Goal: Transaction & Acquisition: Purchase product/service

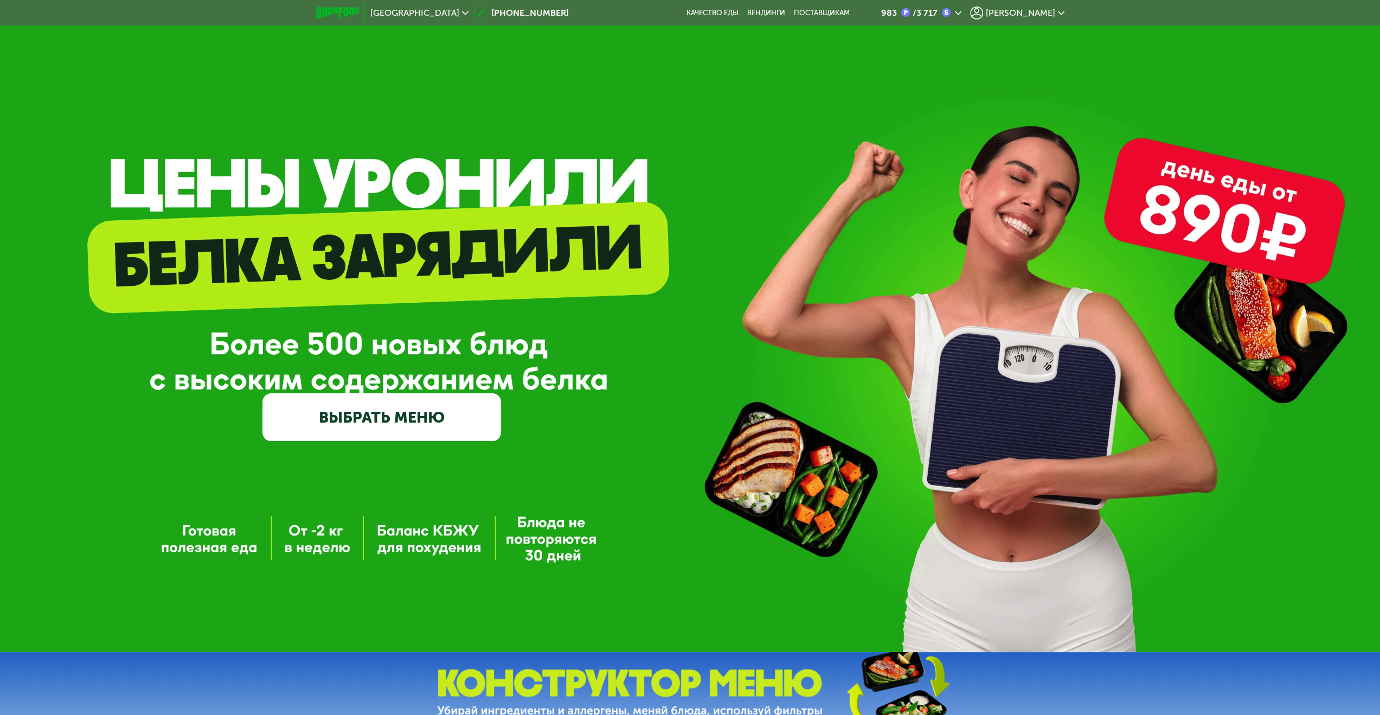
click at [400, 427] on link "ВЫБРАТЬ МЕНЮ" at bounding box center [381, 417] width 239 height 48
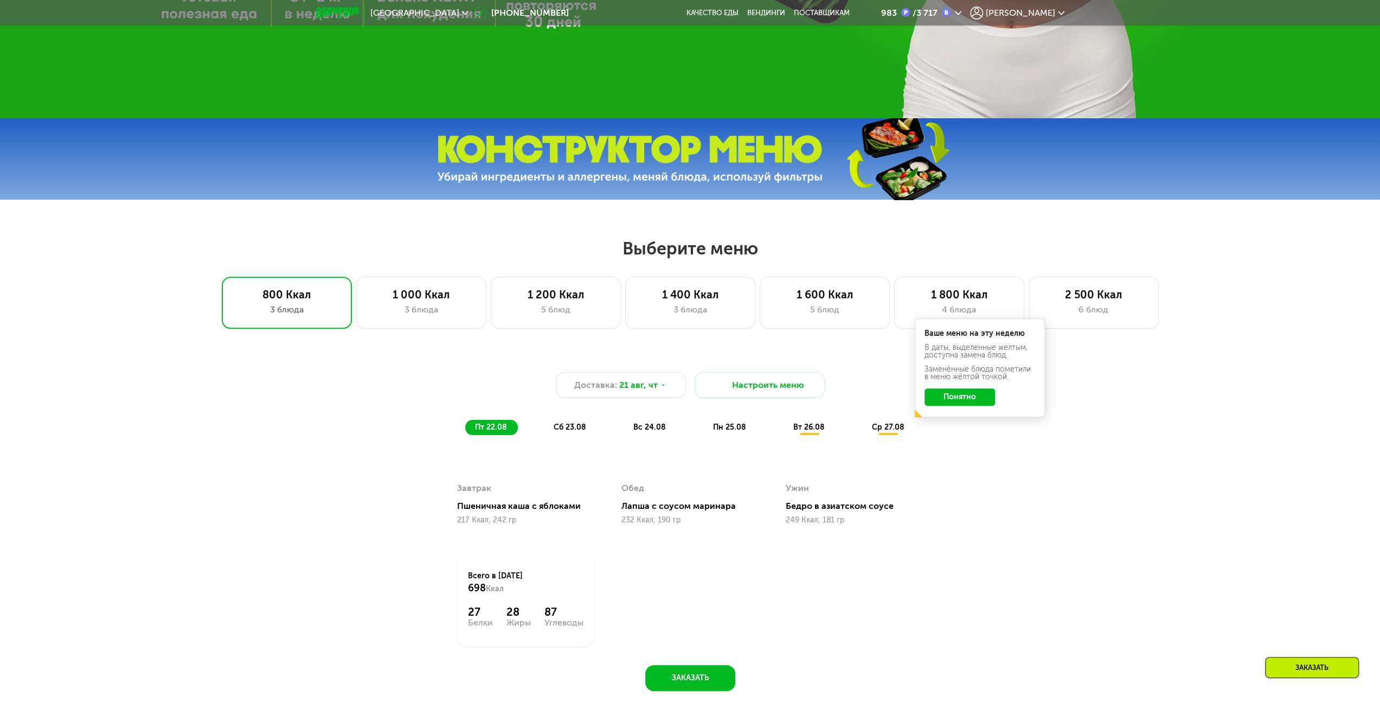
scroll to position [532, 0]
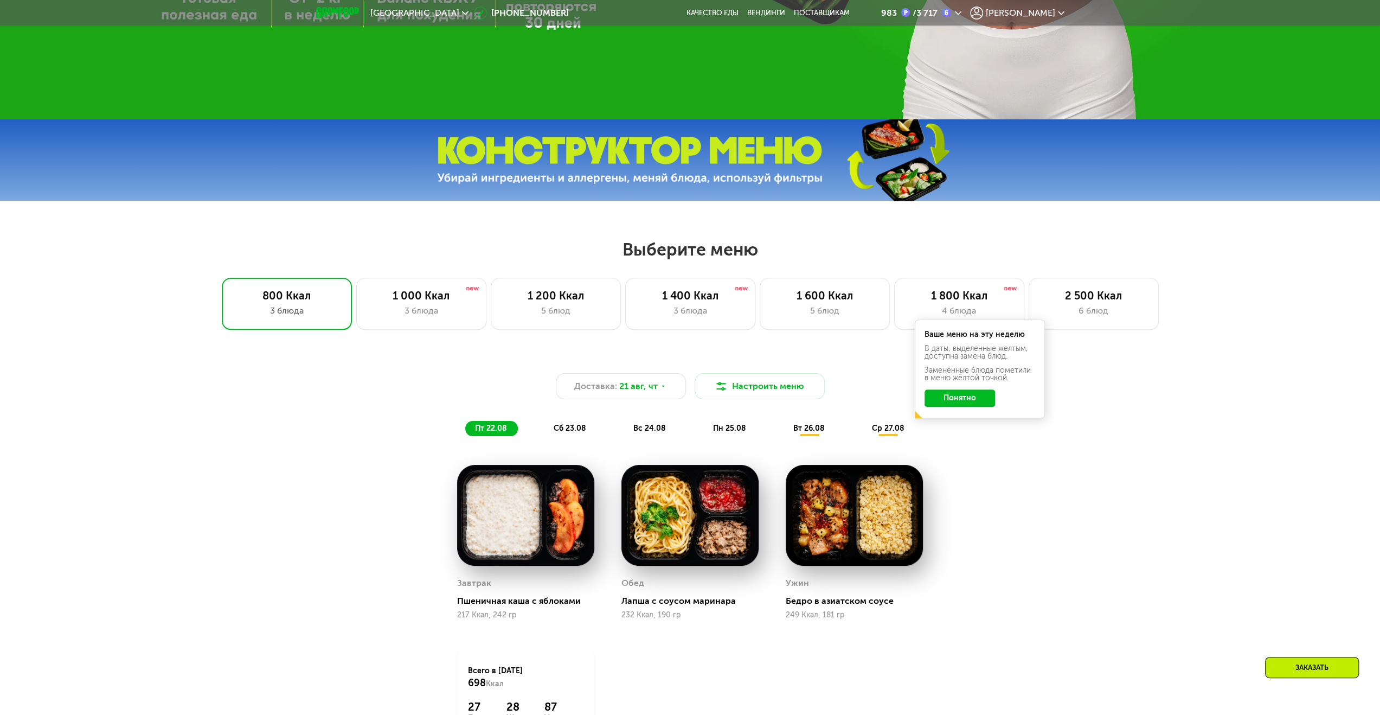
click at [967, 404] on button "Понятно" at bounding box center [960, 397] width 70 height 17
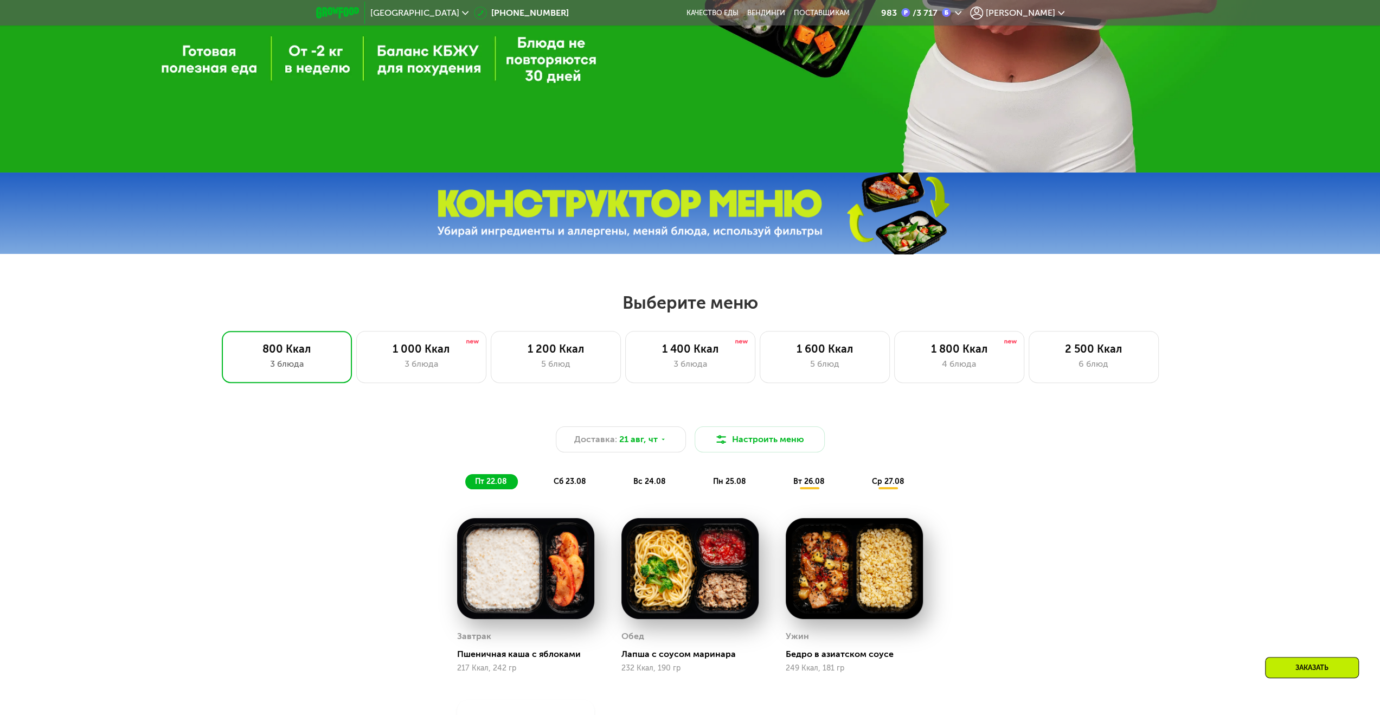
scroll to position [478, 0]
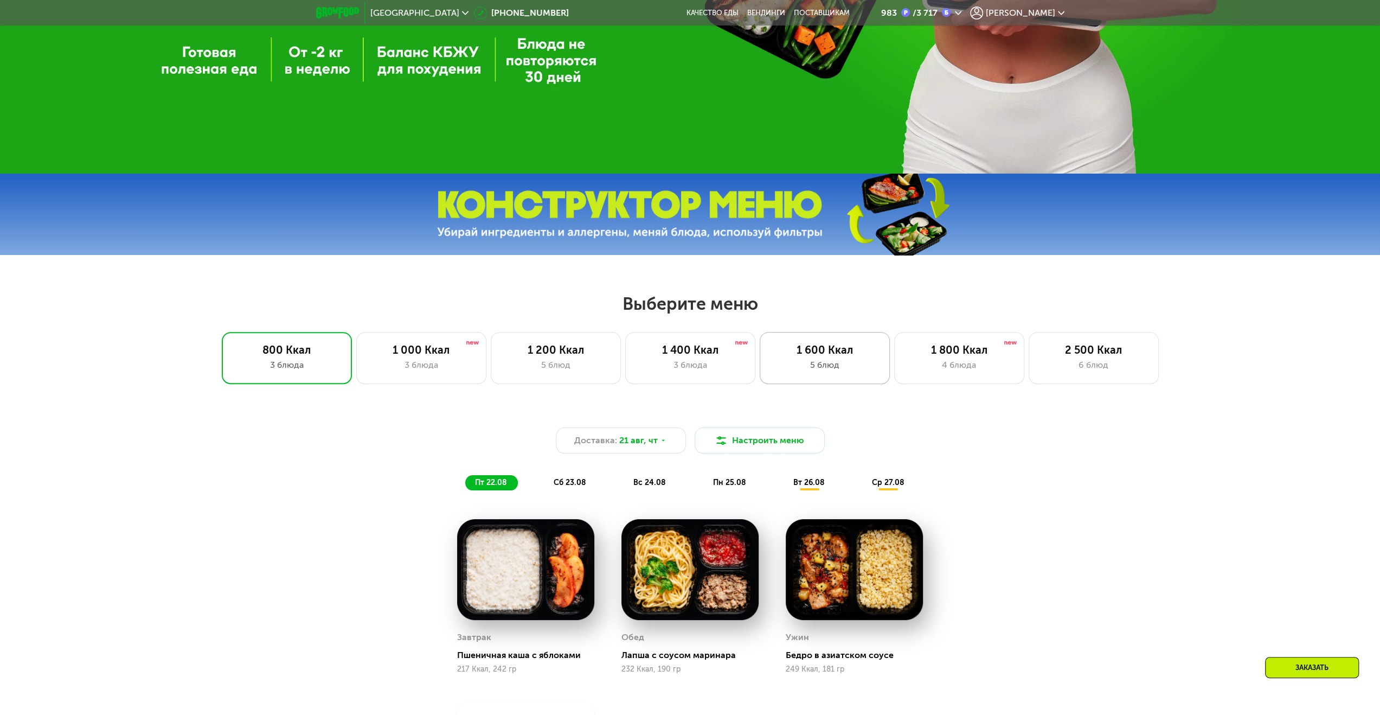
click at [834, 371] on div "5 блюд" at bounding box center [824, 364] width 107 height 13
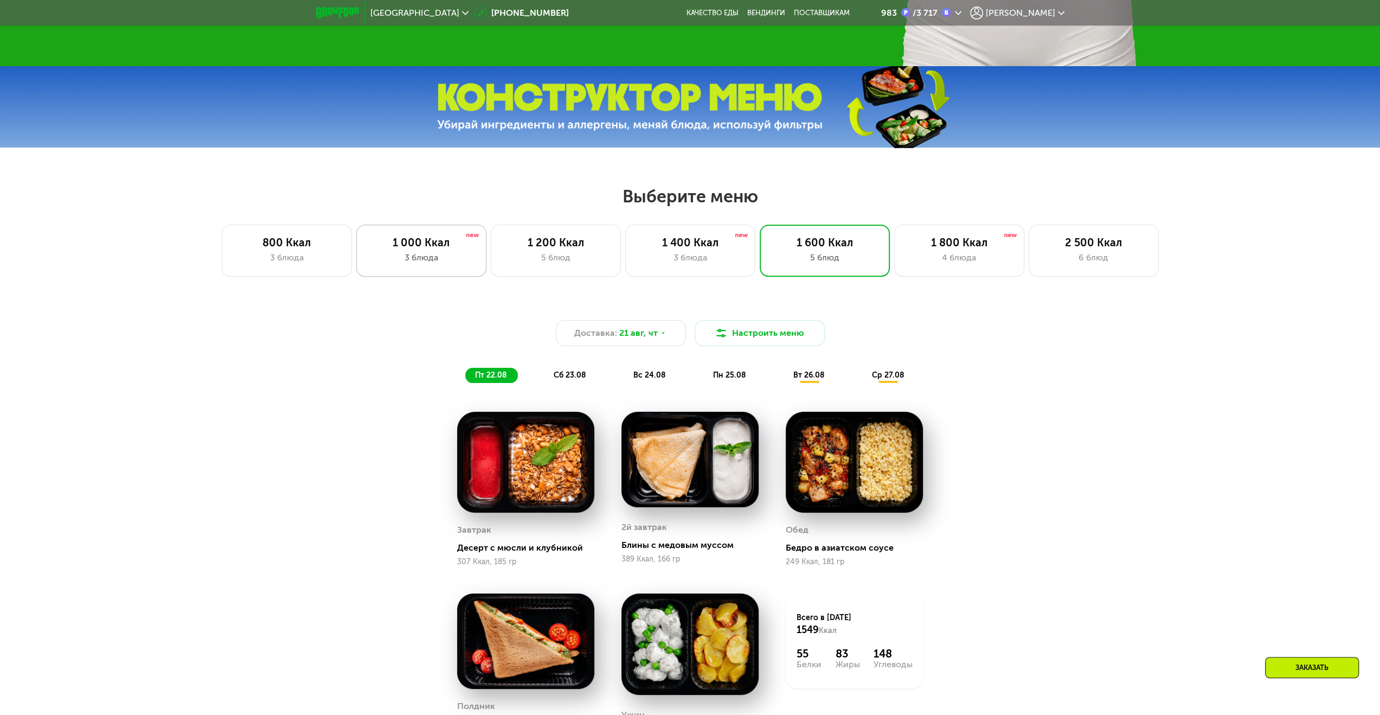
scroll to position [587, 0]
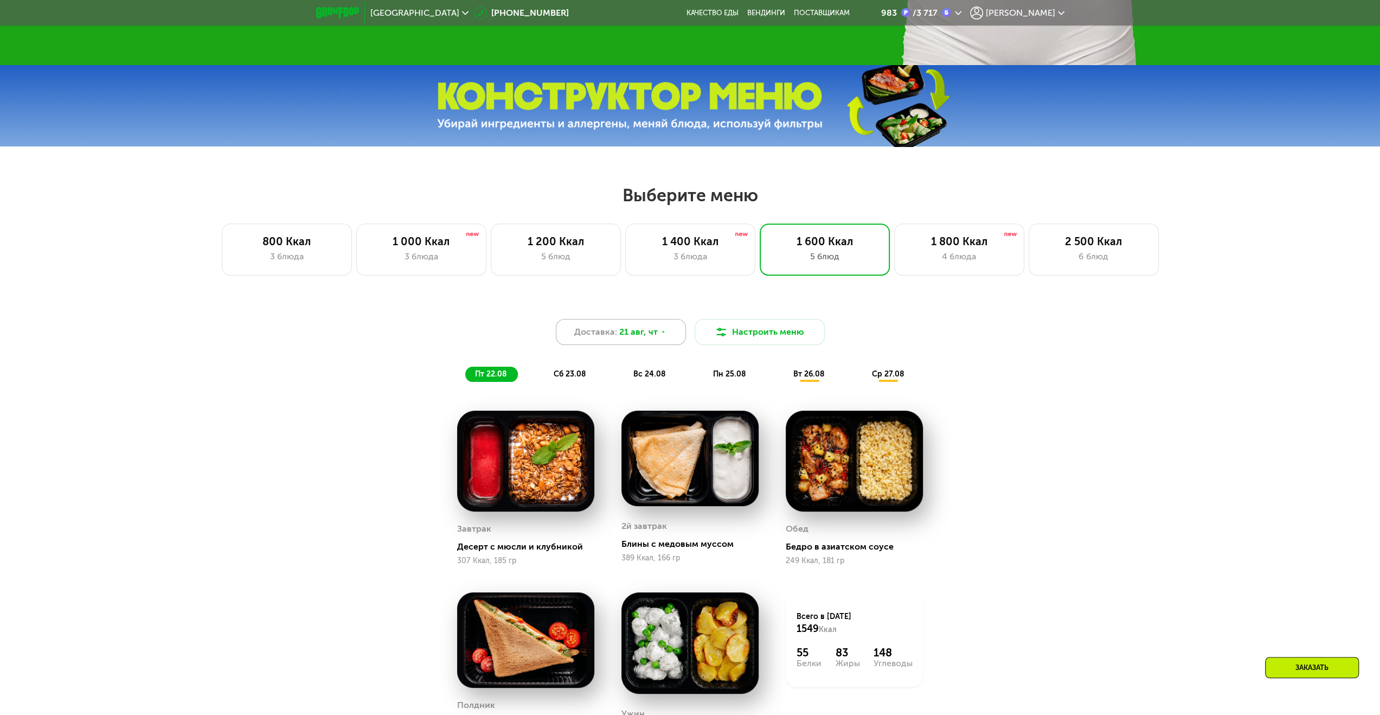
click at [603, 338] on span "Доставка:" at bounding box center [595, 331] width 43 height 13
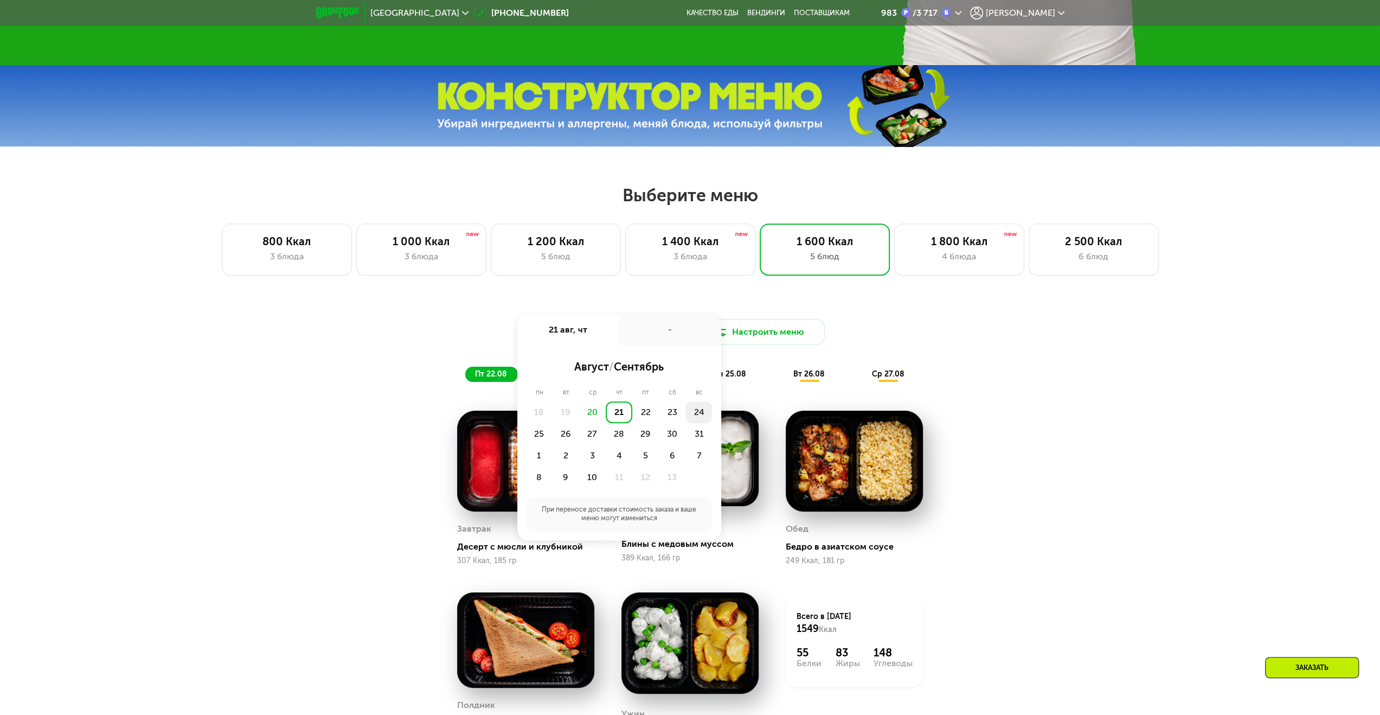
click at [553, 423] on div "24" at bounding box center [539, 434] width 27 height 22
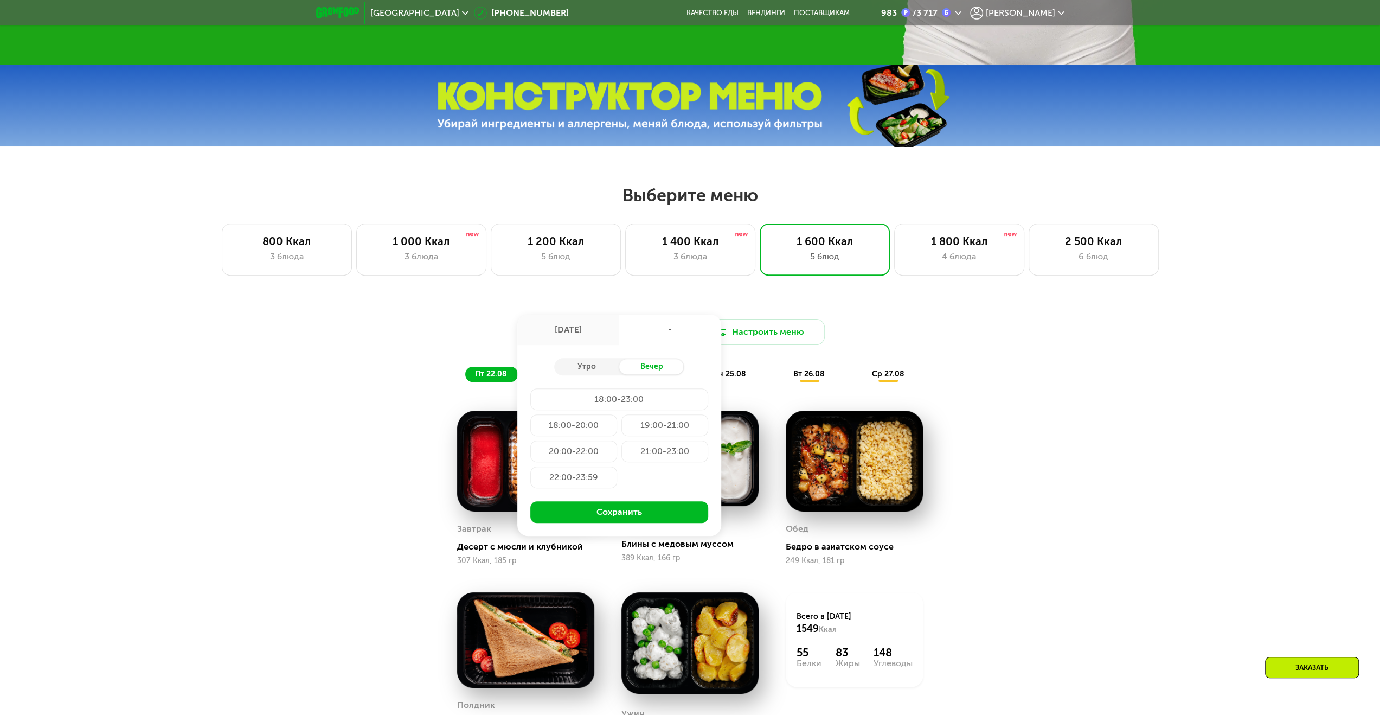
click at [617, 440] on div "19:00-21:00" at bounding box center [573, 451] width 87 height 22
click at [669, 520] on button "Сохранить" at bounding box center [619, 512] width 178 height 22
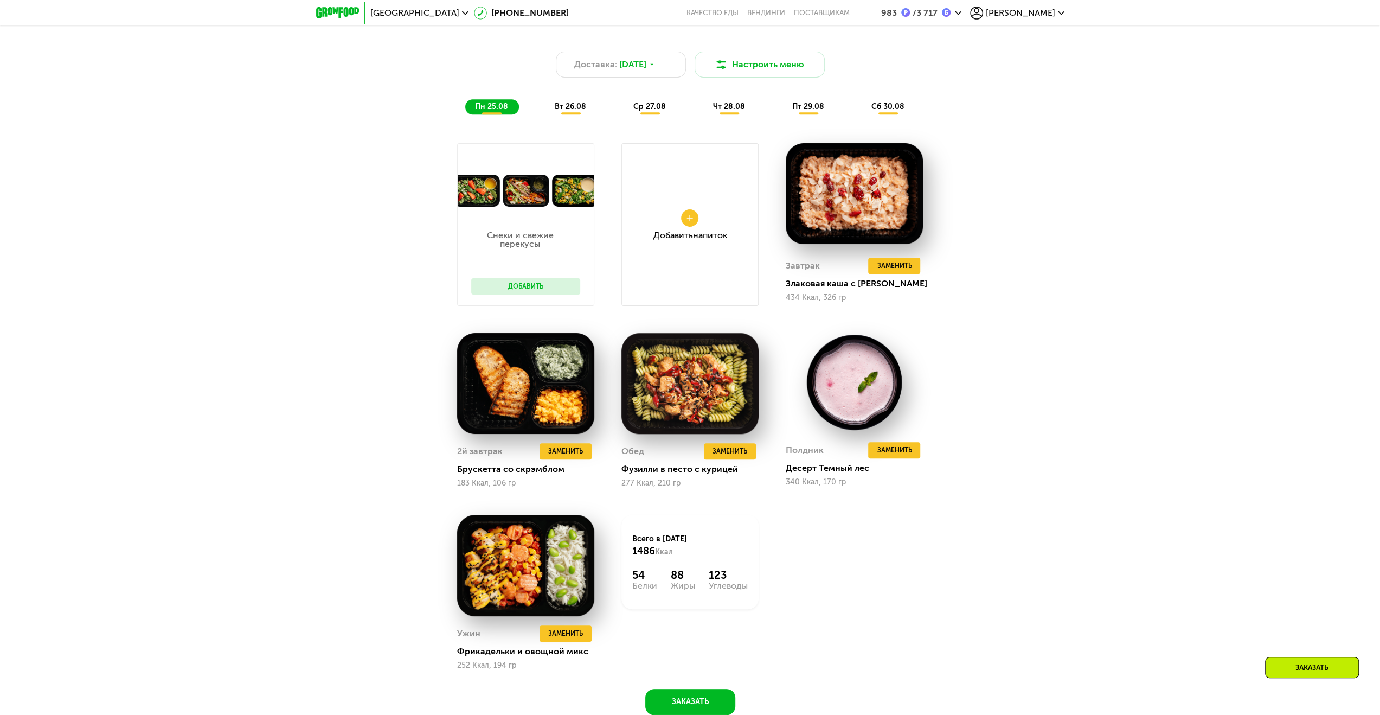
scroll to position [804, 0]
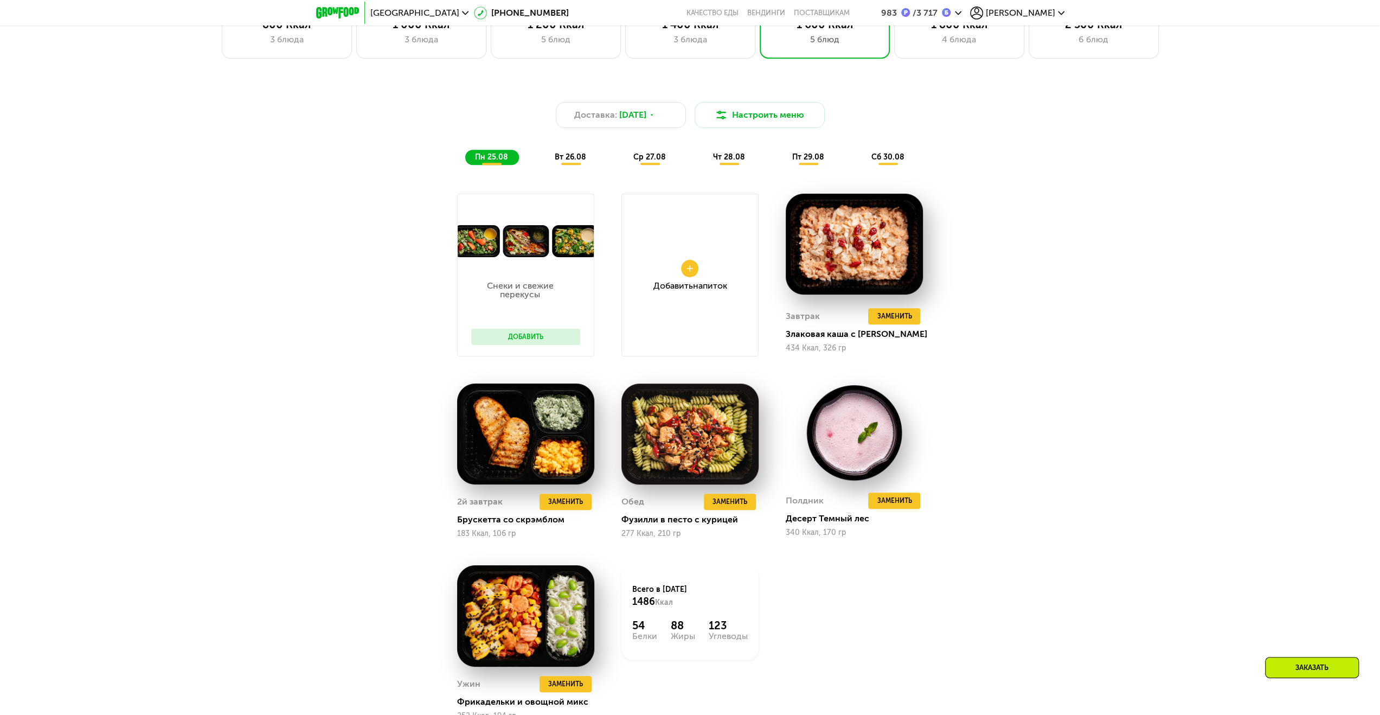
click at [570, 162] on span "вт 26.08" at bounding box center [570, 156] width 31 height 9
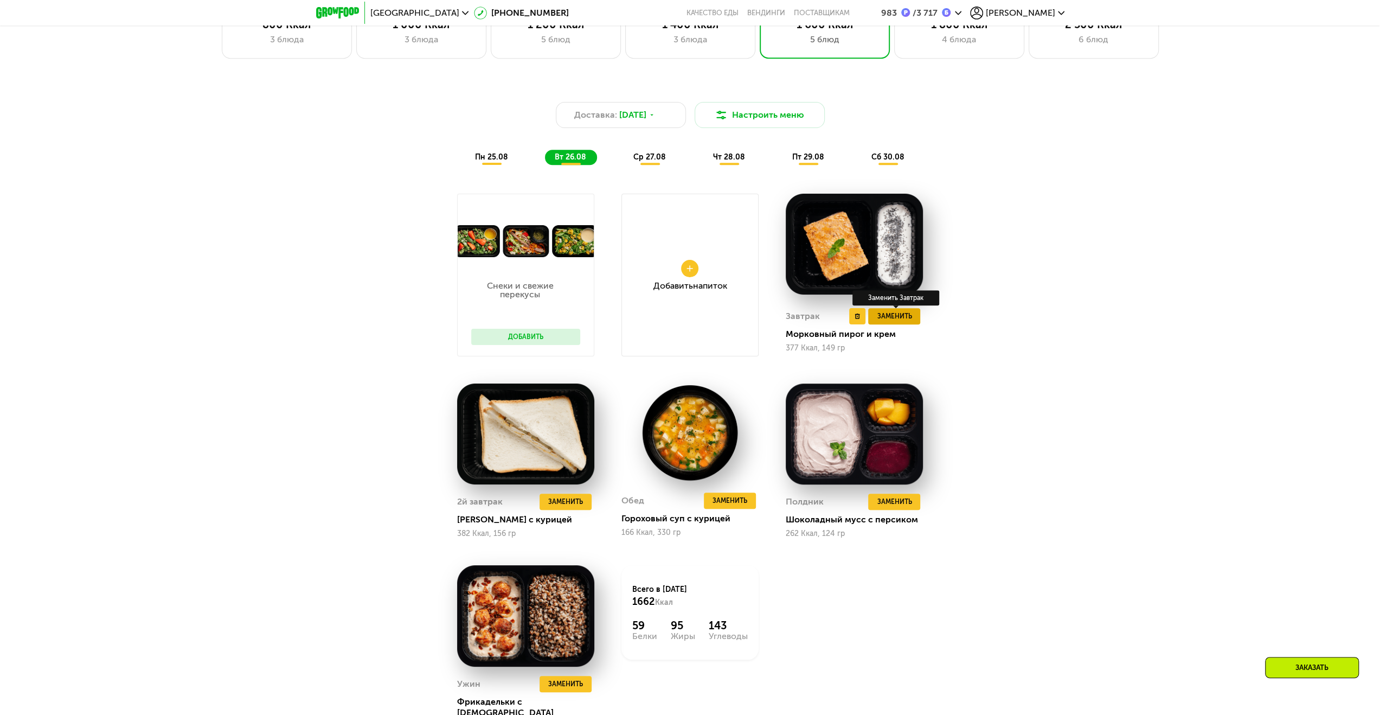
click at [895, 322] on span "Заменить" at bounding box center [894, 316] width 35 height 11
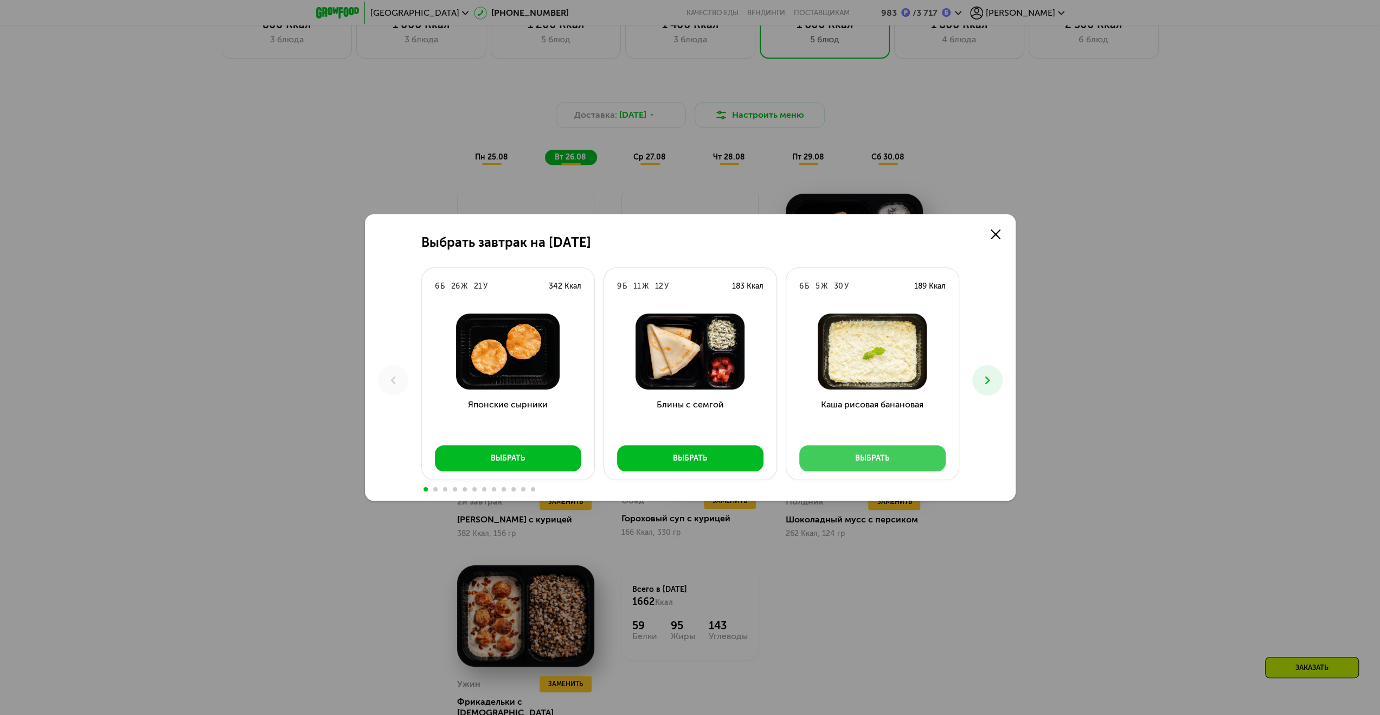
click at [885, 463] on div "Выбрать" at bounding box center [872, 458] width 34 height 11
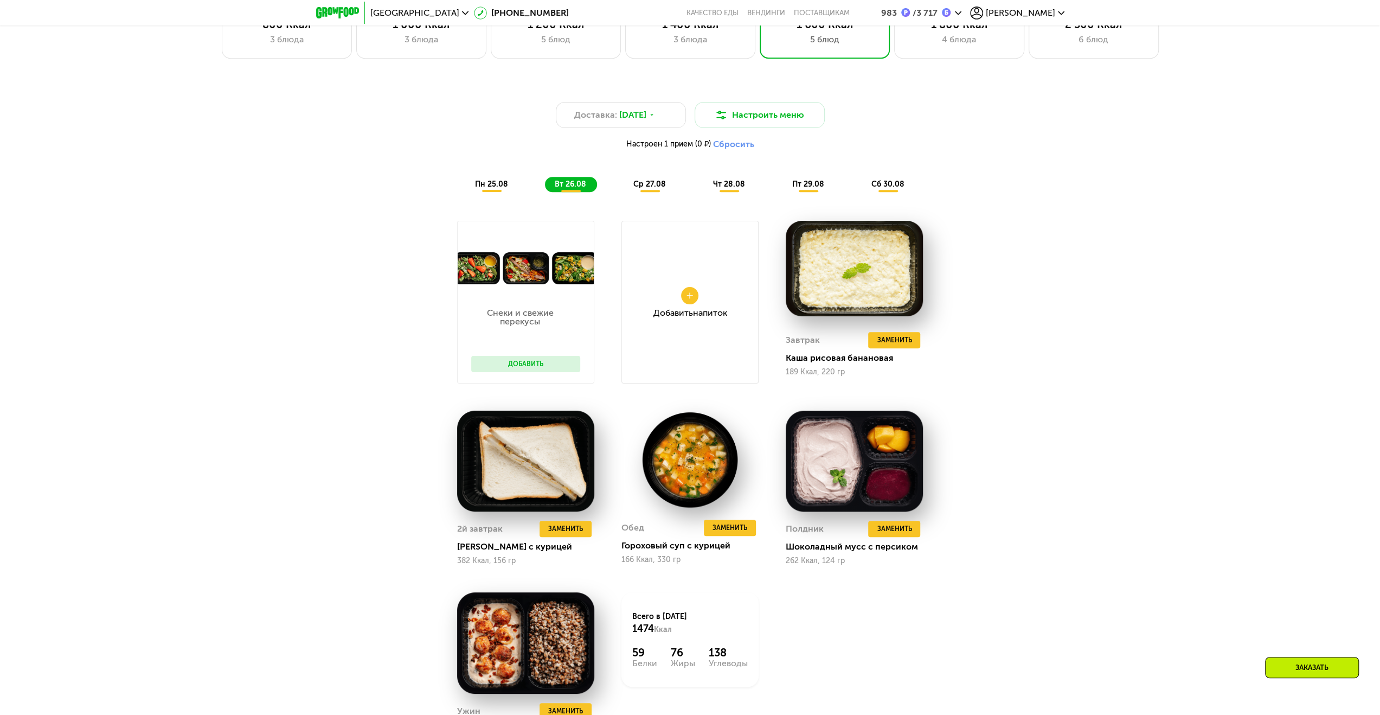
click at [650, 186] on span "ср 27.08" at bounding box center [649, 183] width 33 height 9
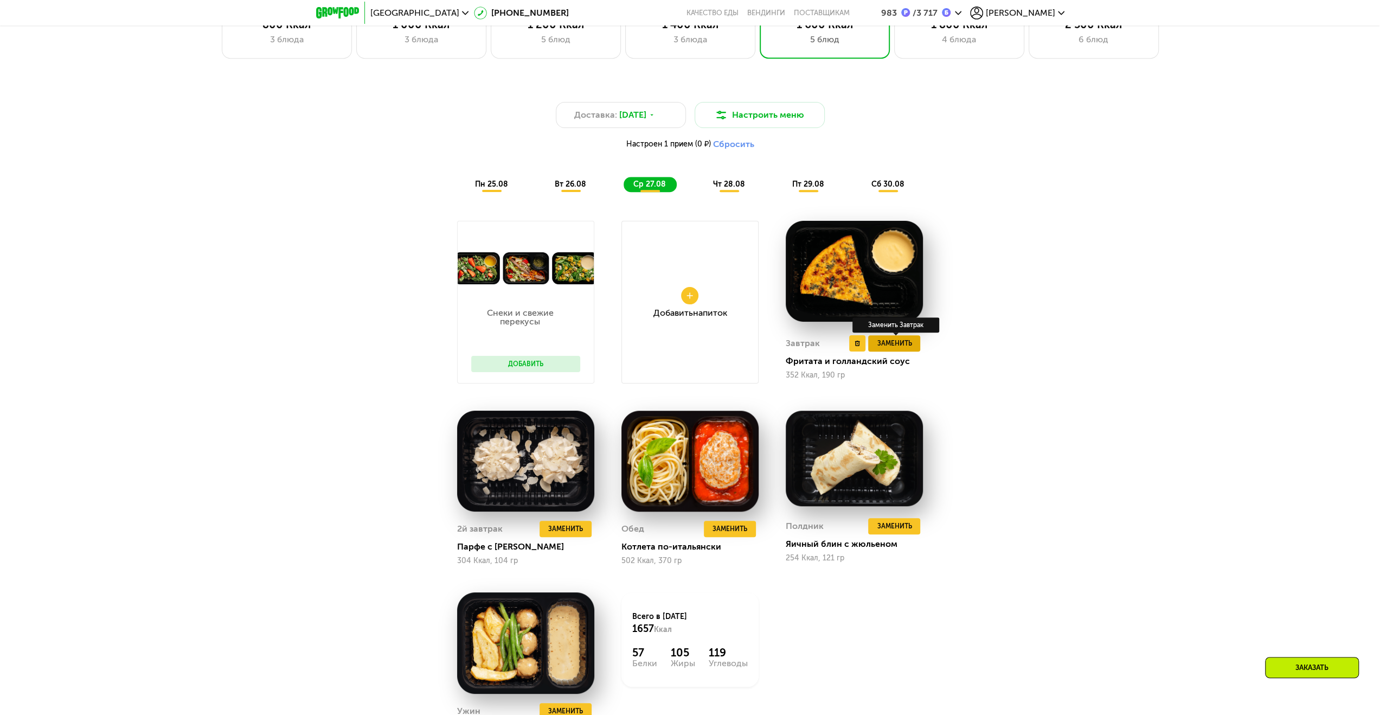
click at [908, 349] on span "Заменить" at bounding box center [894, 343] width 35 height 11
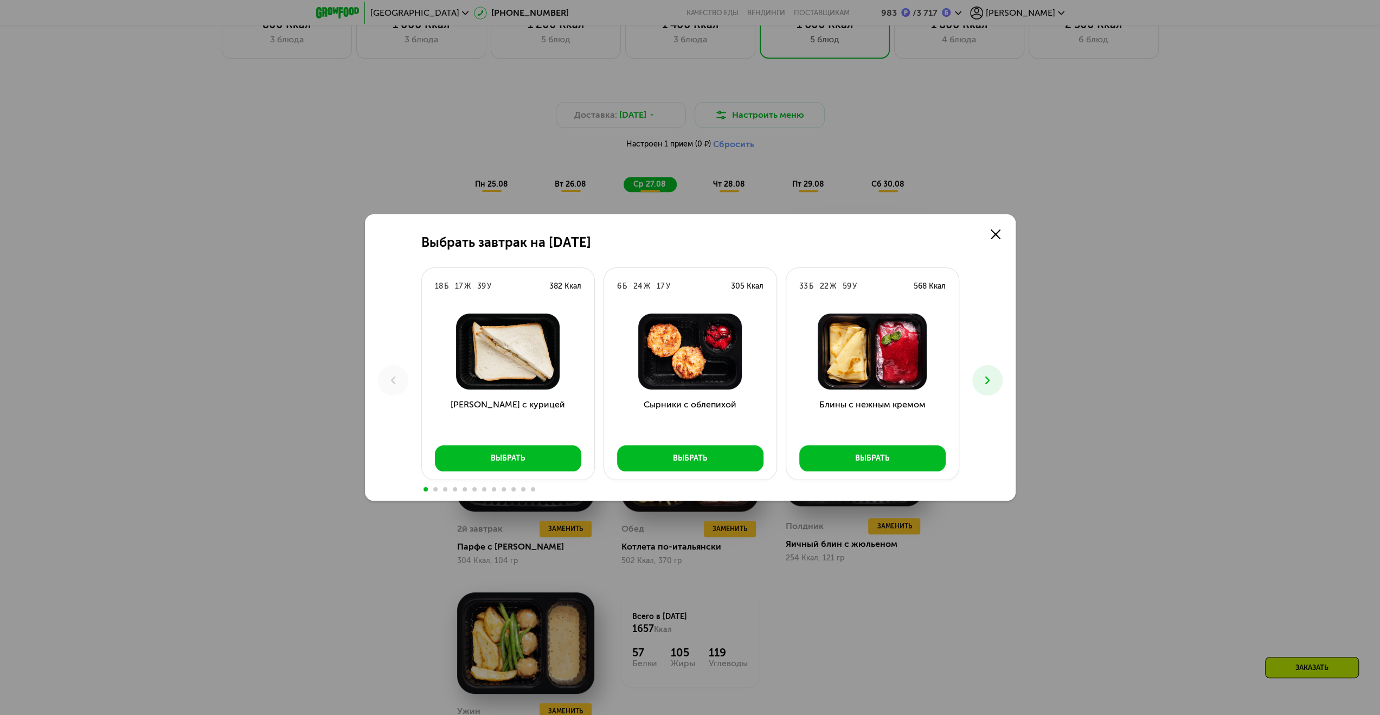
click at [985, 382] on icon at bounding box center [987, 380] width 13 height 13
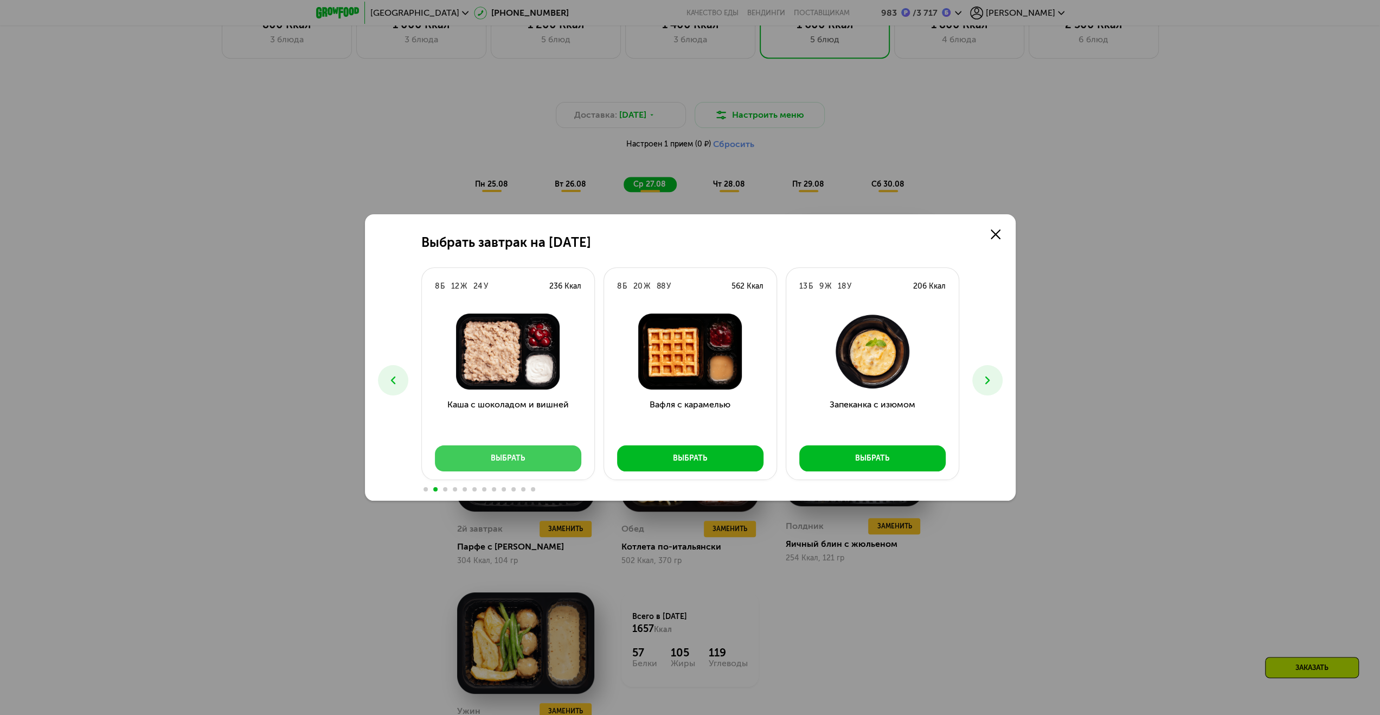
click at [490, 459] on button "Выбрать" at bounding box center [508, 458] width 146 height 26
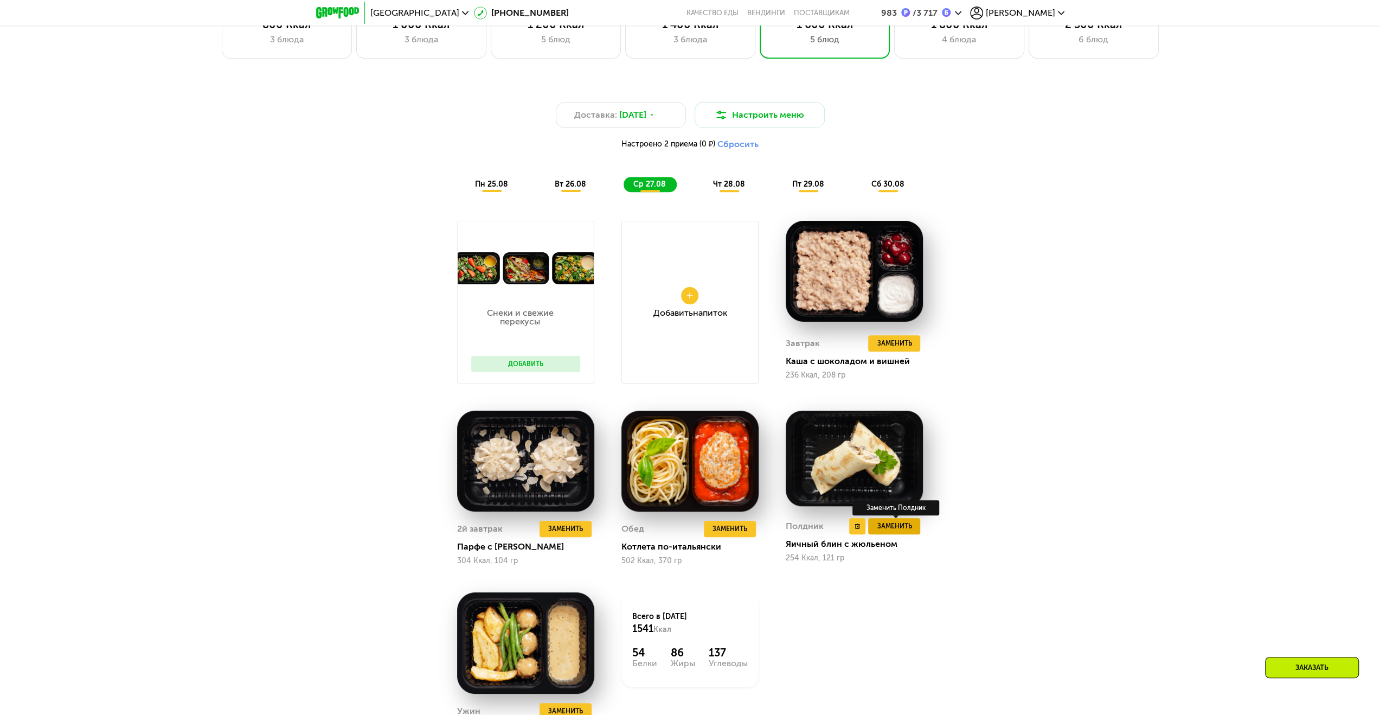
click at [898, 531] on span "Заменить" at bounding box center [894, 526] width 35 height 11
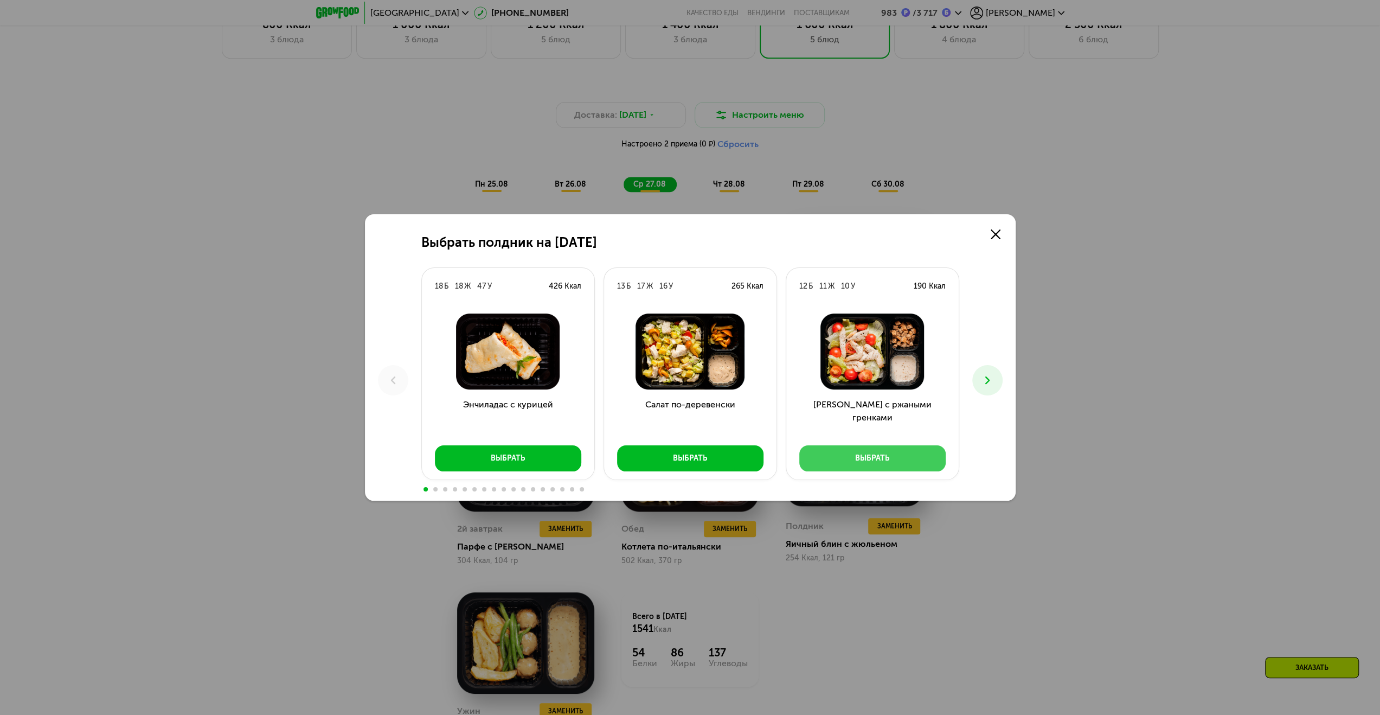
click at [883, 458] on div "Выбрать" at bounding box center [872, 458] width 34 height 11
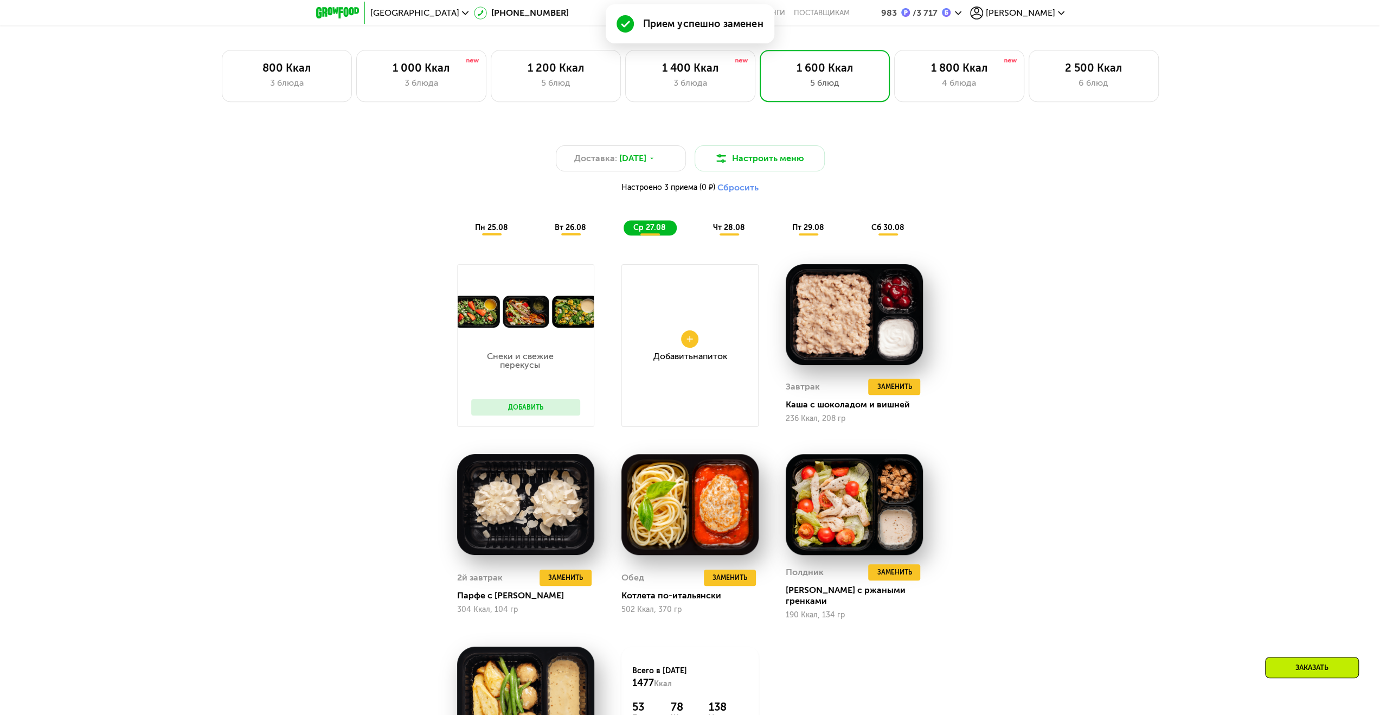
scroll to position [749, 0]
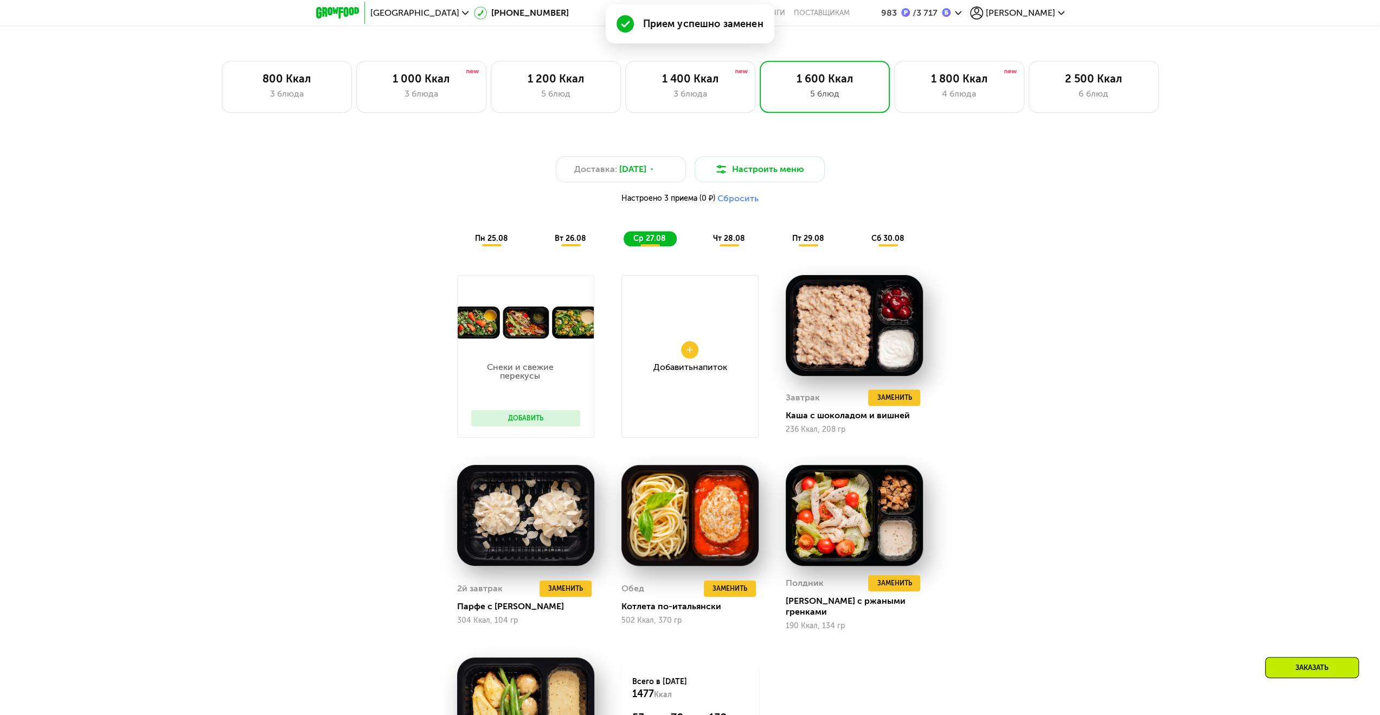
click at [782, 246] on div "чт 28.08" at bounding box center [808, 238] width 53 height 15
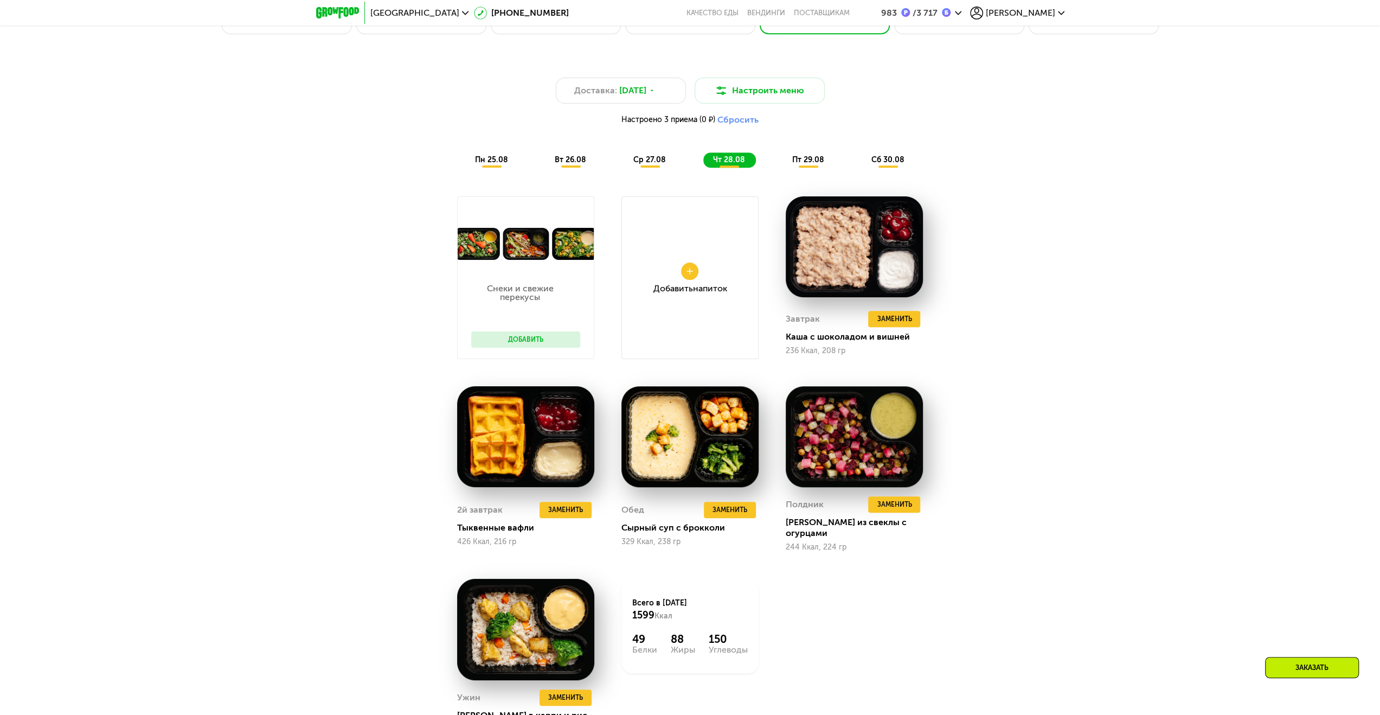
scroll to position [858, 0]
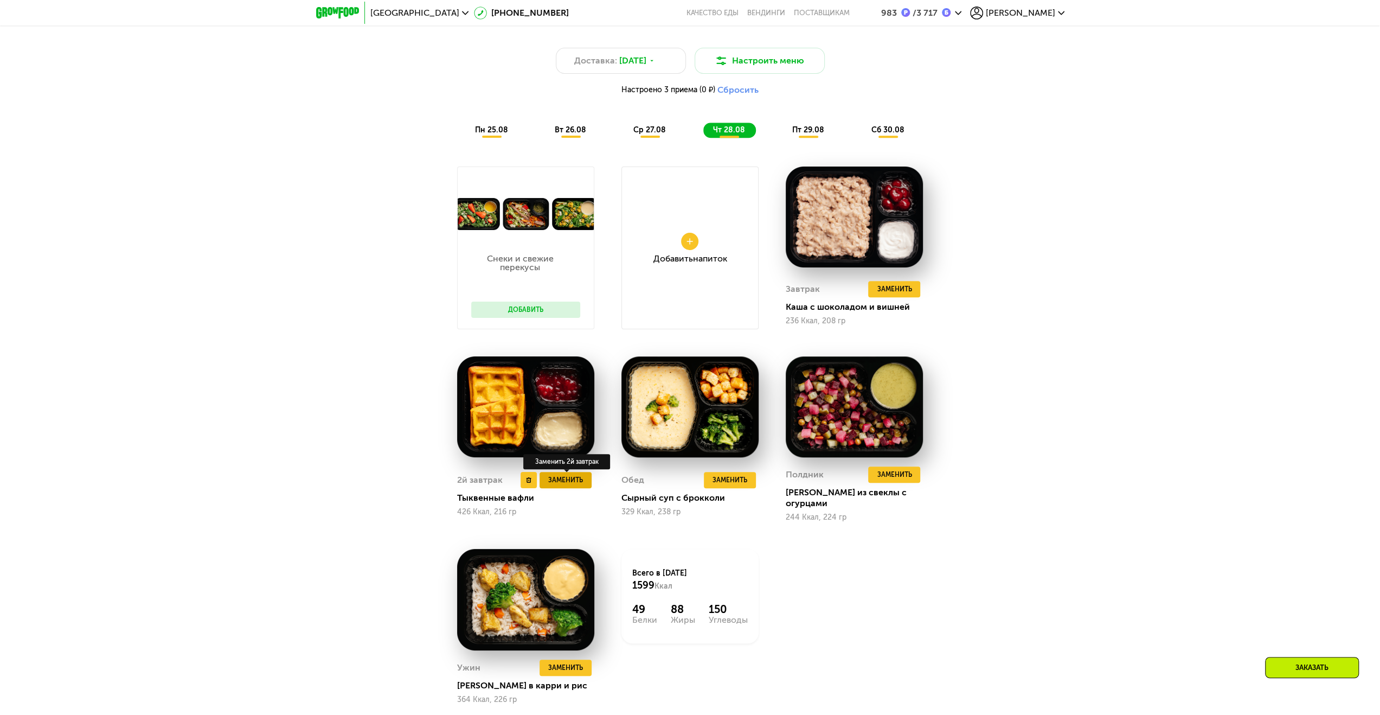
click at [569, 482] on span "Заменить" at bounding box center [565, 479] width 35 height 11
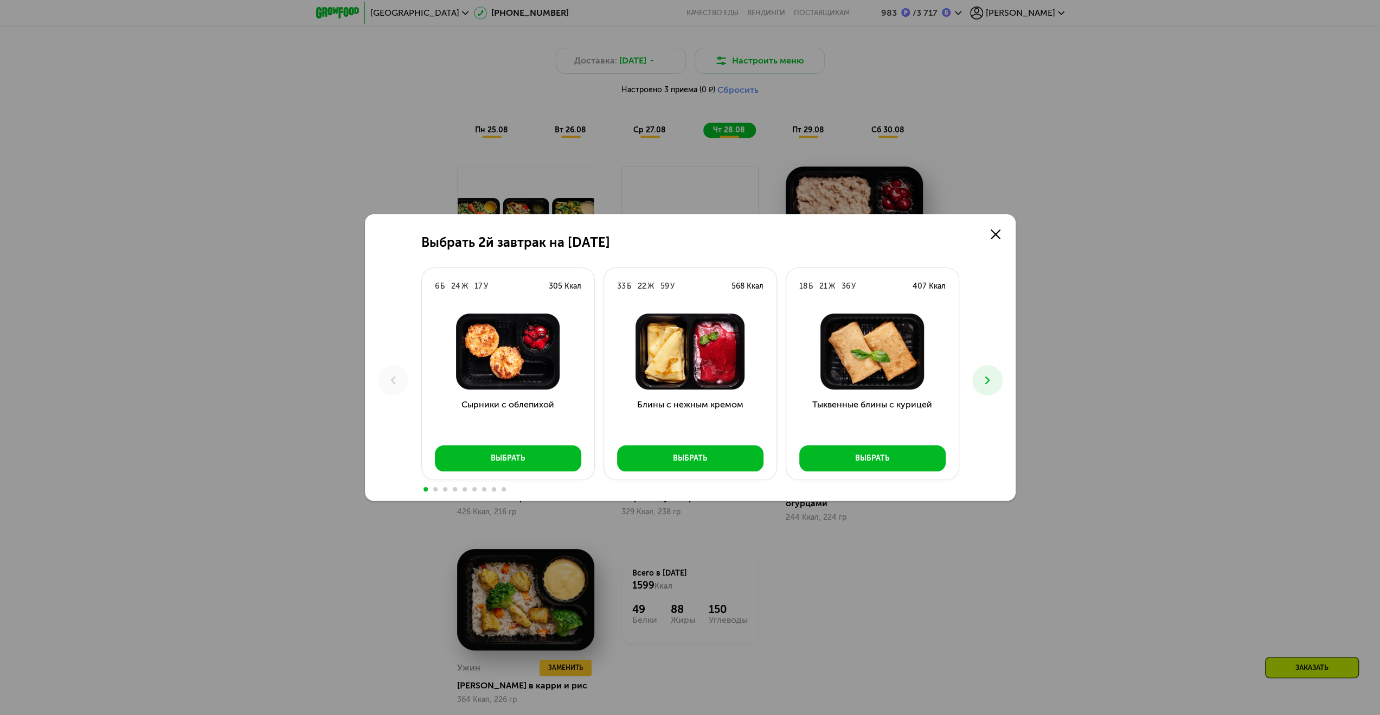
click at [990, 379] on icon at bounding box center [987, 380] width 13 height 13
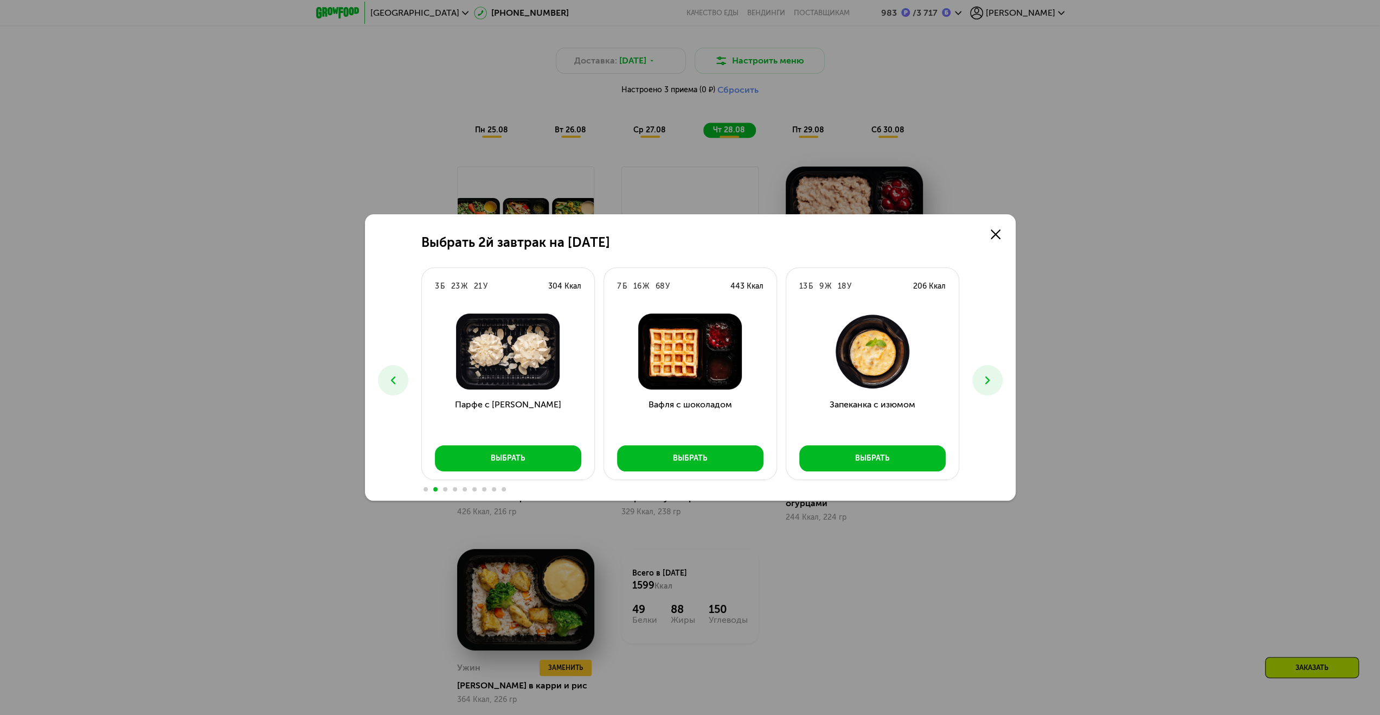
click at [990, 379] on icon at bounding box center [987, 380] width 13 height 13
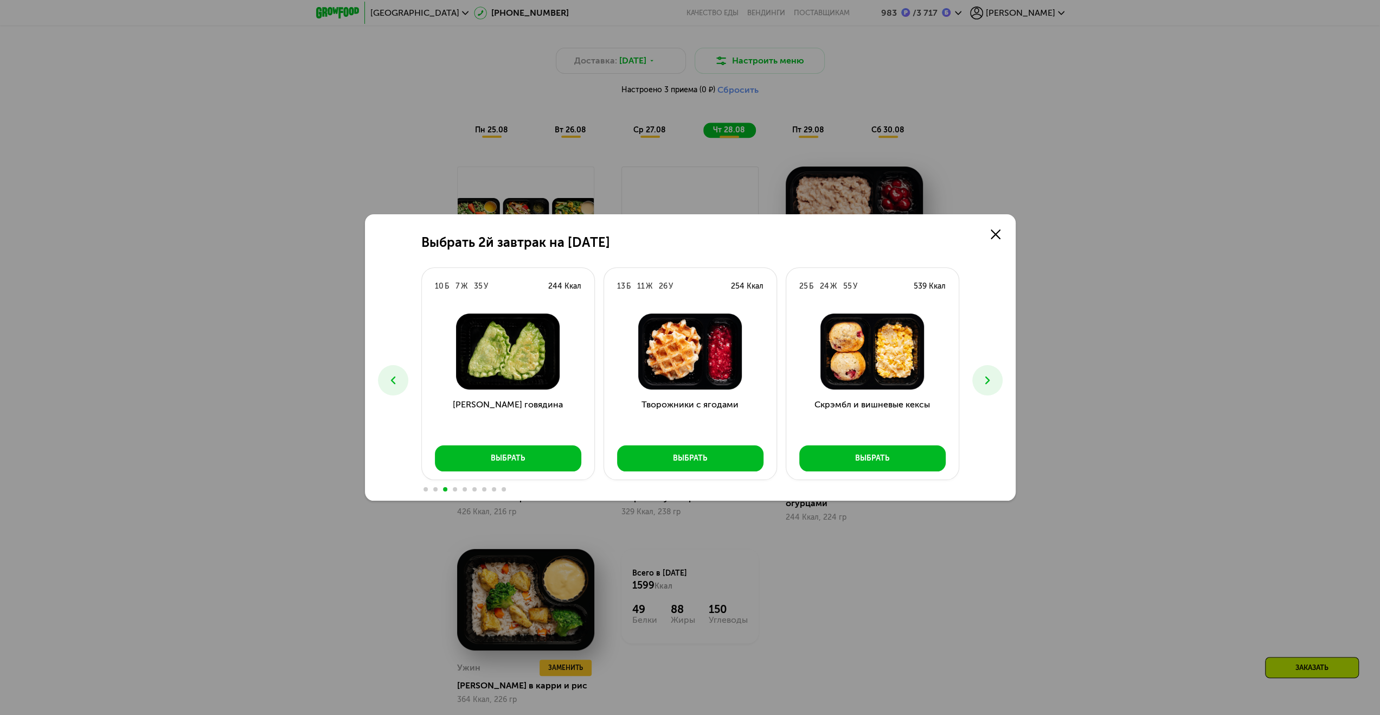
click at [990, 379] on icon at bounding box center [987, 380] width 13 height 13
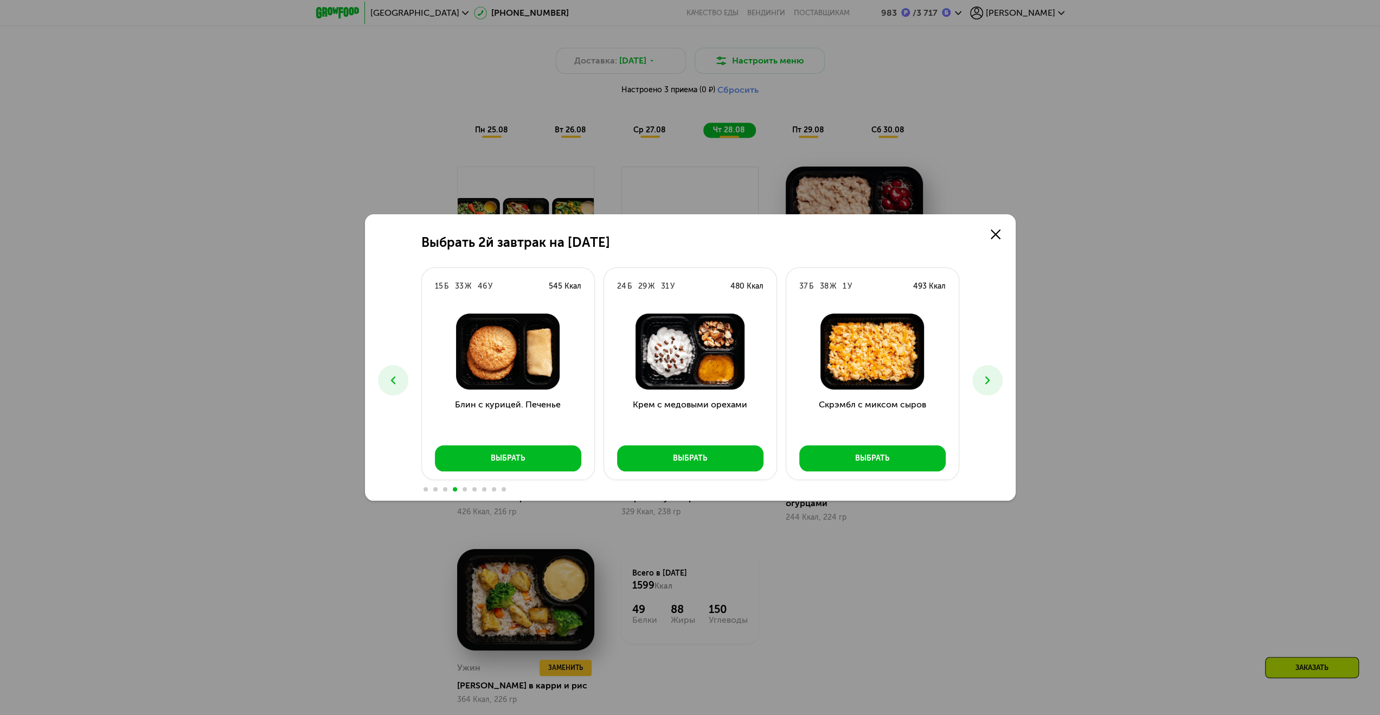
click at [990, 379] on icon at bounding box center [987, 380] width 13 height 13
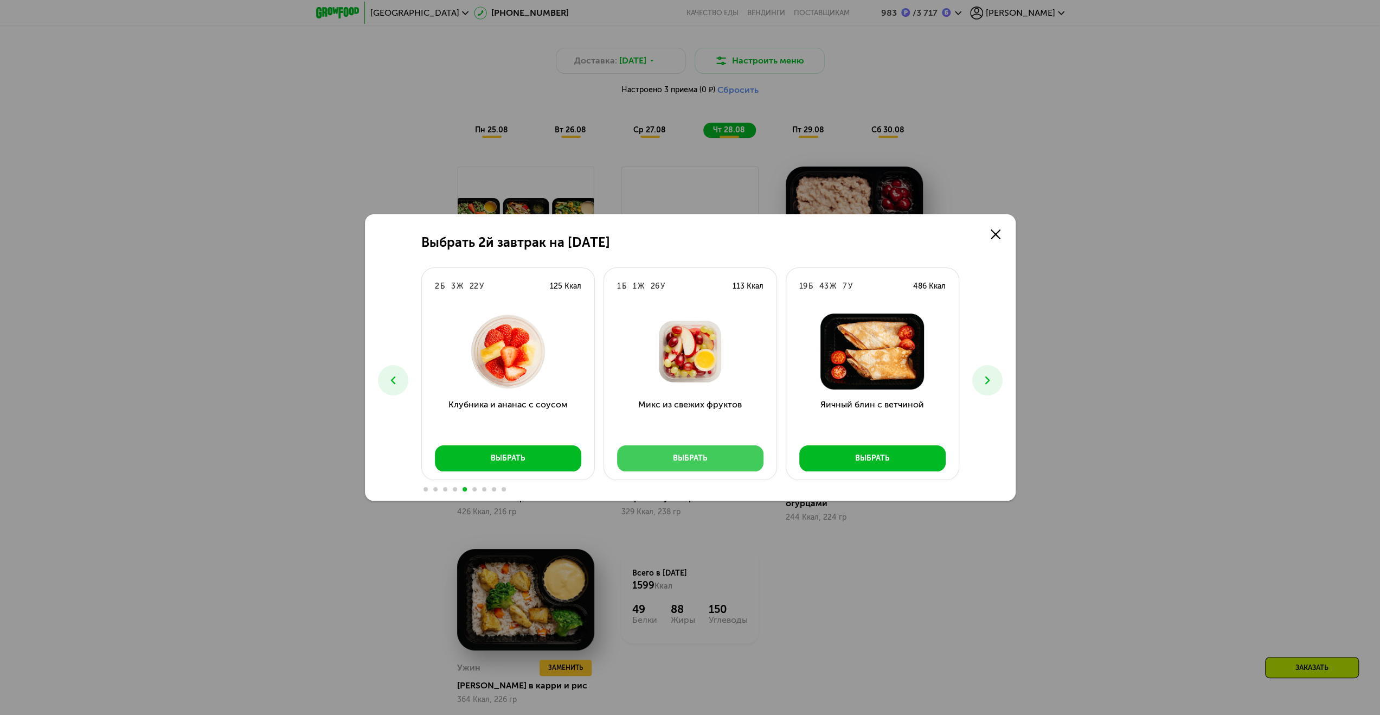
click at [704, 452] on button "Выбрать" at bounding box center [690, 458] width 146 height 26
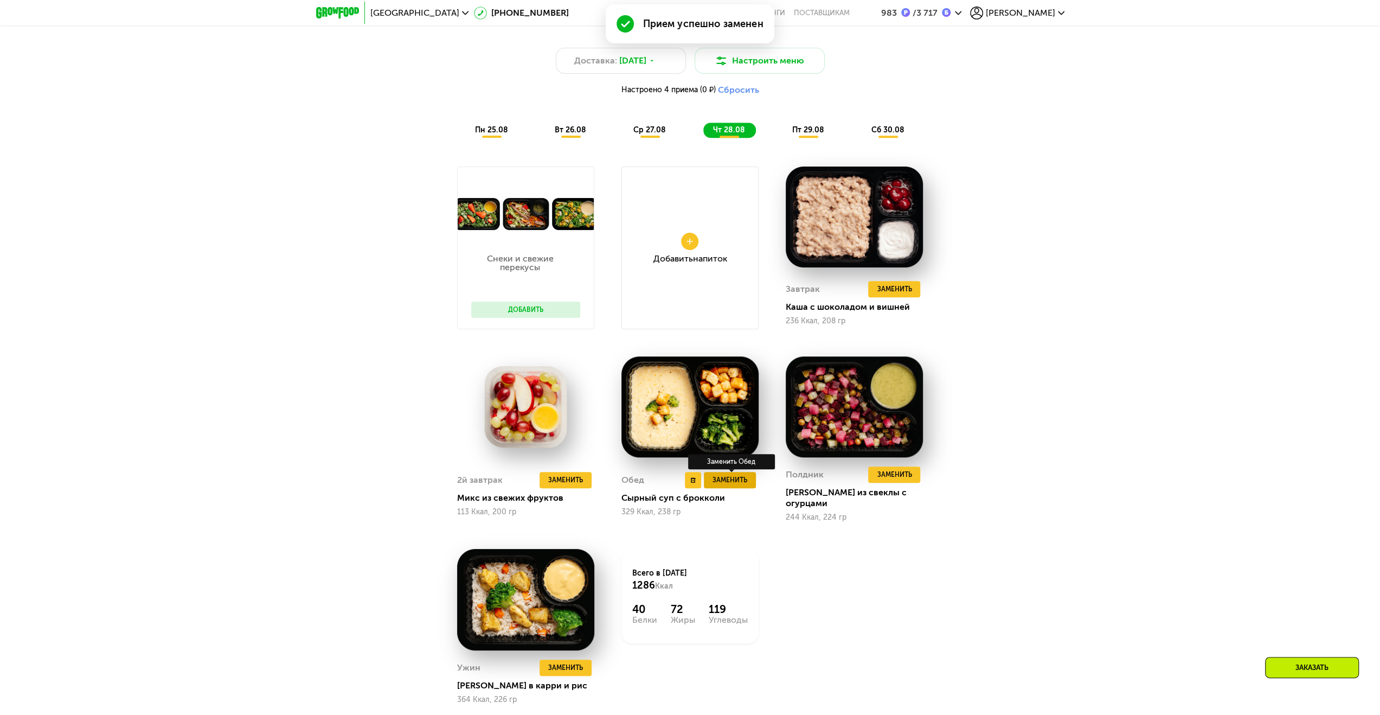
click at [735, 480] on span "Заменить" at bounding box center [730, 479] width 35 height 11
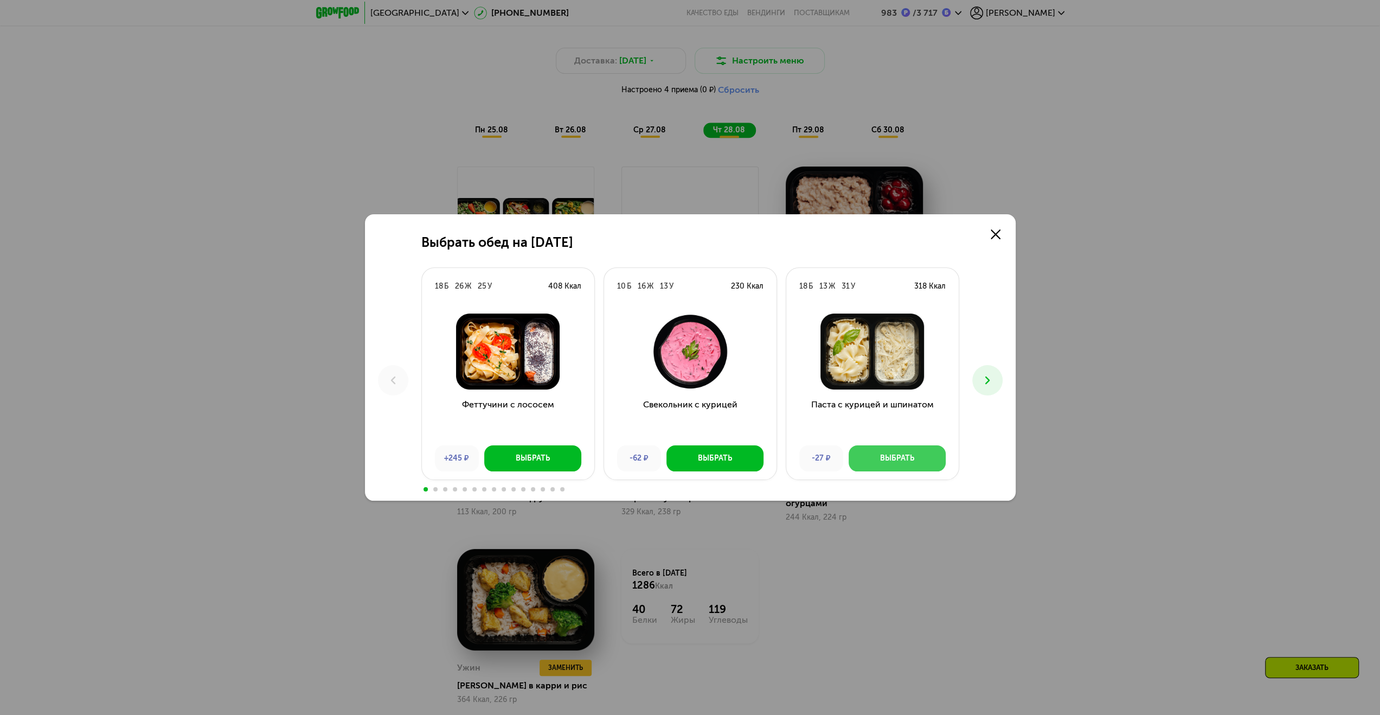
click at [922, 458] on button "Выбрать" at bounding box center [897, 458] width 97 height 26
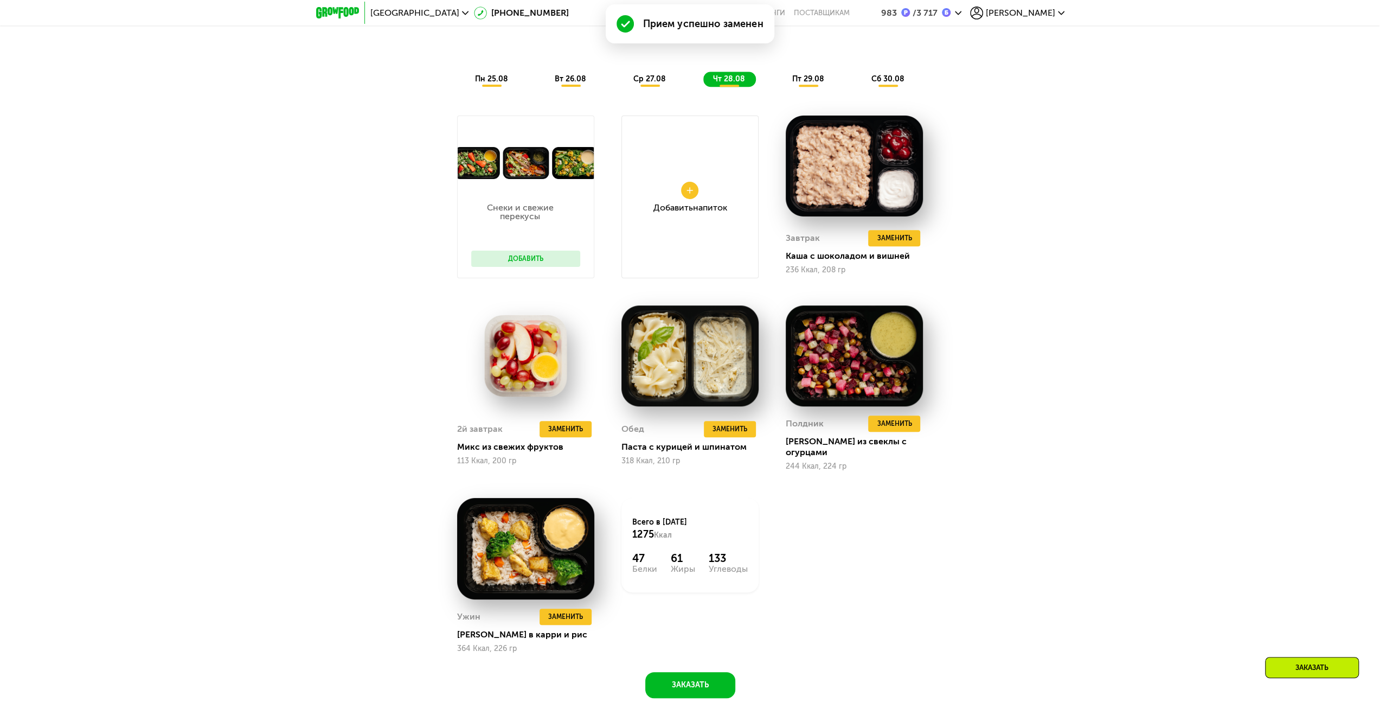
scroll to position [912, 0]
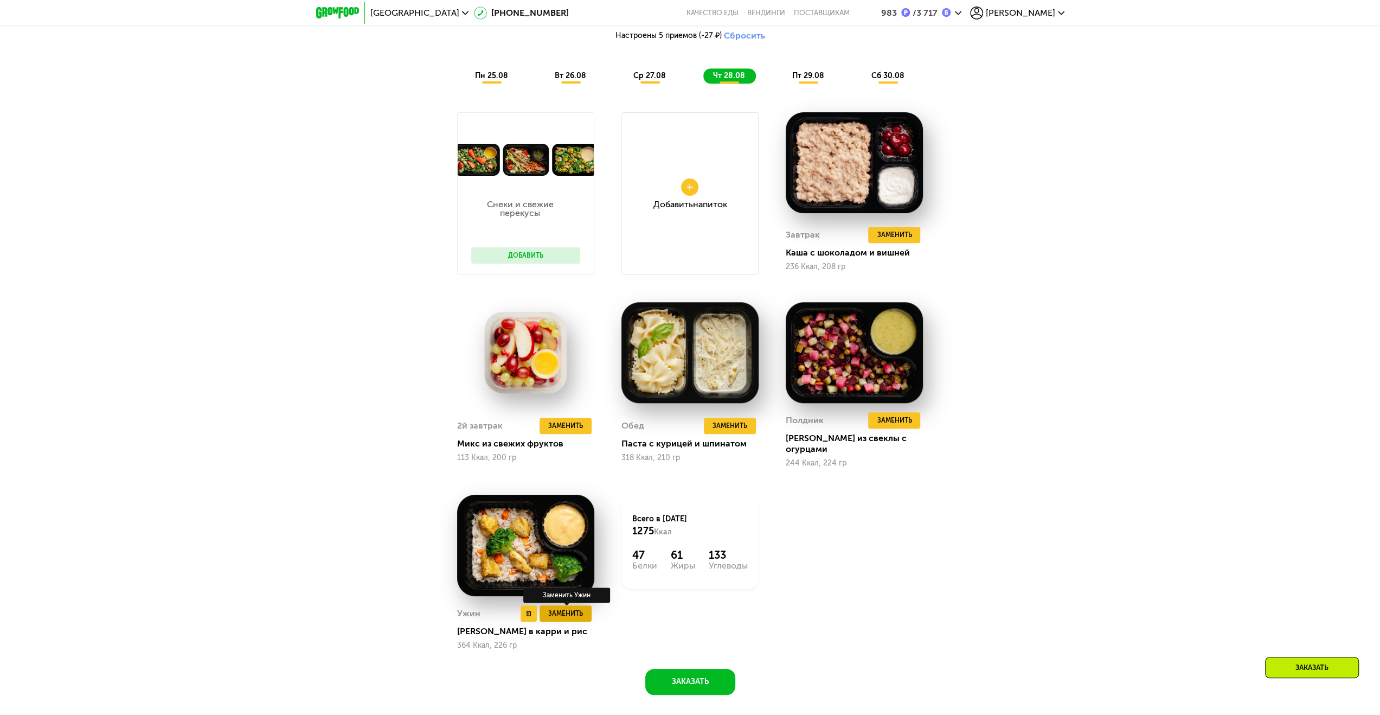
click at [565, 609] on span "Заменить" at bounding box center [565, 613] width 35 height 11
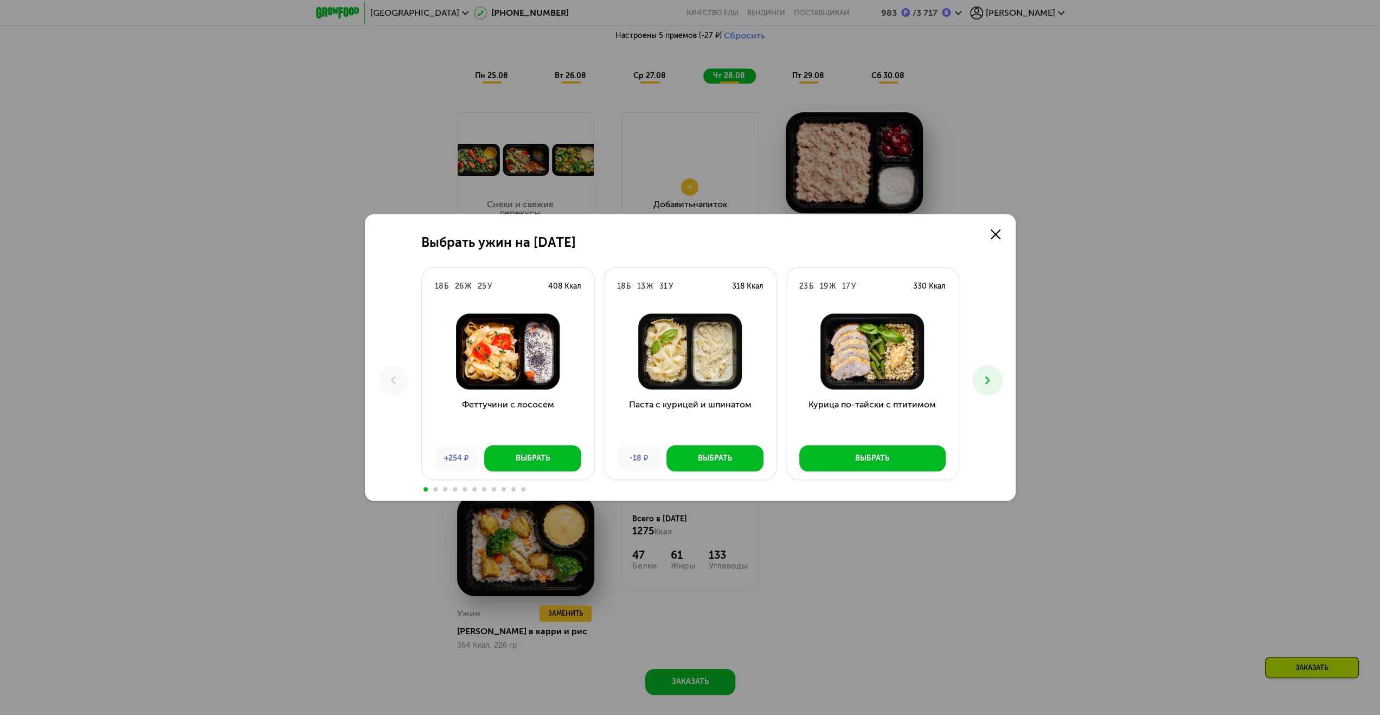
click at [984, 383] on icon at bounding box center [987, 380] width 13 height 13
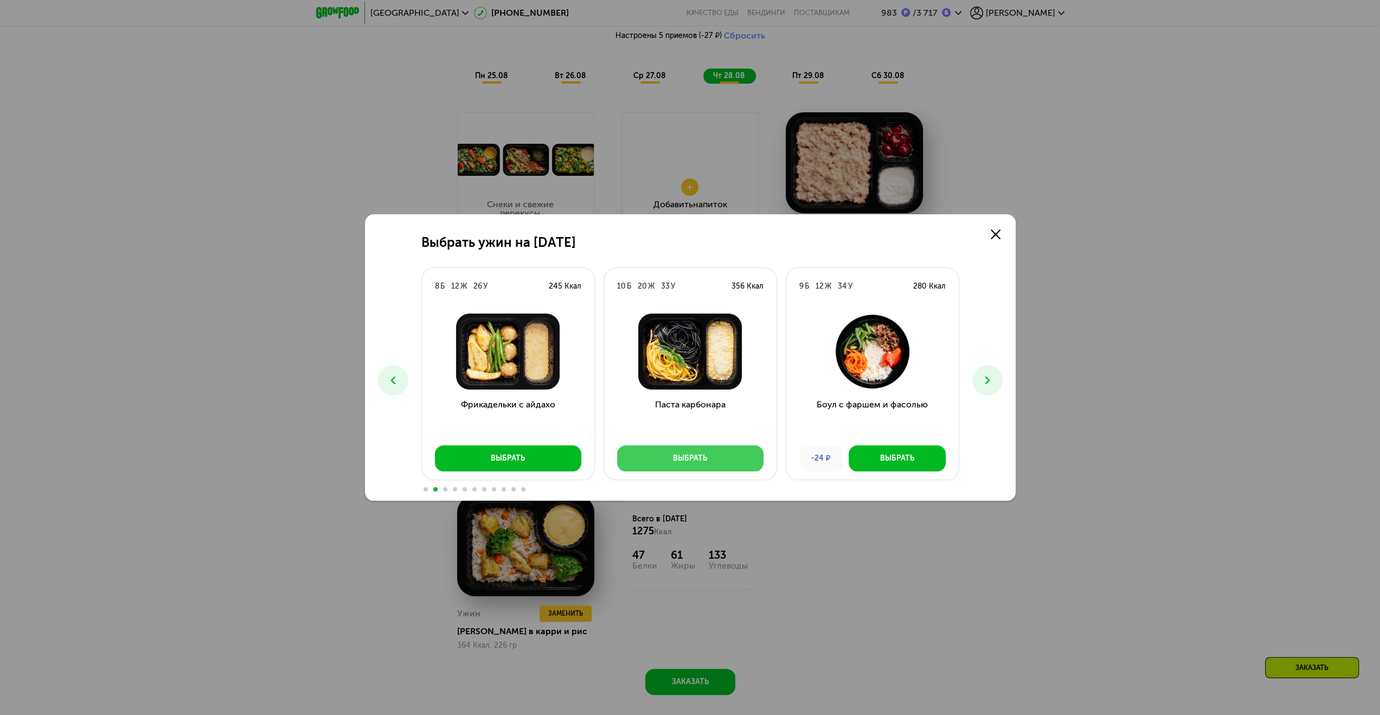
click at [701, 461] on div "Выбрать" at bounding box center [690, 458] width 34 height 11
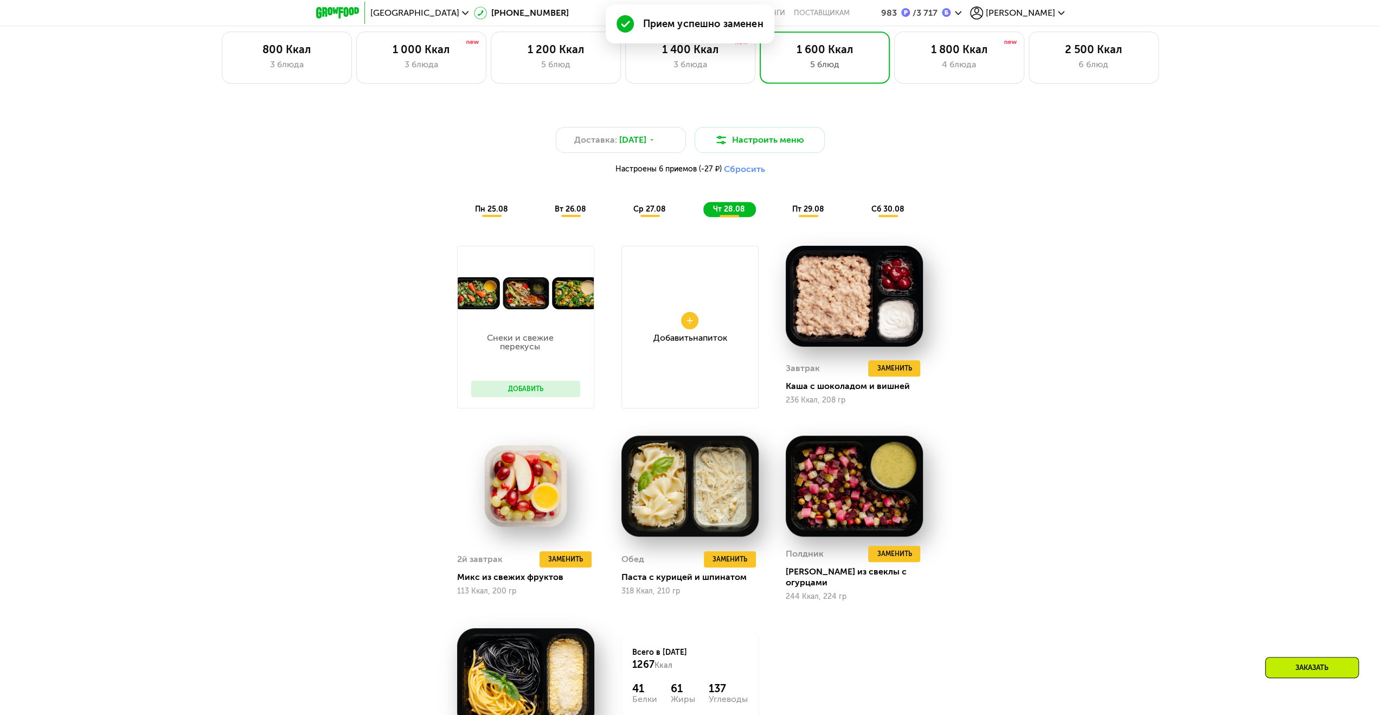
scroll to position [749, 0]
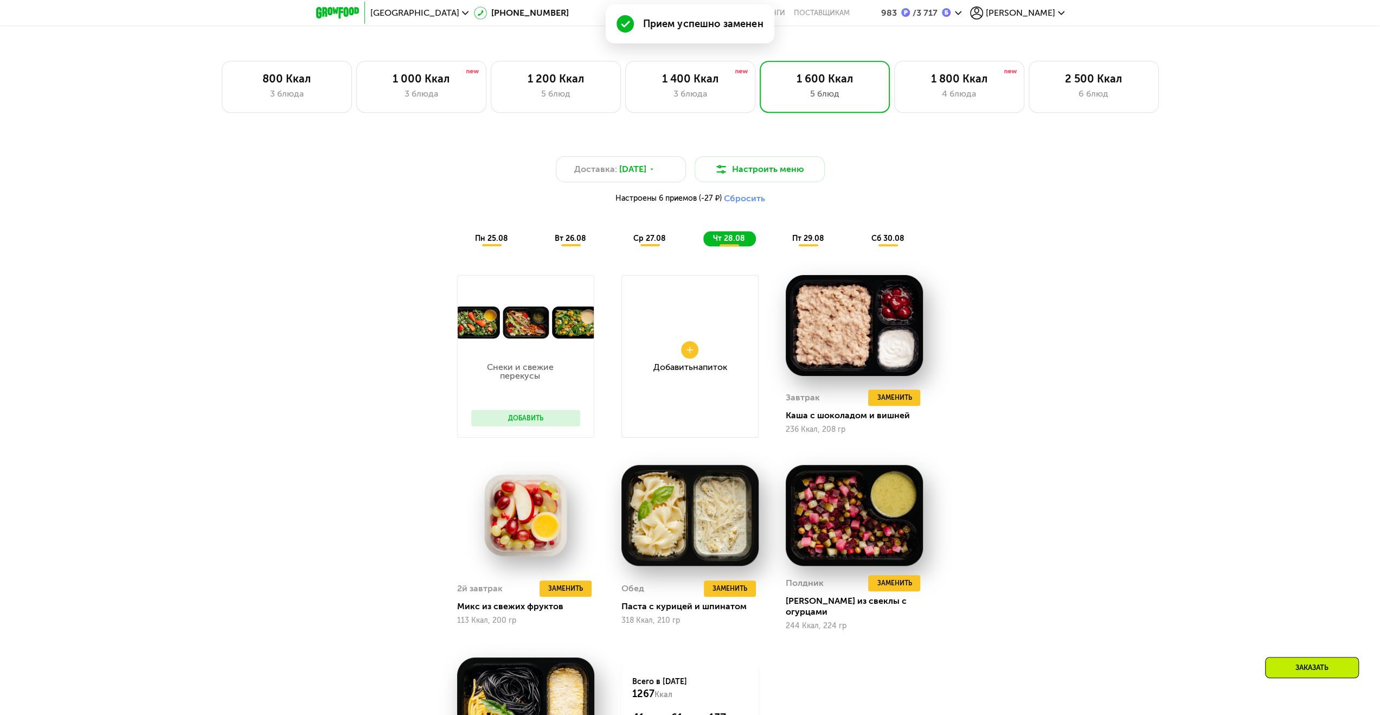
click at [810, 243] on span "пт 29.08" at bounding box center [808, 238] width 32 height 9
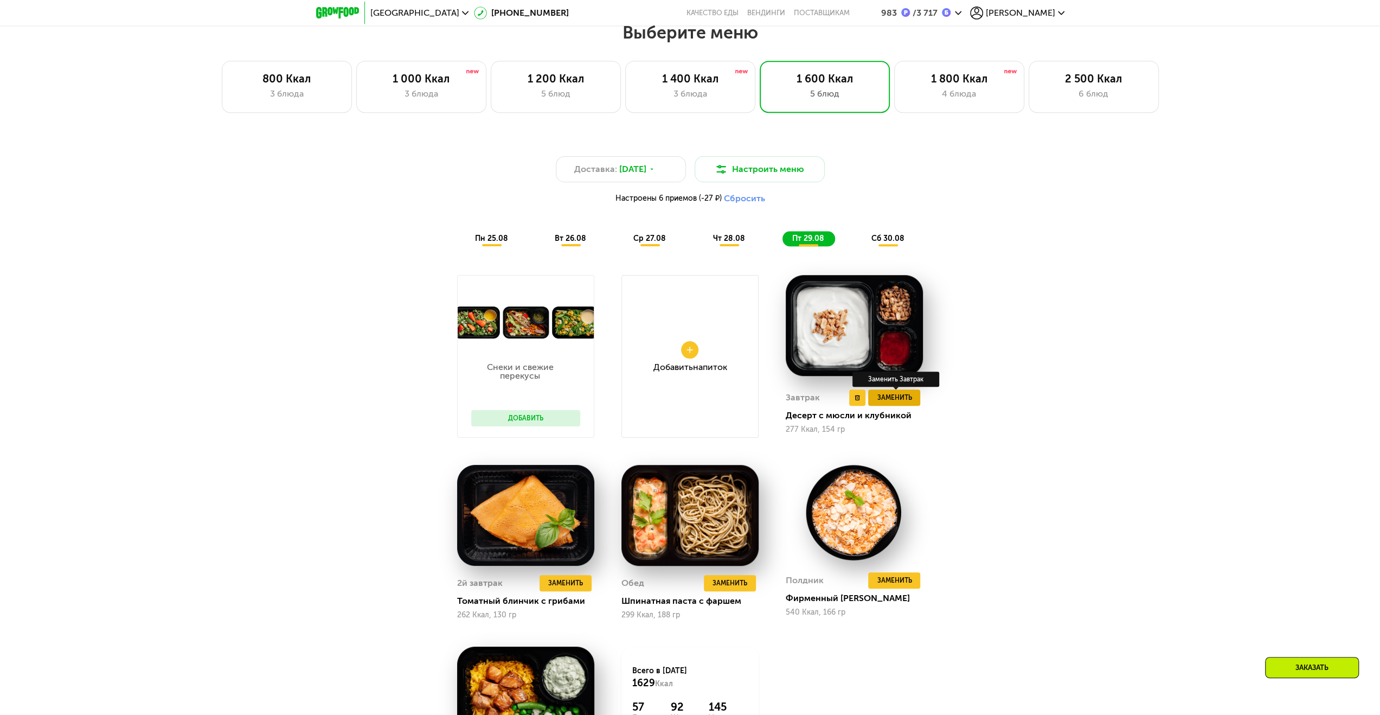
click at [899, 403] on span "Заменить" at bounding box center [894, 397] width 35 height 11
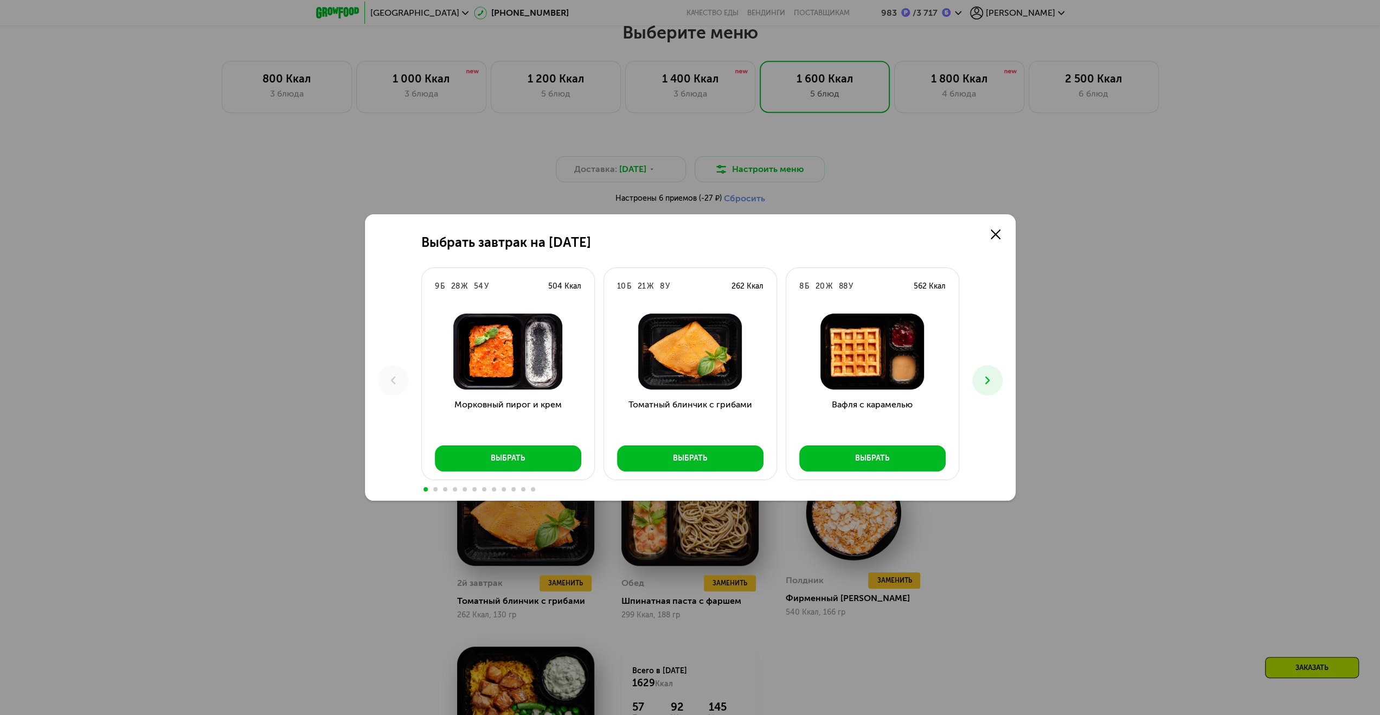
click at [981, 380] on icon at bounding box center [987, 380] width 13 height 13
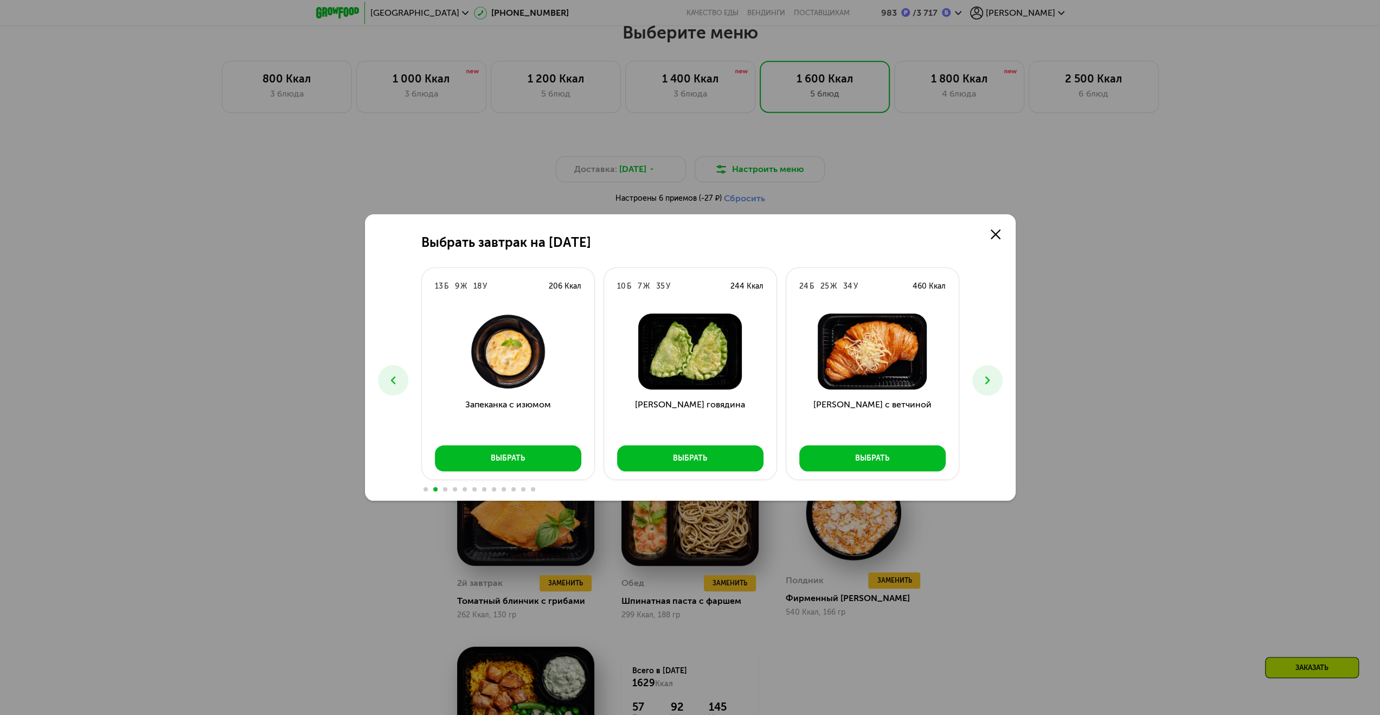
click at [981, 380] on icon at bounding box center [987, 380] width 13 height 13
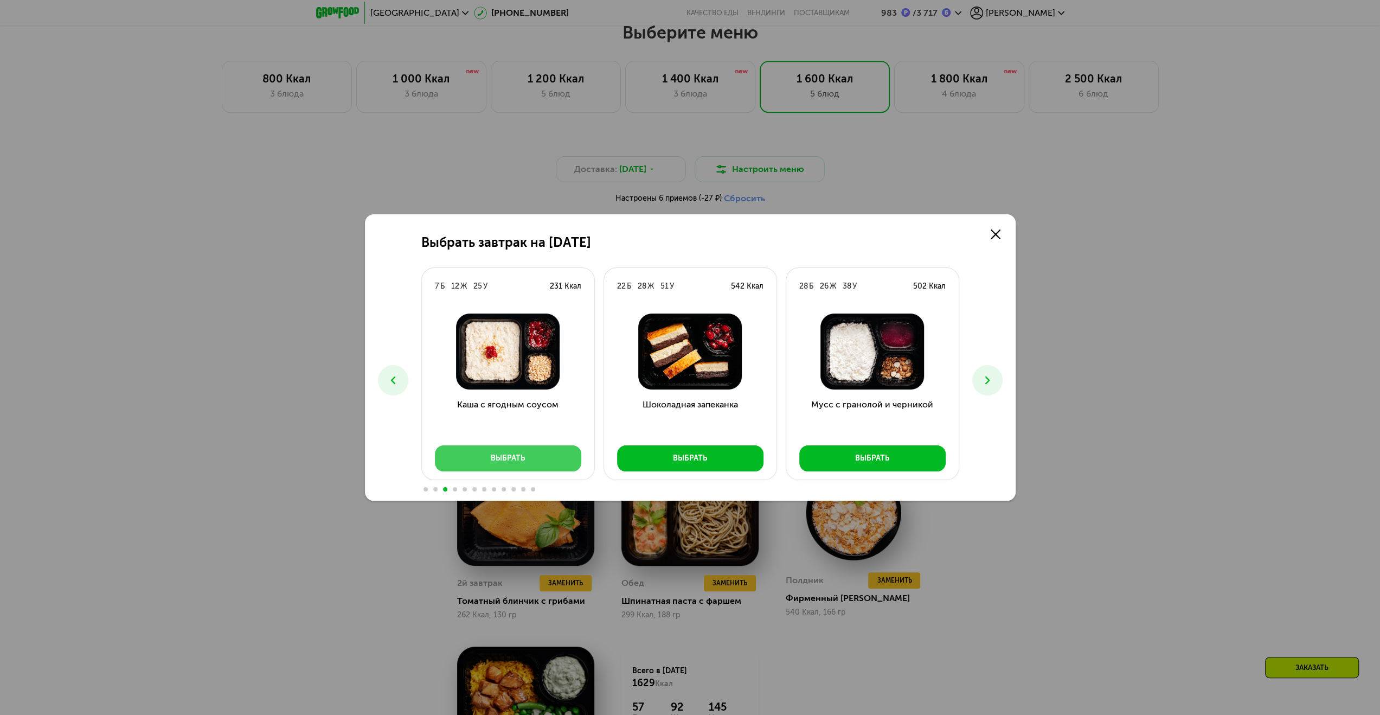
click at [522, 460] on div "Выбрать" at bounding box center [508, 458] width 34 height 11
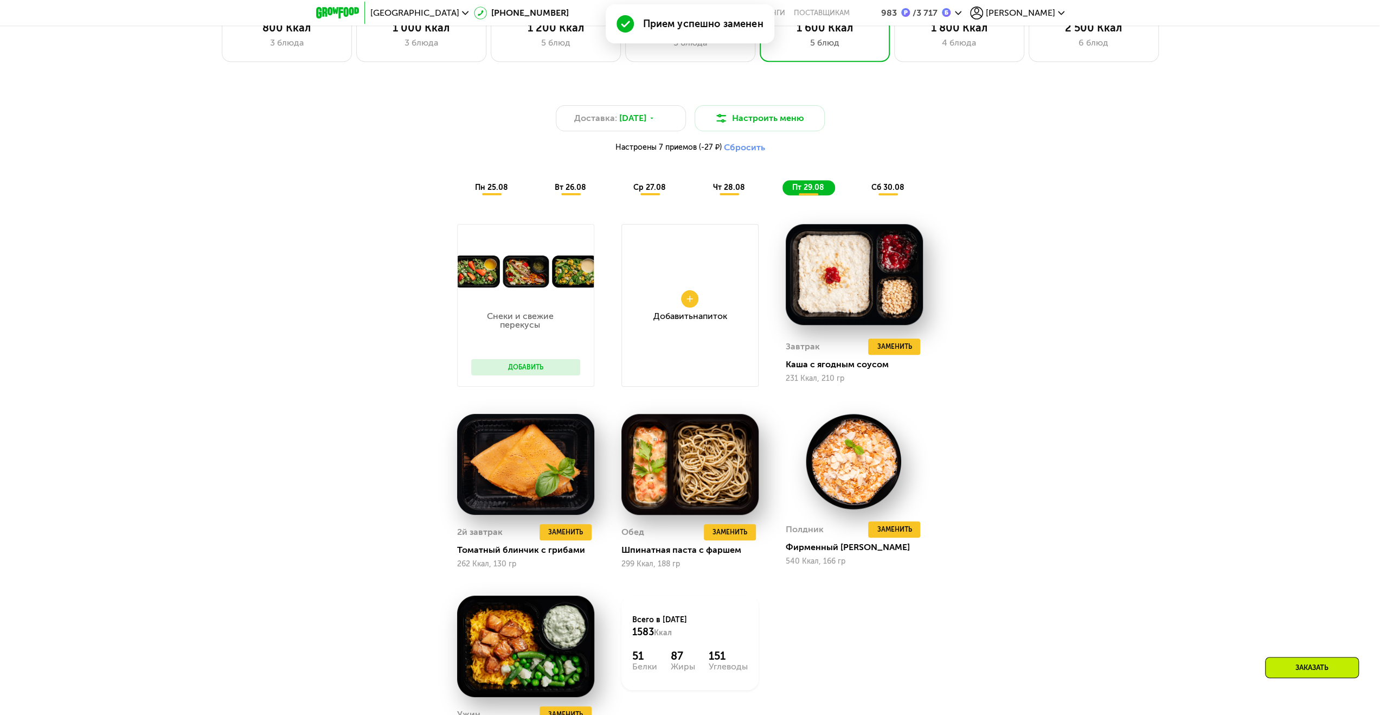
scroll to position [804, 0]
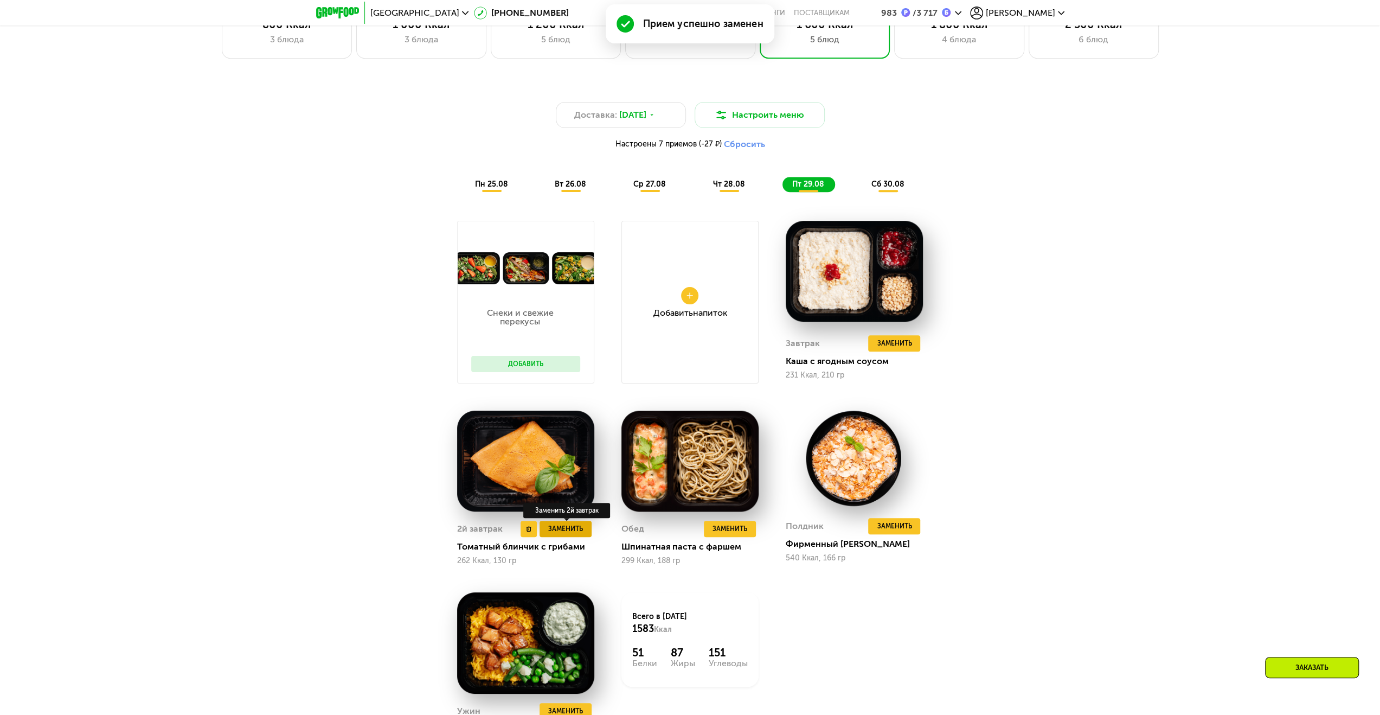
click at [572, 528] on span "Заменить" at bounding box center [565, 528] width 35 height 11
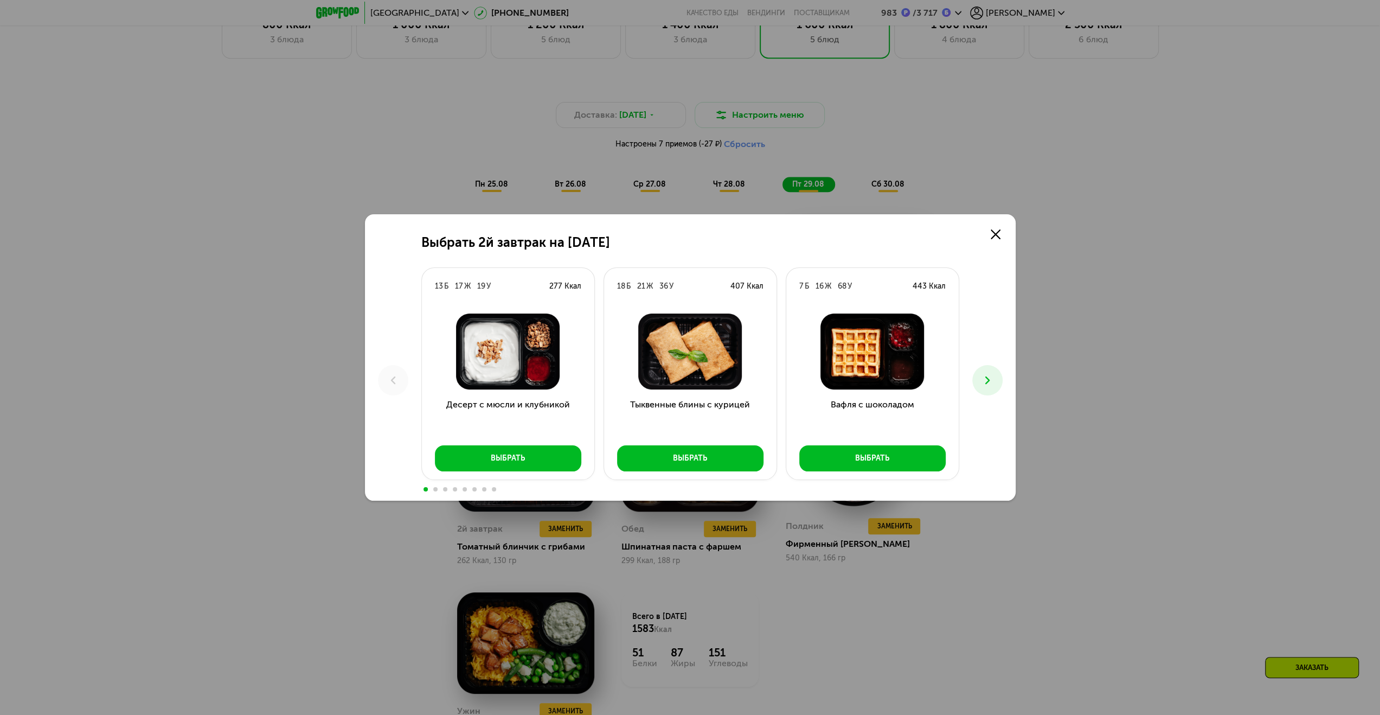
click at [990, 381] on icon at bounding box center [987, 380] width 13 height 13
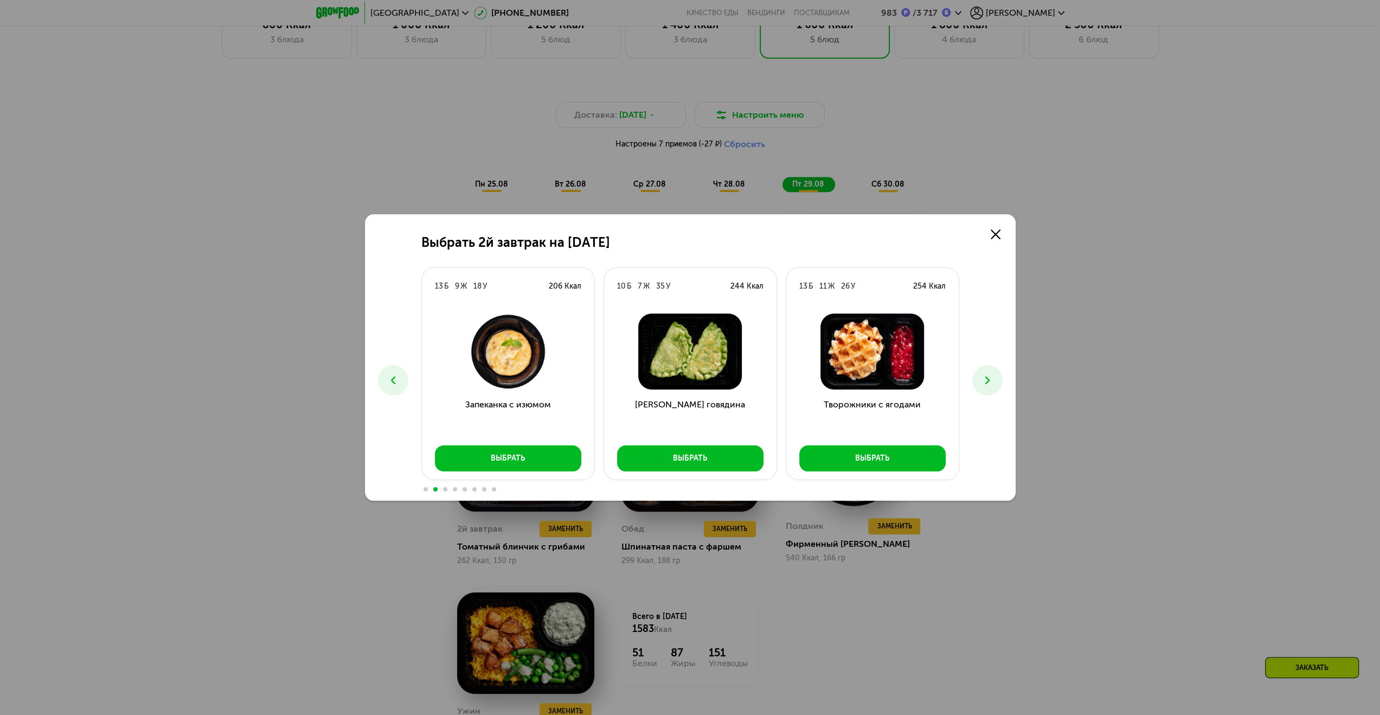
click at [397, 380] on icon at bounding box center [393, 380] width 13 height 13
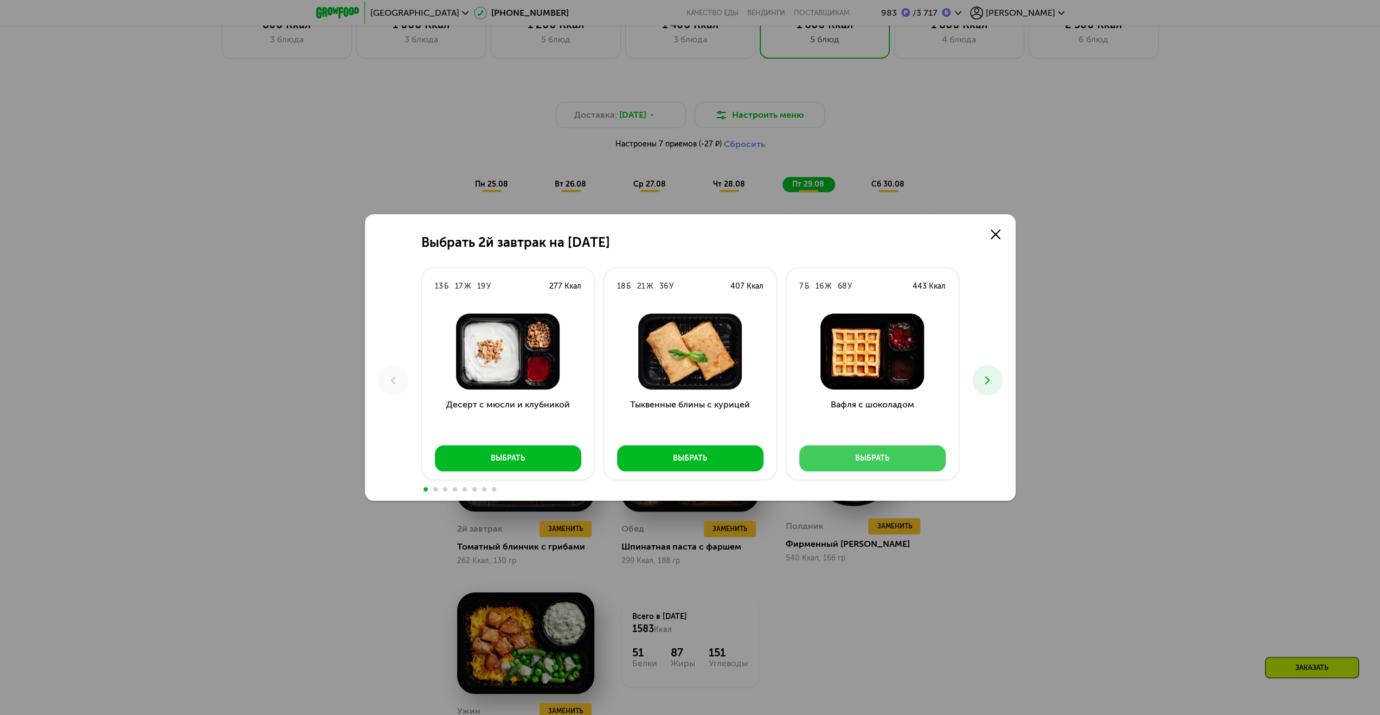
click at [843, 458] on button "Выбрать" at bounding box center [872, 458] width 146 height 26
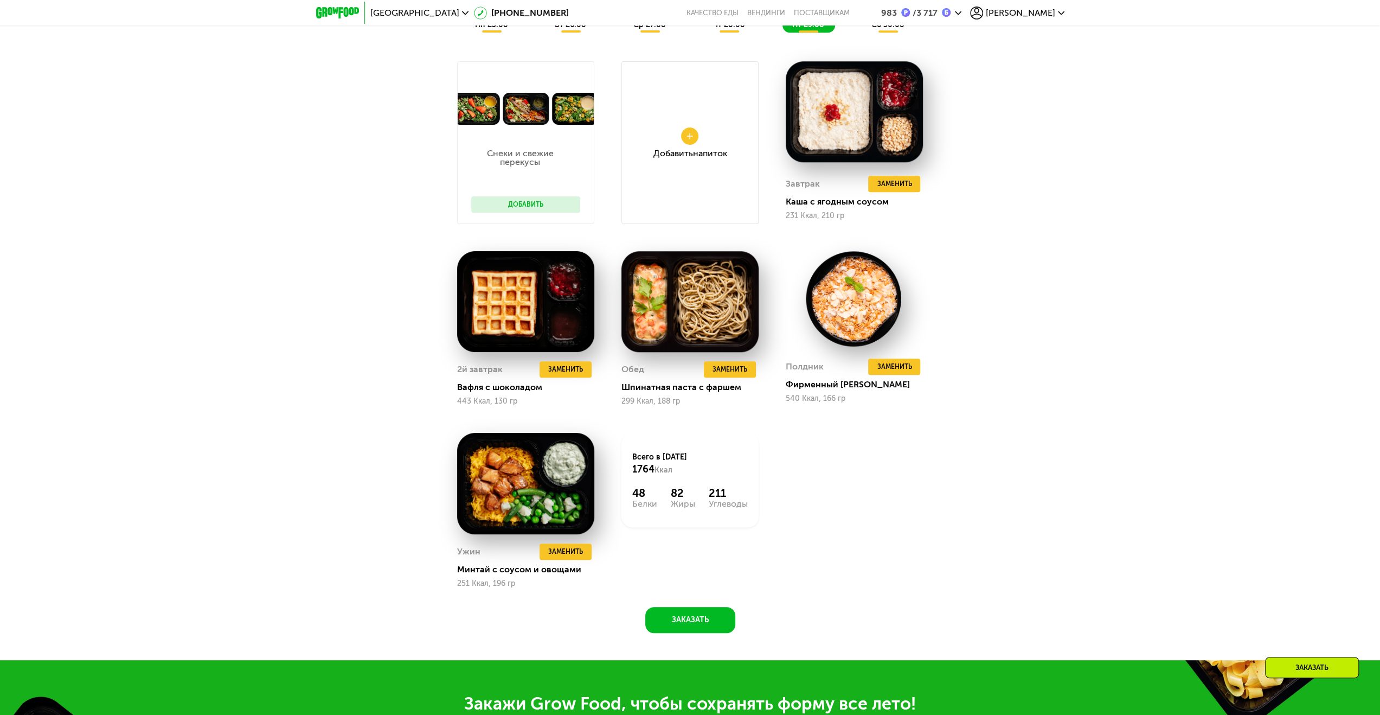
scroll to position [966, 0]
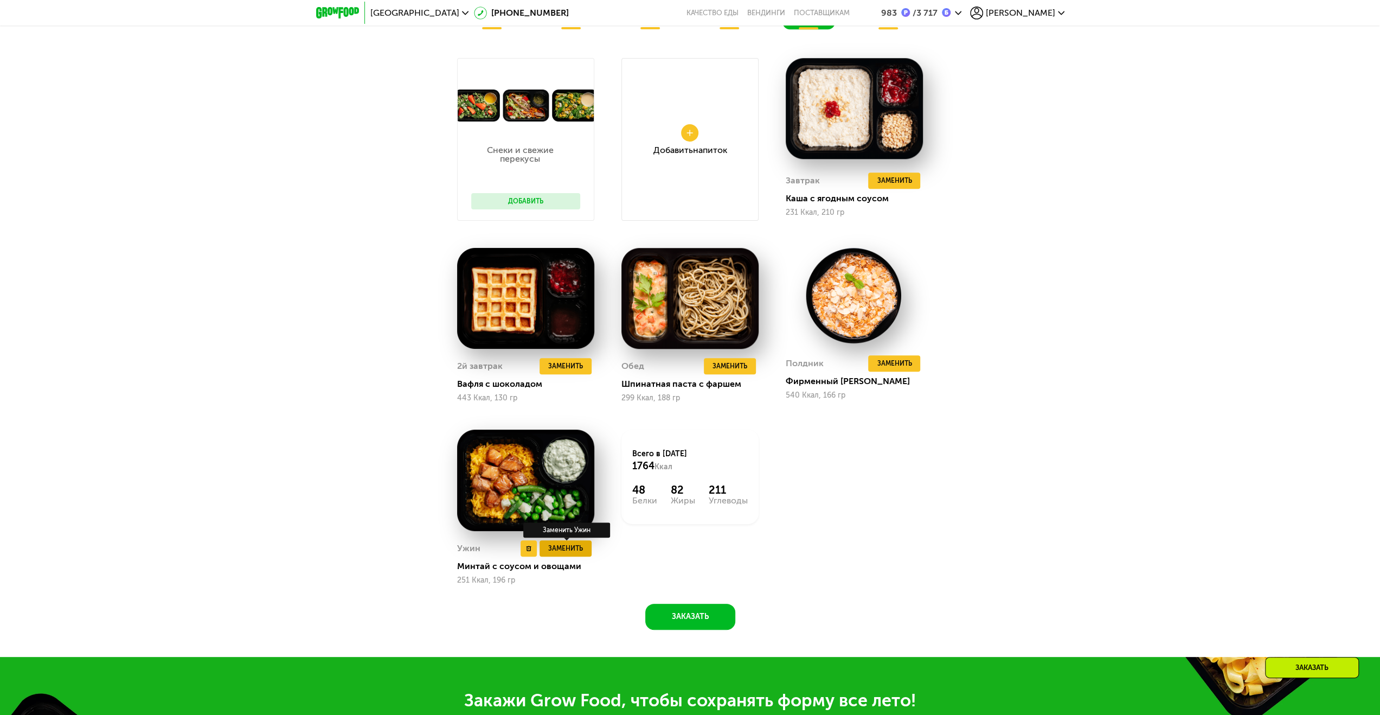
click at [565, 554] on span "Заменить" at bounding box center [565, 548] width 35 height 11
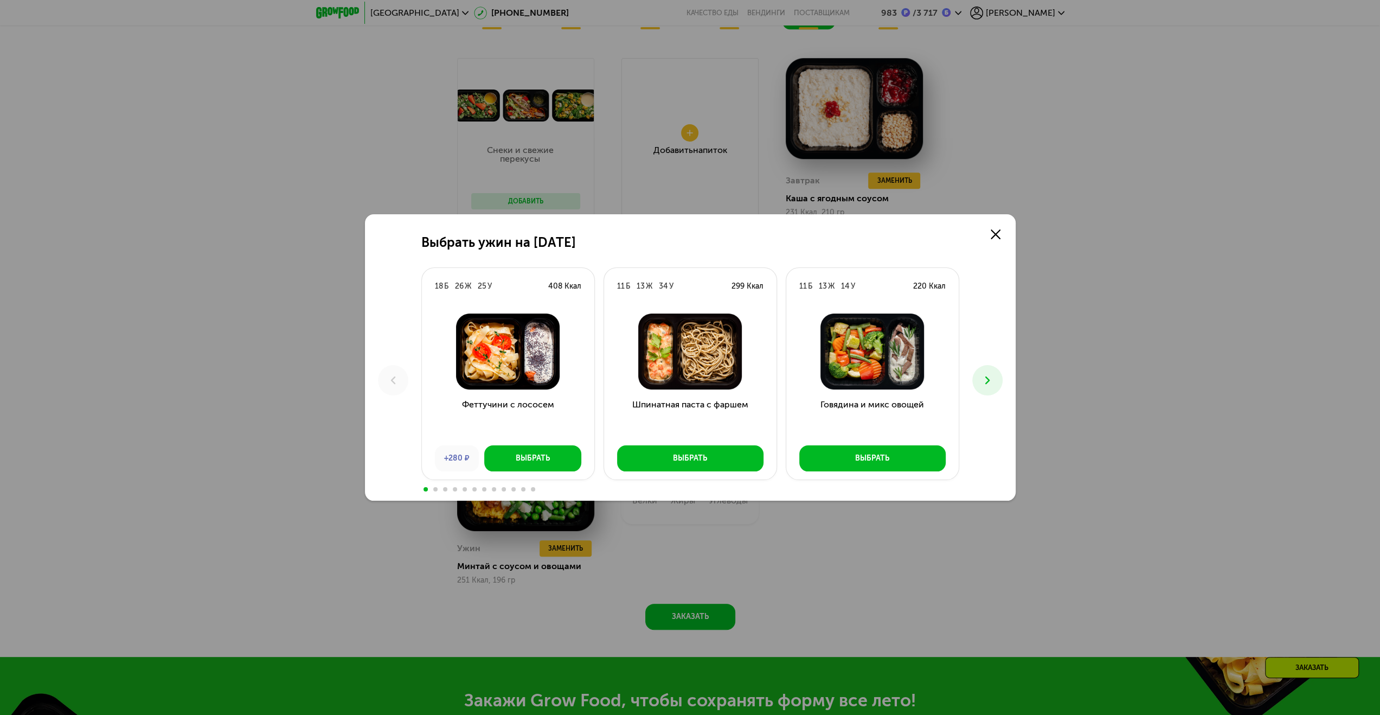
click at [987, 384] on icon at bounding box center [987, 380] width 13 height 13
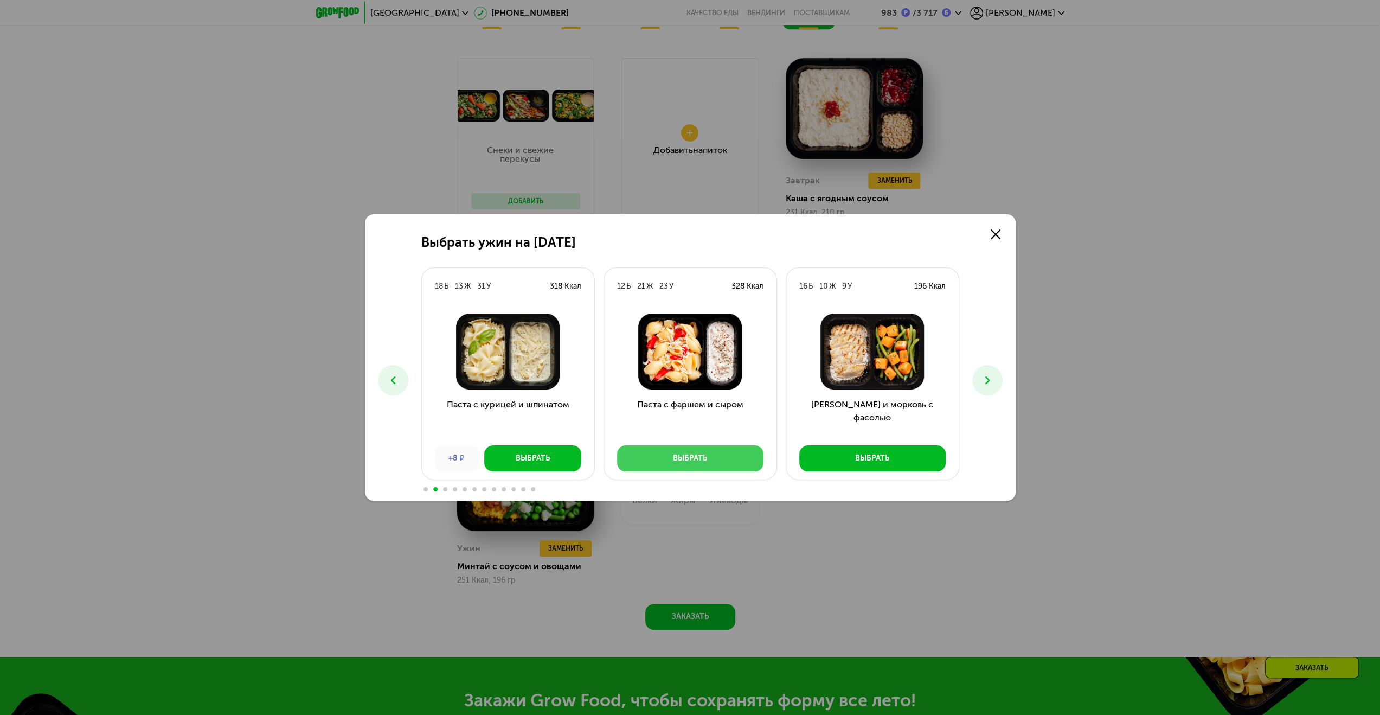
click at [721, 454] on button "Выбрать" at bounding box center [690, 458] width 146 height 26
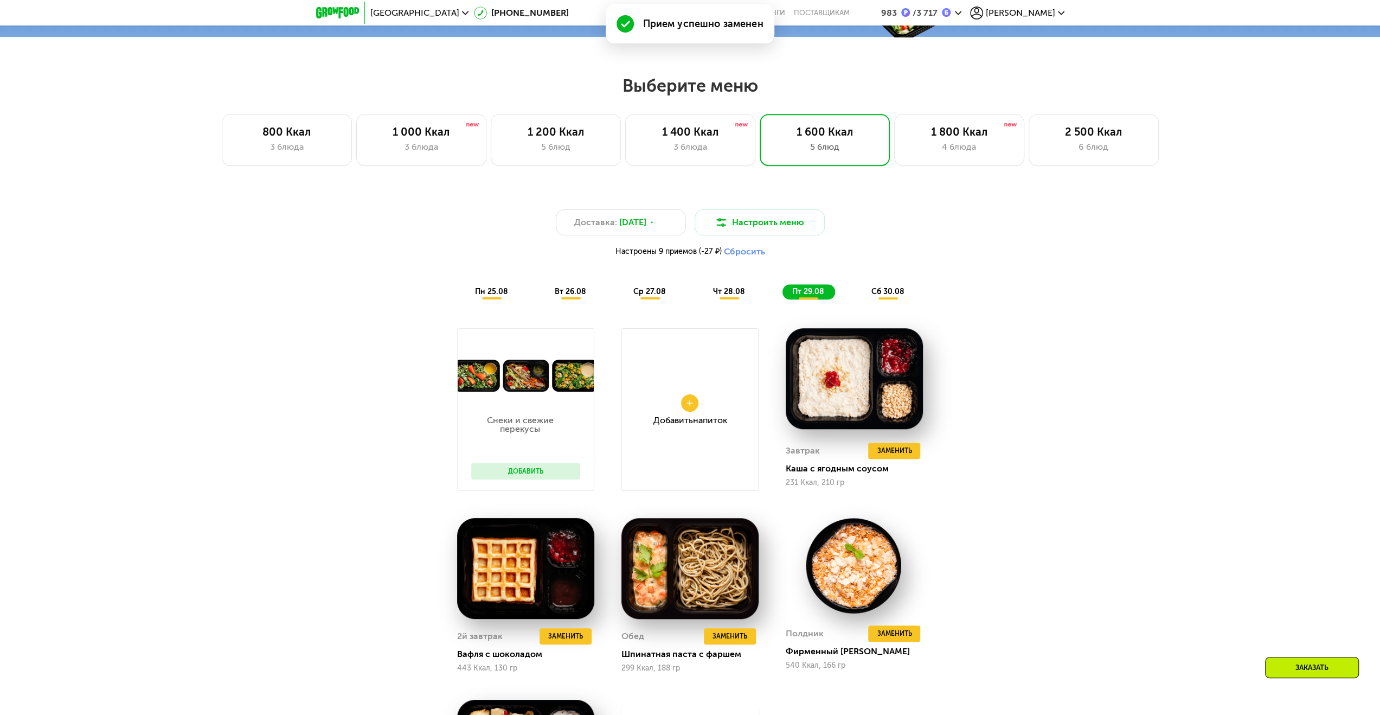
scroll to position [695, 0]
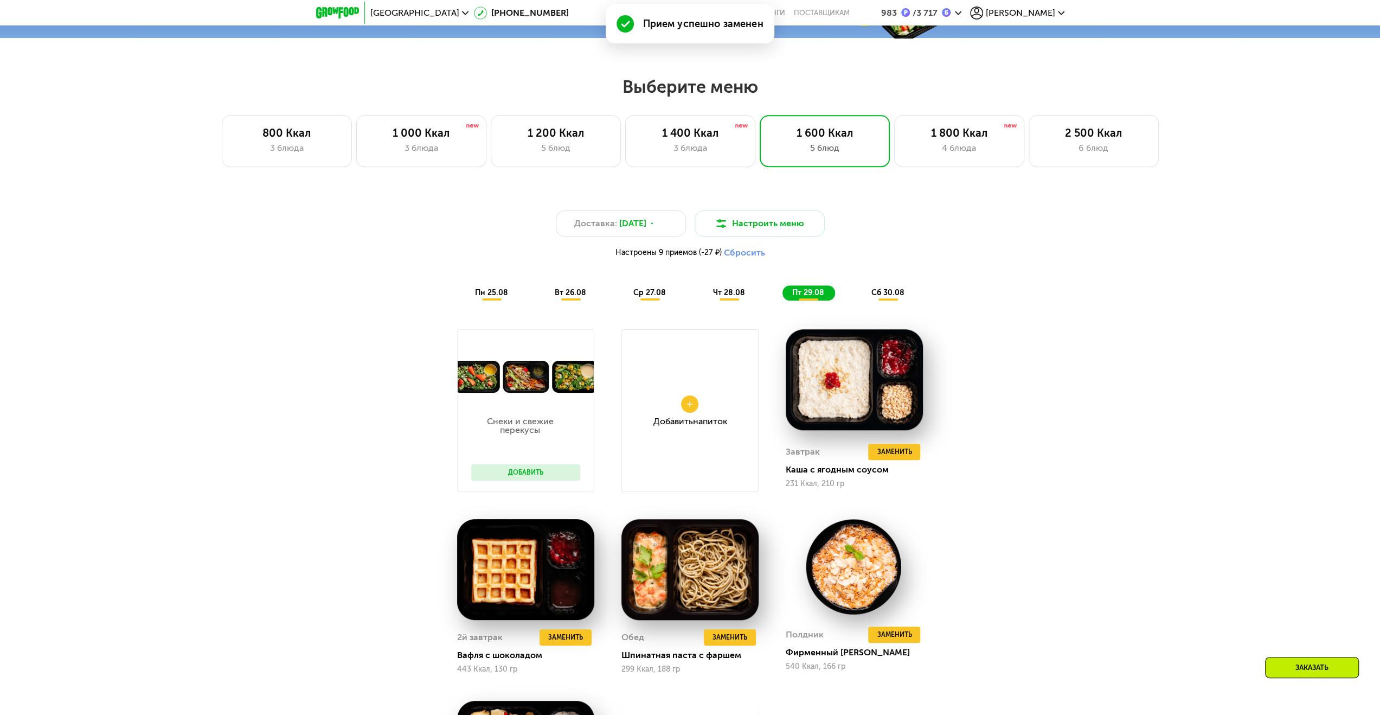
click at [892, 297] on span "сб 30.08" at bounding box center [887, 292] width 33 height 9
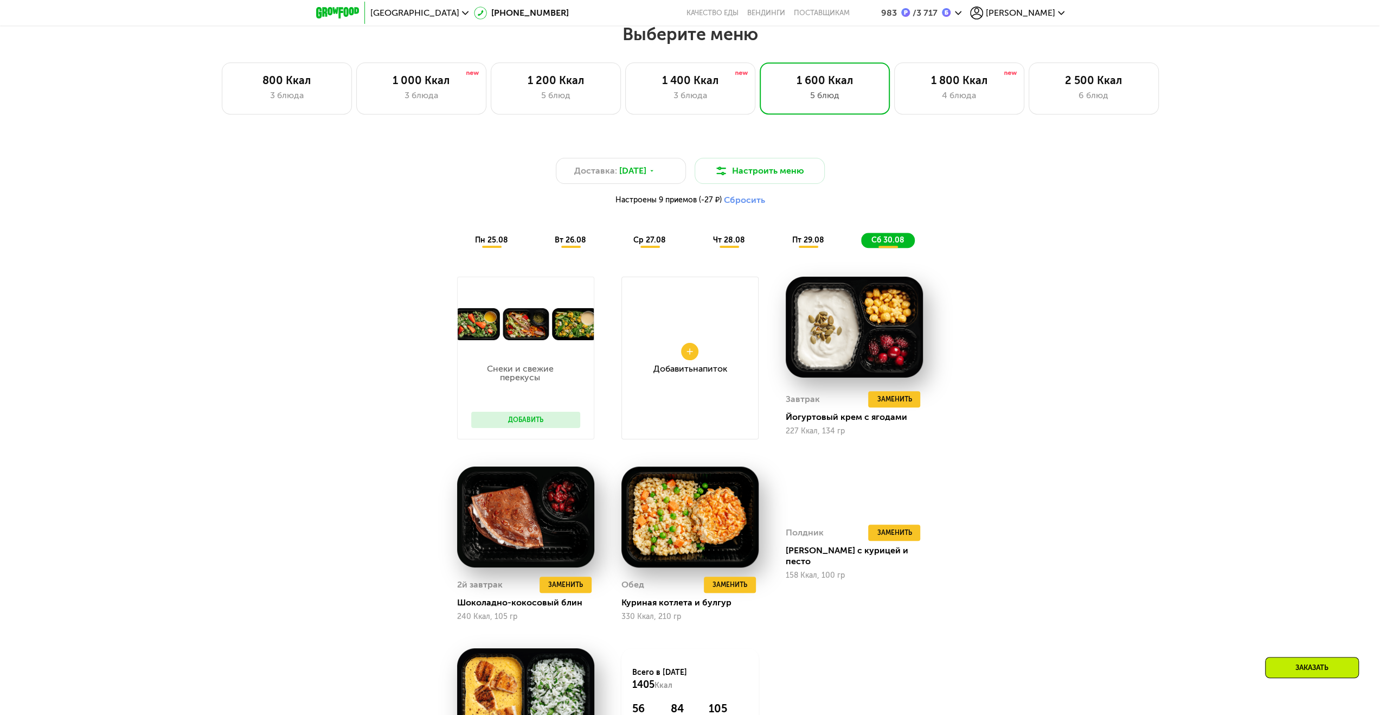
scroll to position [749, 0]
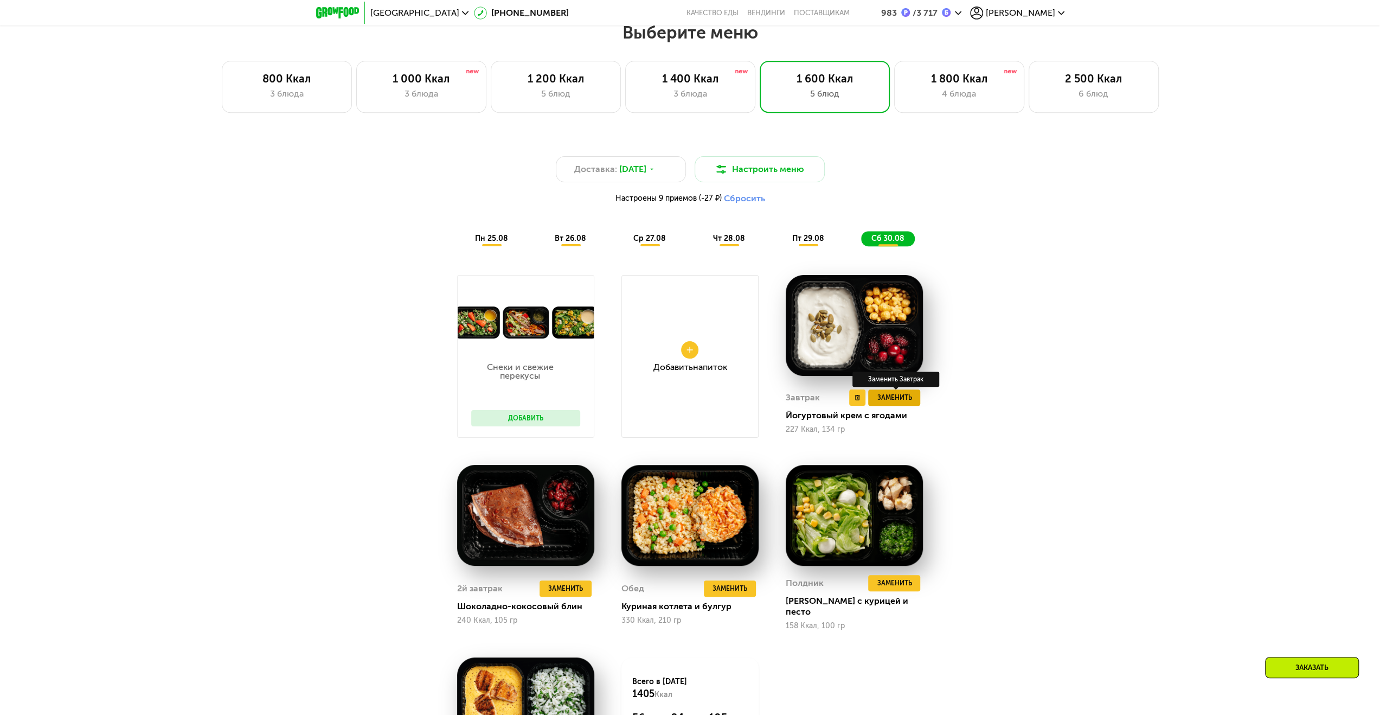
click at [904, 402] on span "Заменить" at bounding box center [894, 397] width 35 height 11
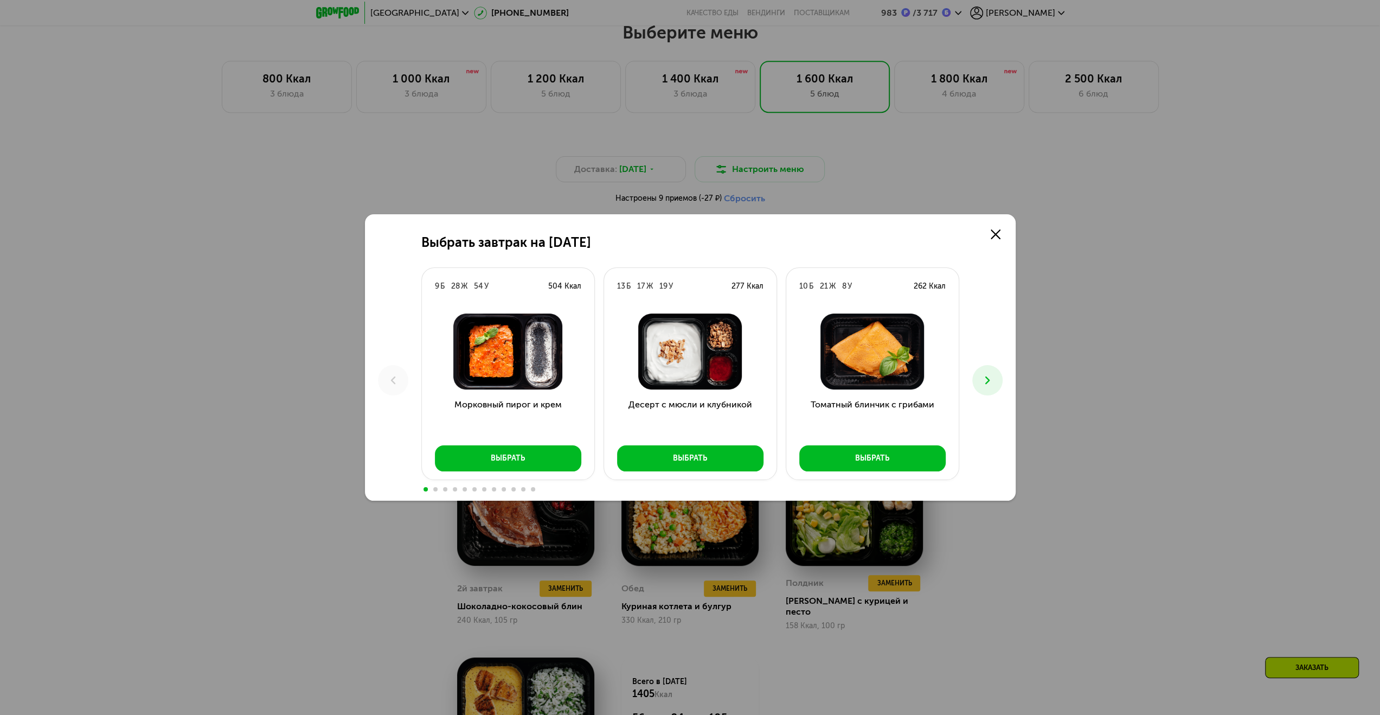
click at [995, 381] on button at bounding box center [987, 380] width 30 height 30
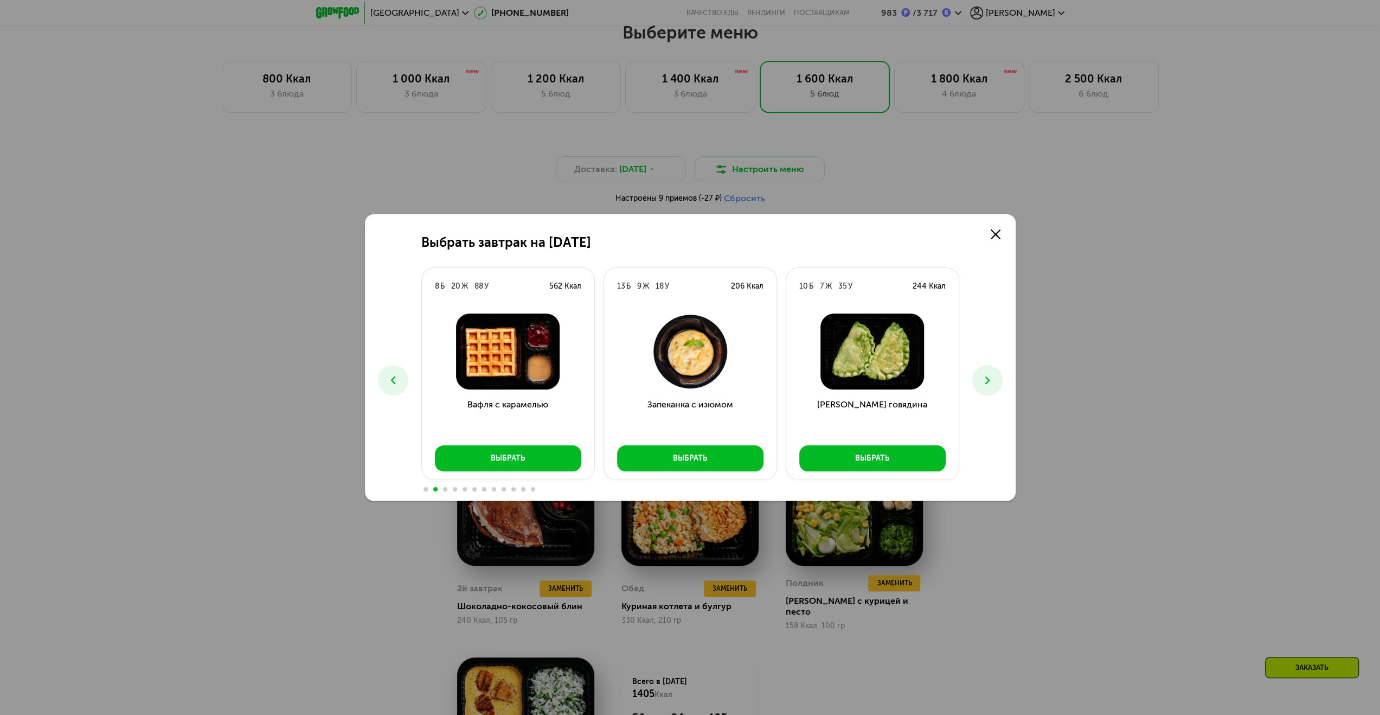
click at [995, 381] on button at bounding box center [987, 380] width 30 height 30
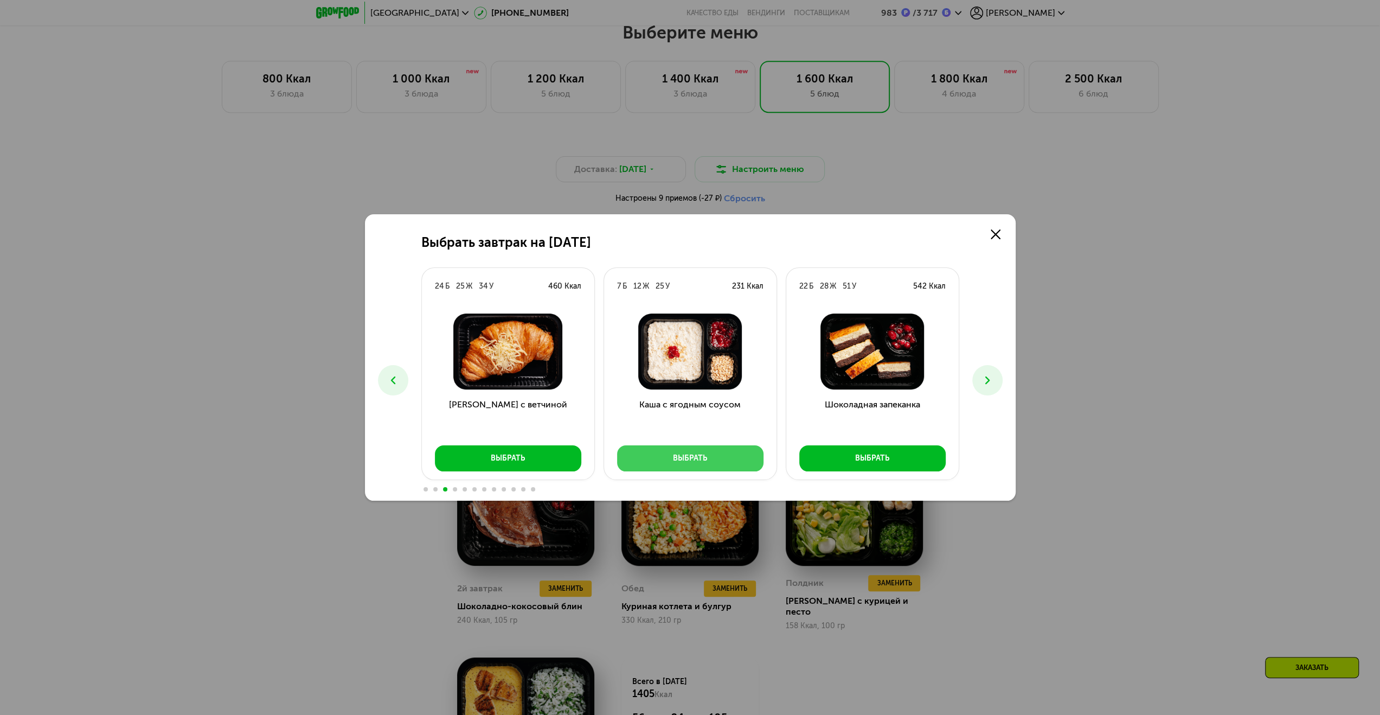
click at [677, 463] on div "Выбрать" at bounding box center [690, 458] width 34 height 11
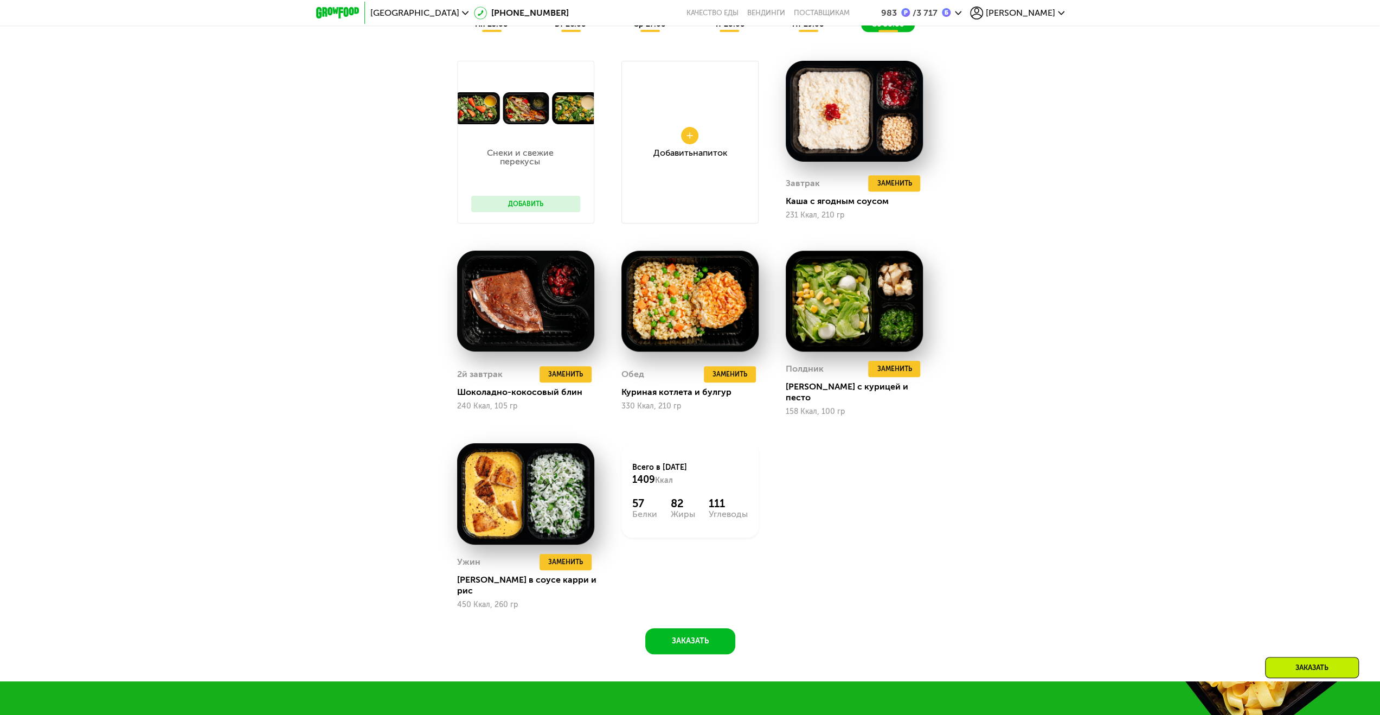
scroll to position [966, 0]
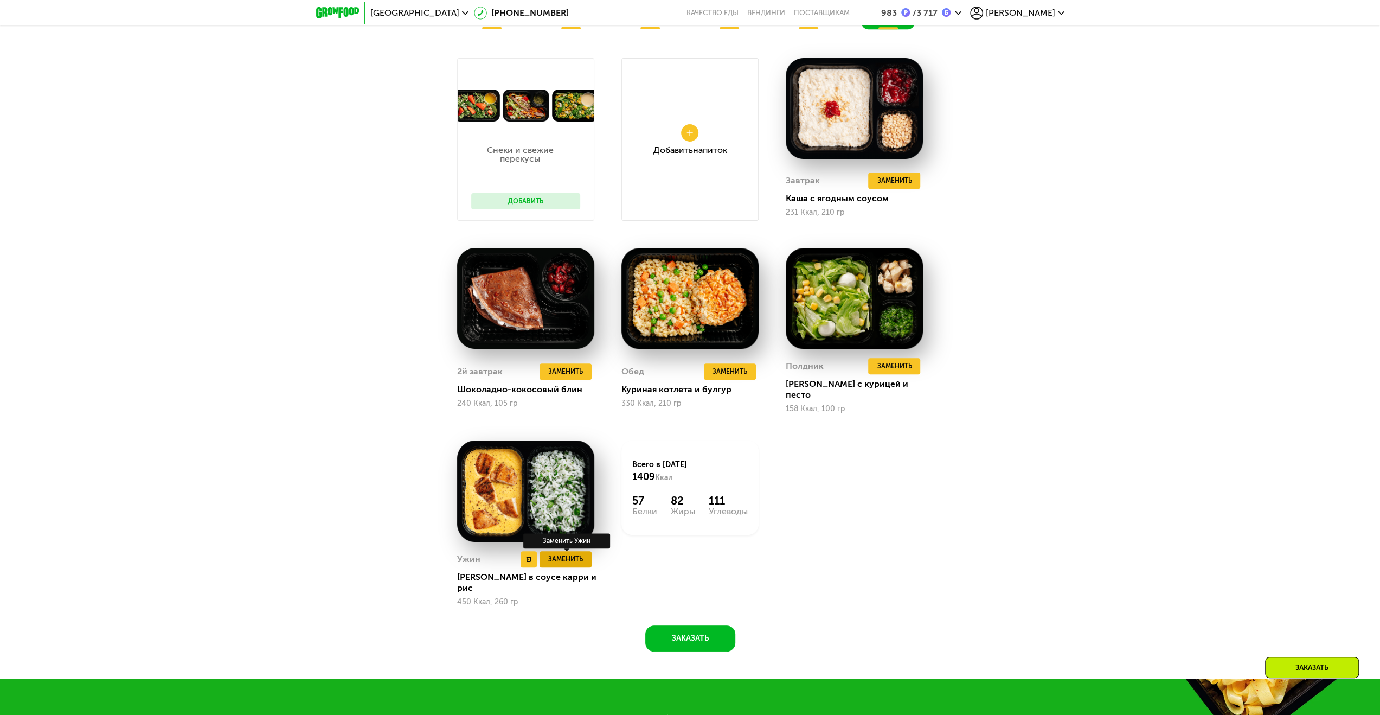
click at [582, 554] on span "Заменить" at bounding box center [565, 559] width 35 height 11
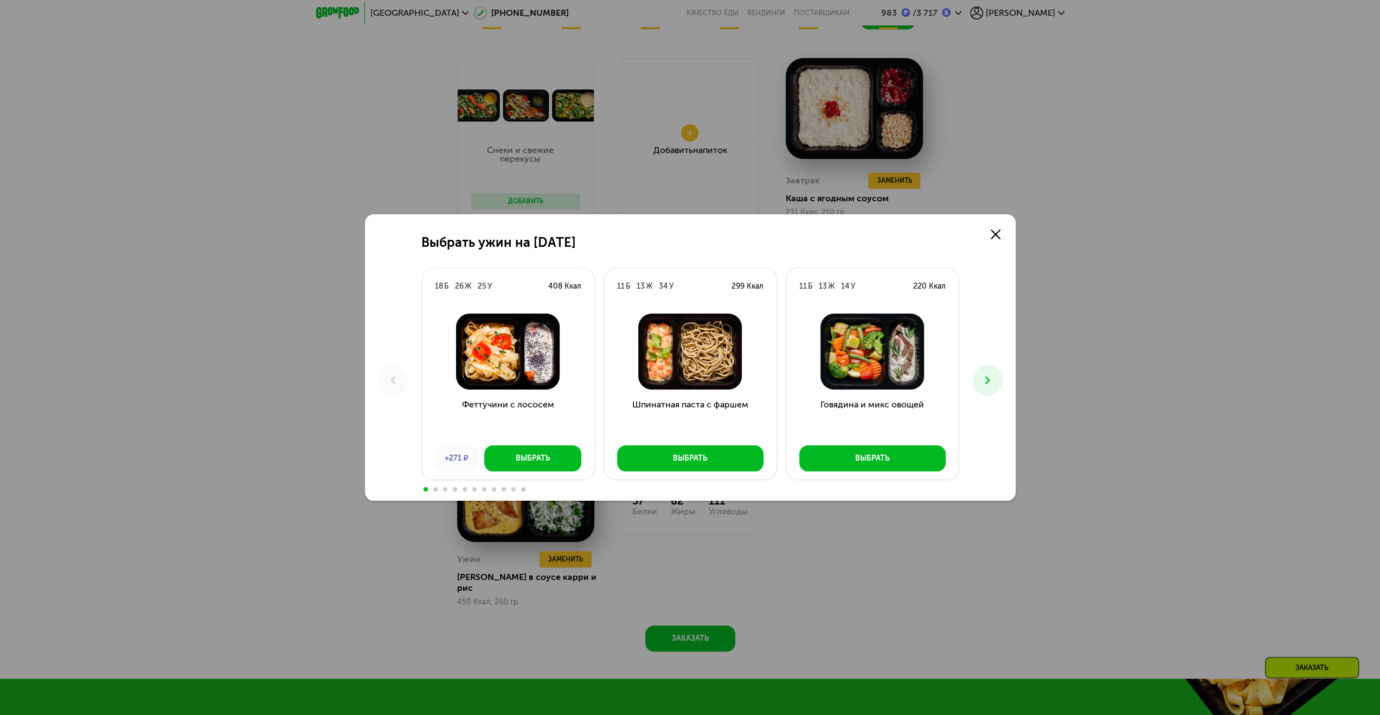
click at [987, 386] on icon at bounding box center [987, 380] width 13 height 13
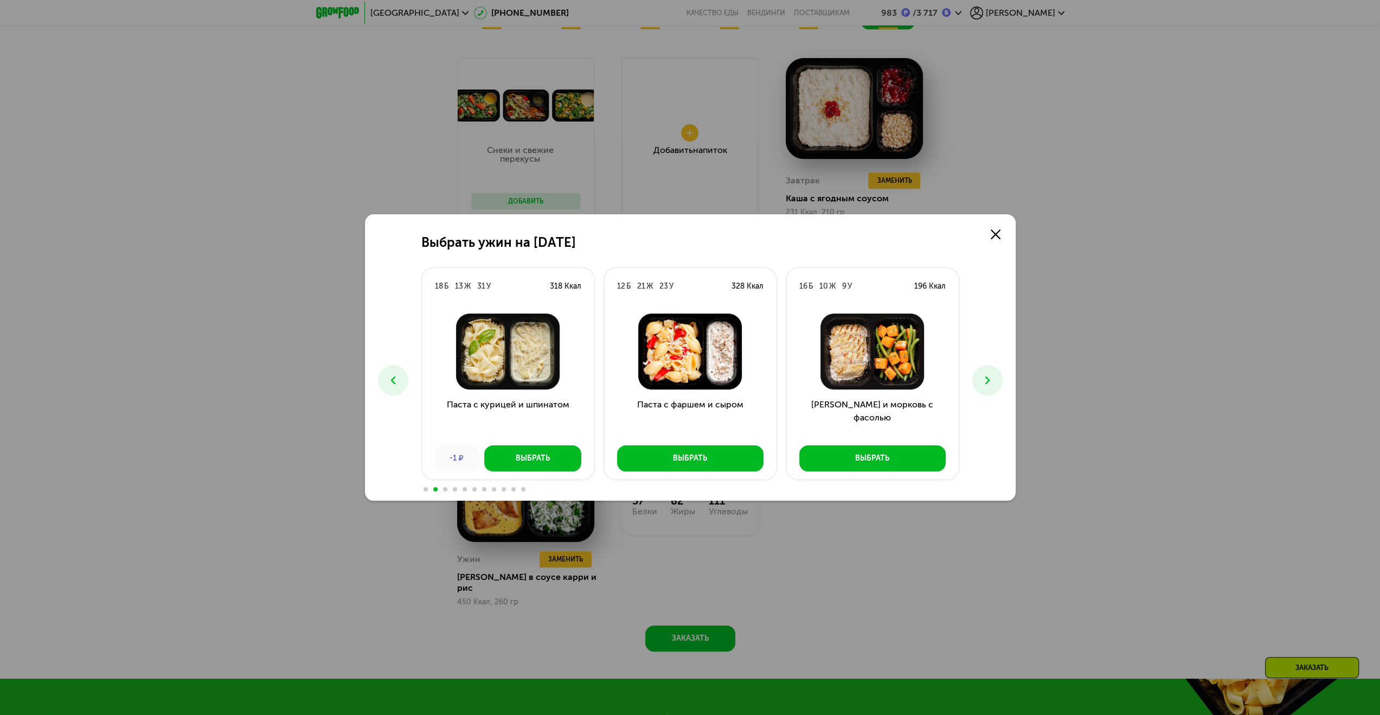
click at [987, 386] on icon at bounding box center [987, 380] width 13 height 13
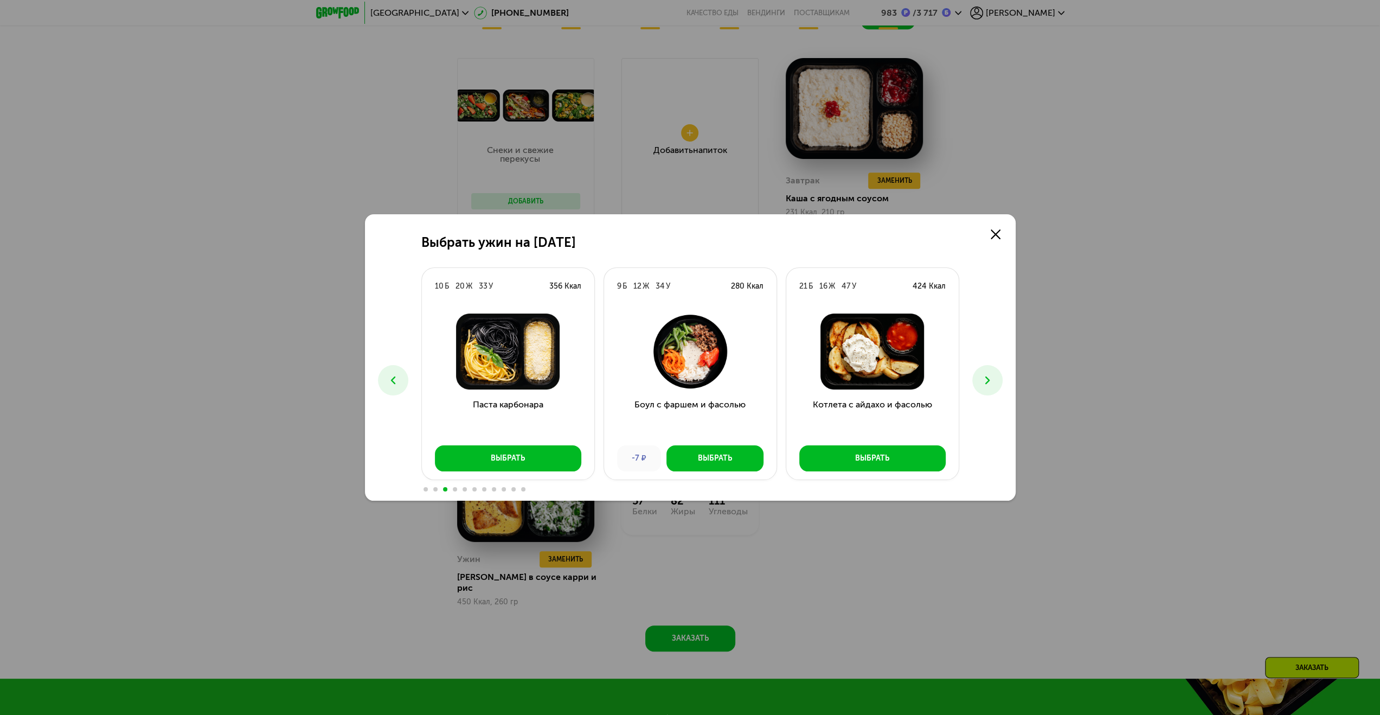
click at [987, 386] on icon at bounding box center [987, 380] width 13 height 13
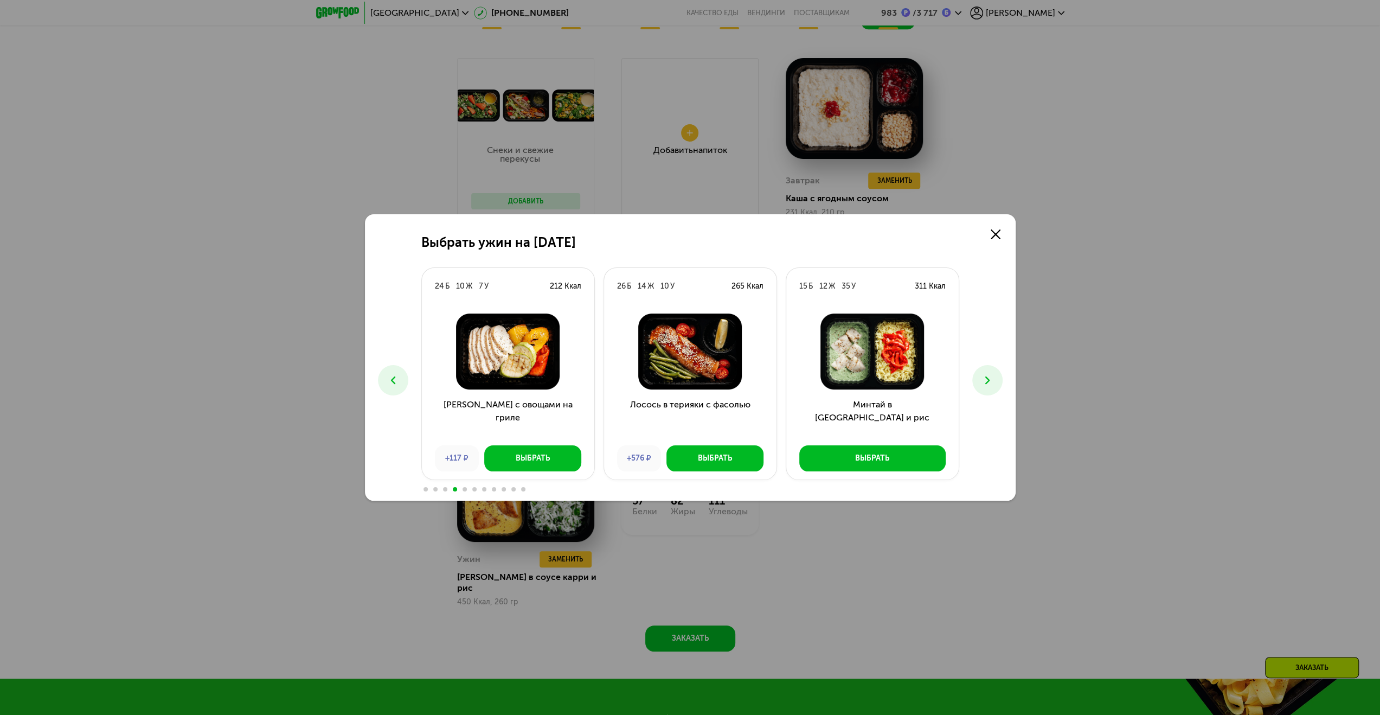
click at [987, 386] on icon at bounding box center [987, 380] width 13 height 13
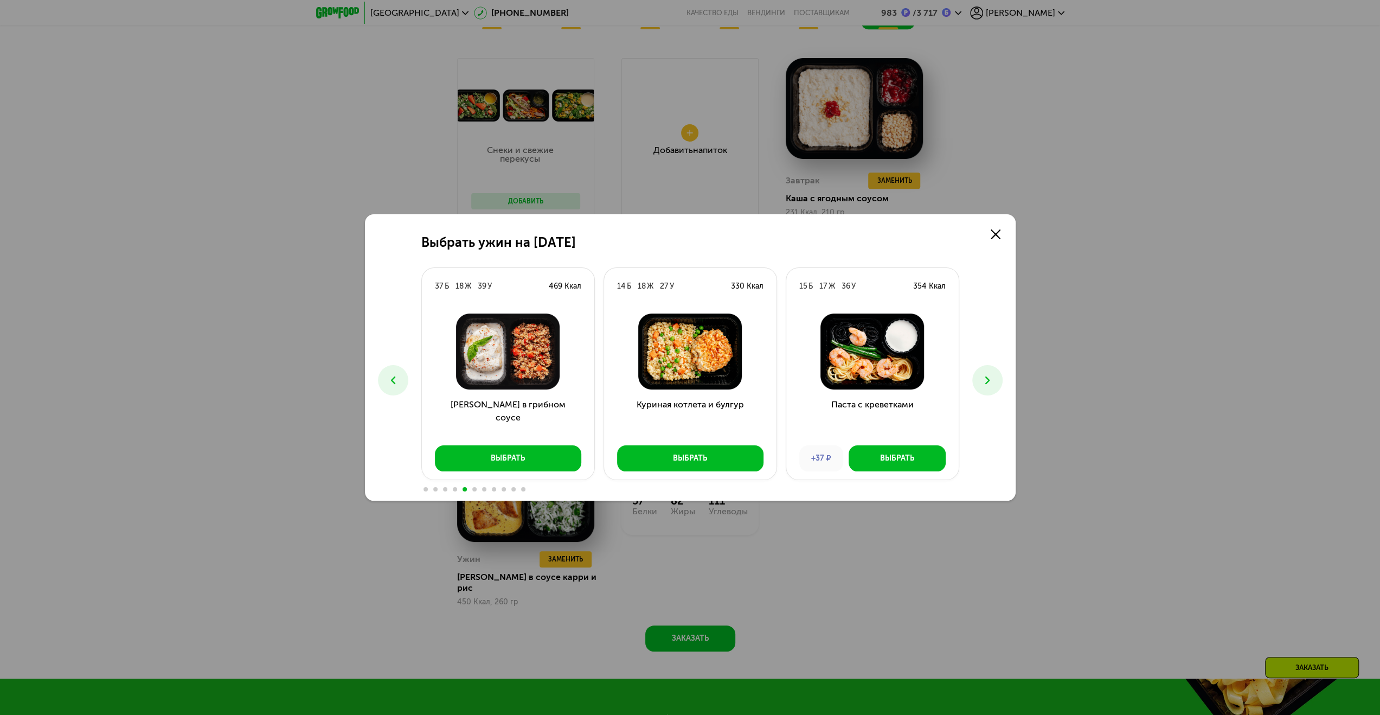
click at [987, 386] on icon at bounding box center [987, 380] width 13 height 13
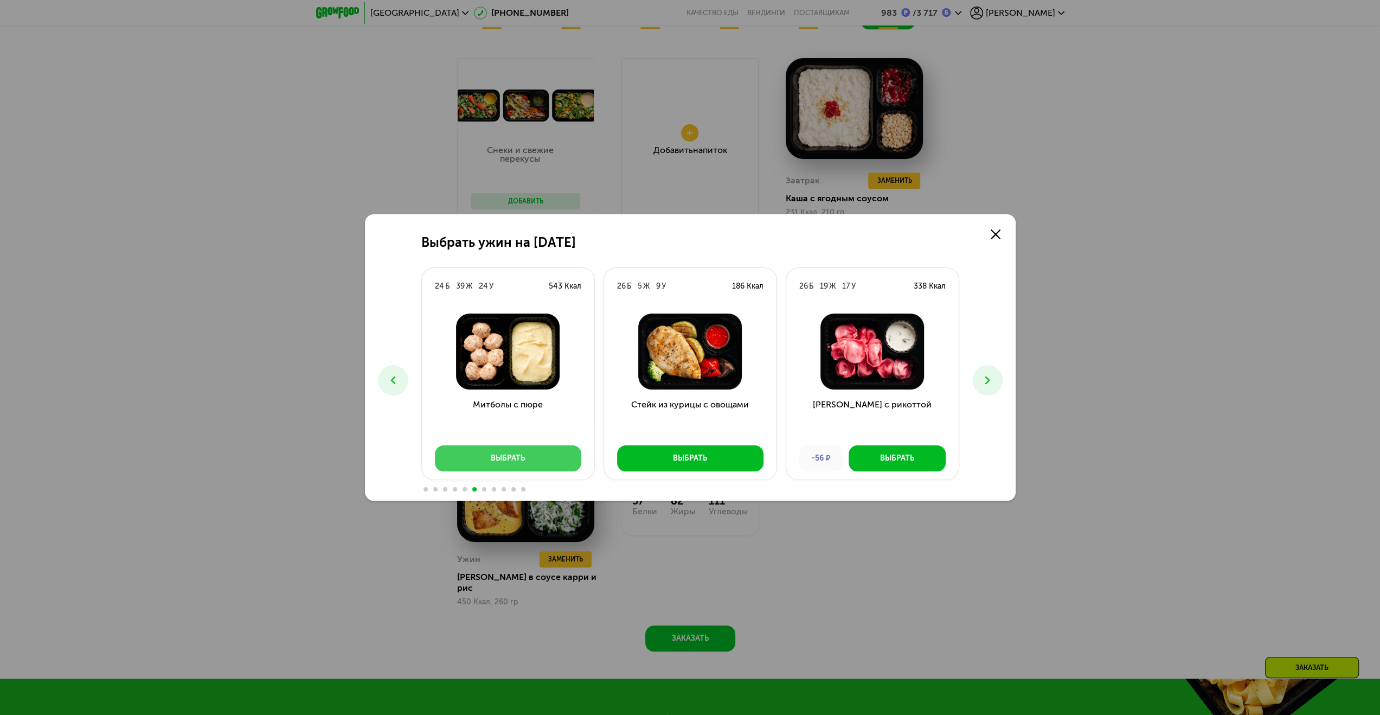
click at [530, 458] on button "Выбрать" at bounding box center [508, 458] width 146 height 26
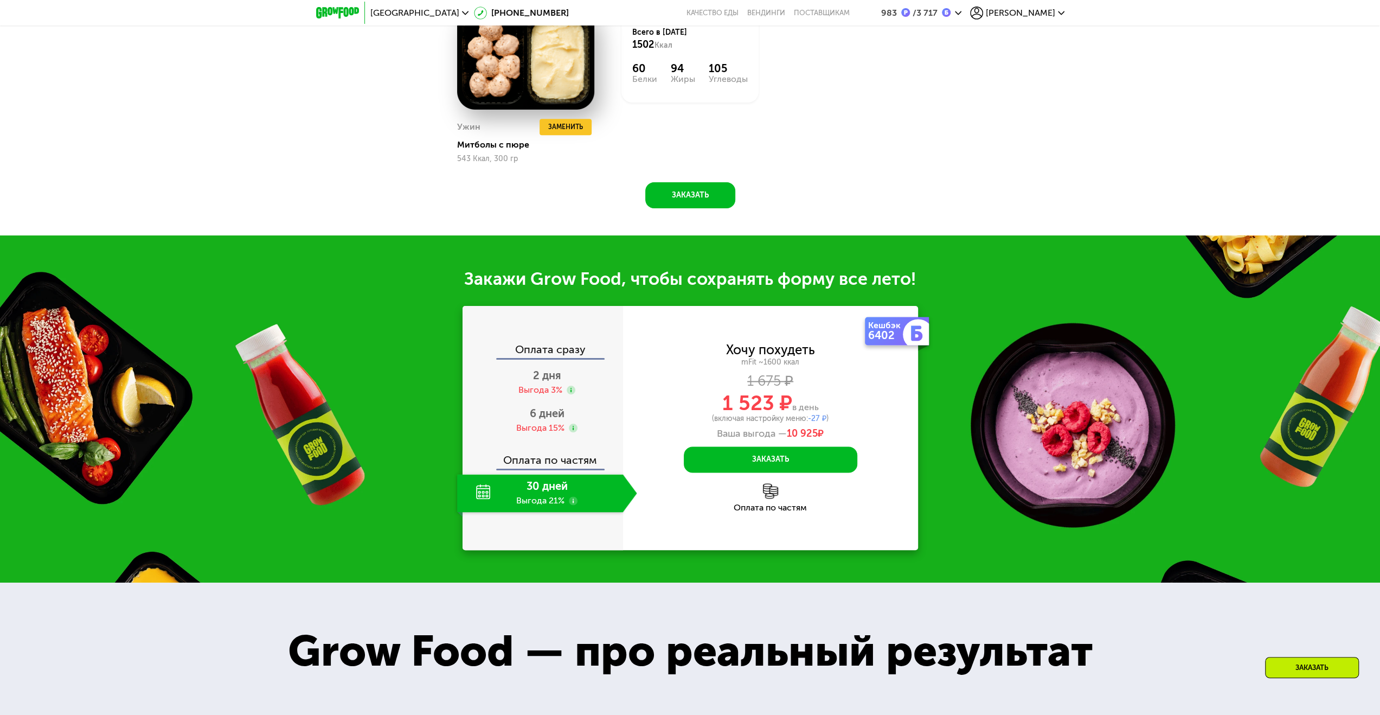
scroll to position [1400, 0]
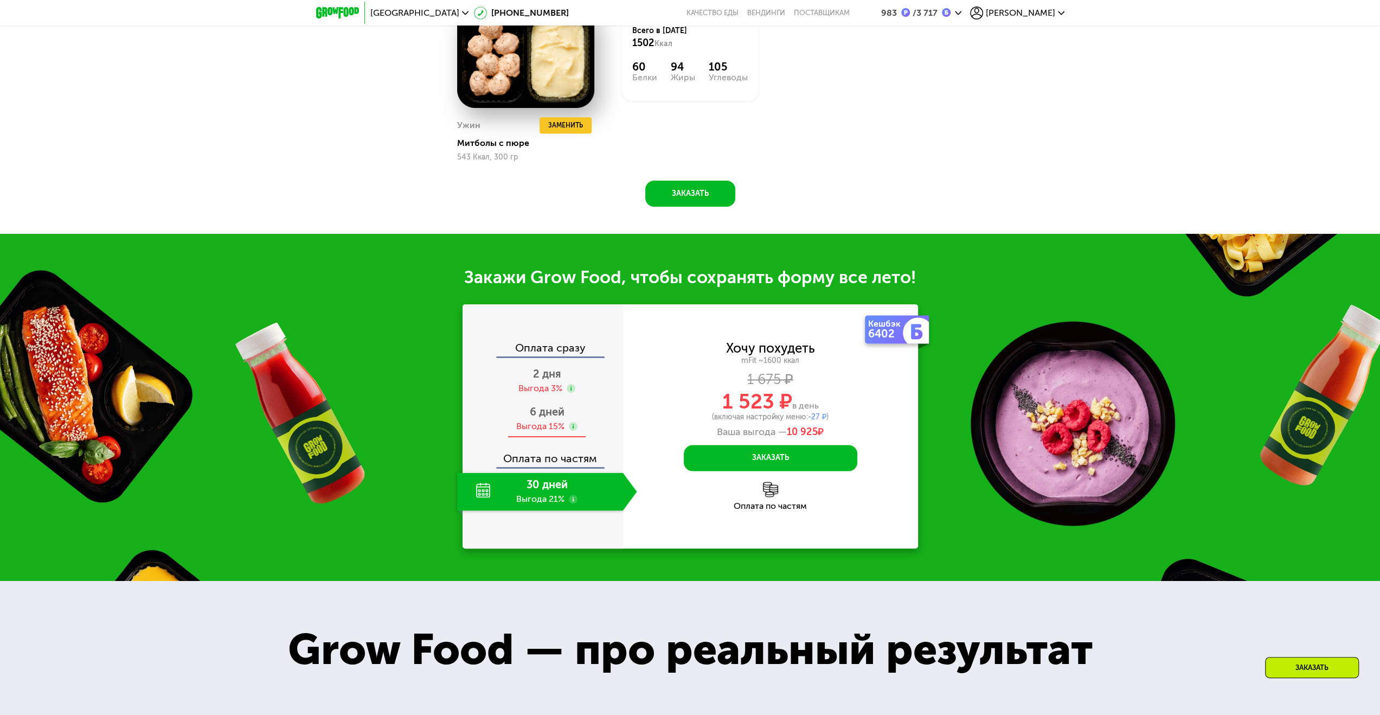
click at [547, 420] on div "Выгода 15%" at bounding box center [540, 426] width 48 height 12
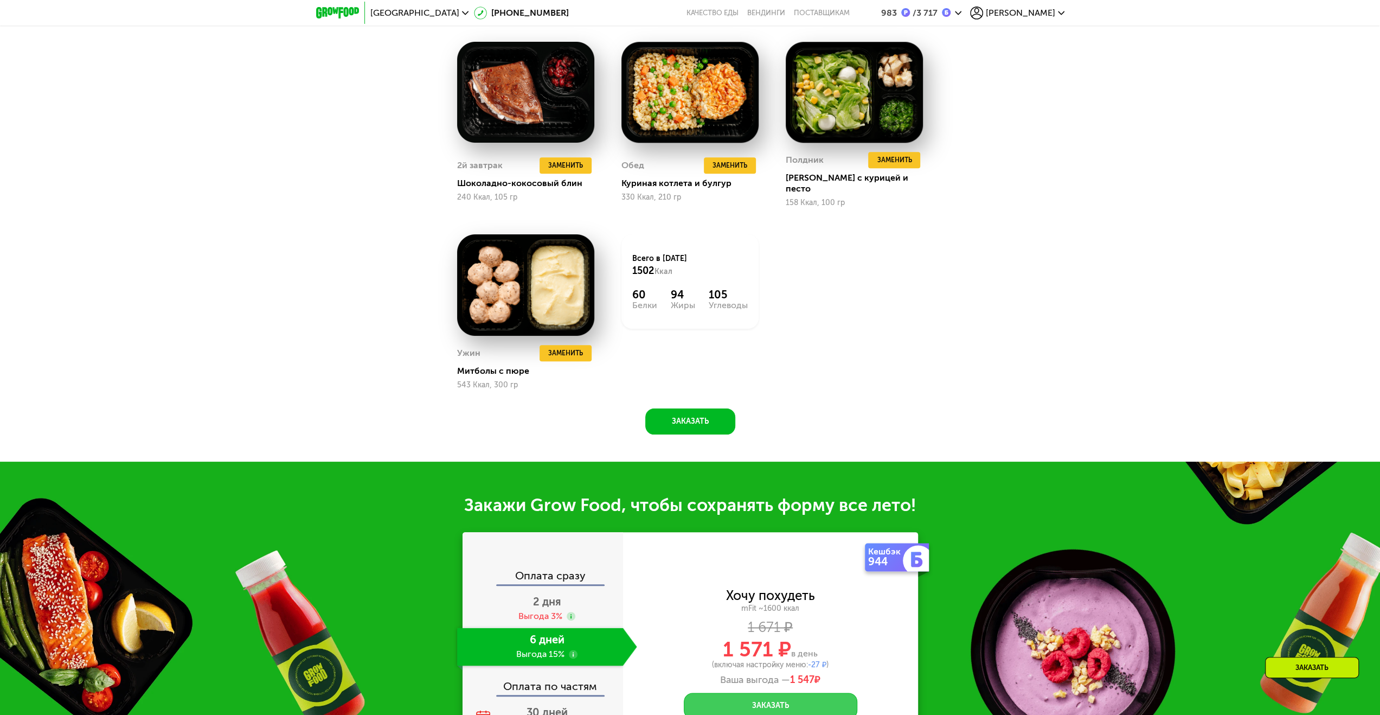
scroll to position [1183, 0]
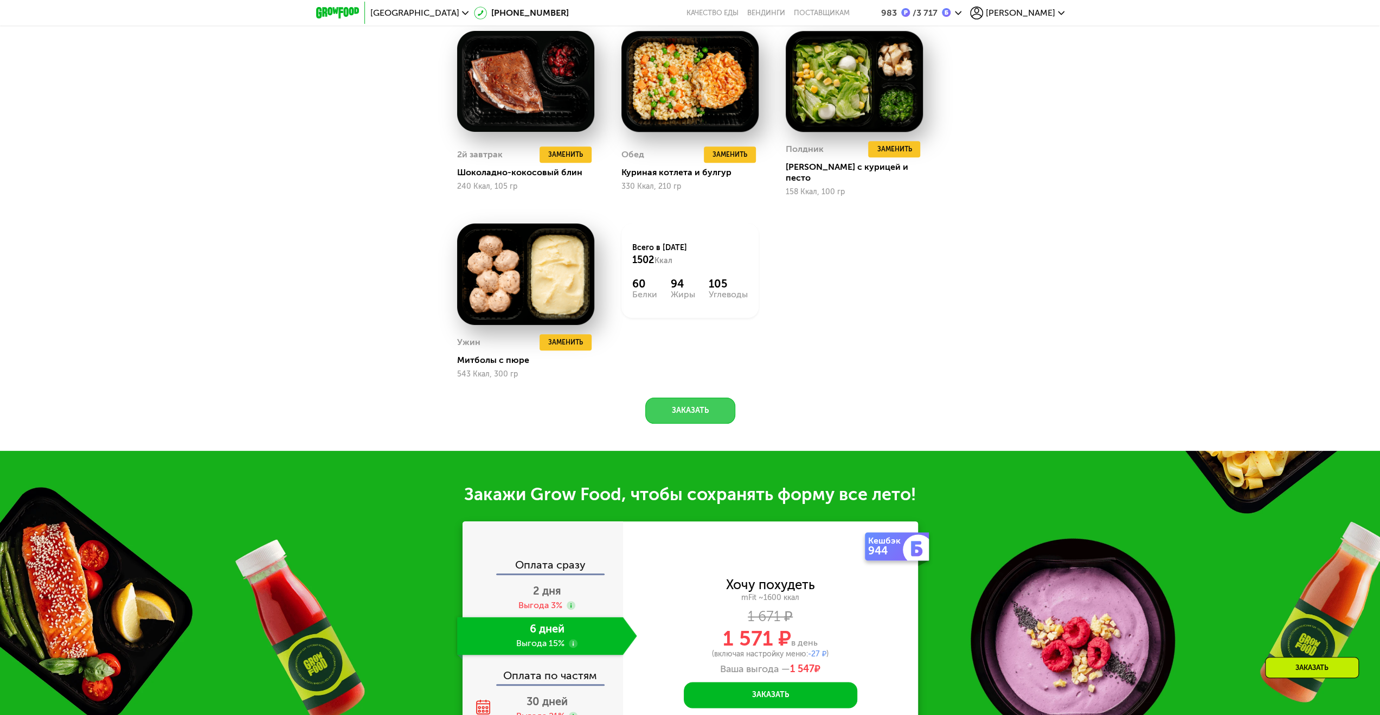
click at [696, 409] on button "Заказать" at bounding box center [690, 410] width 90 height 26
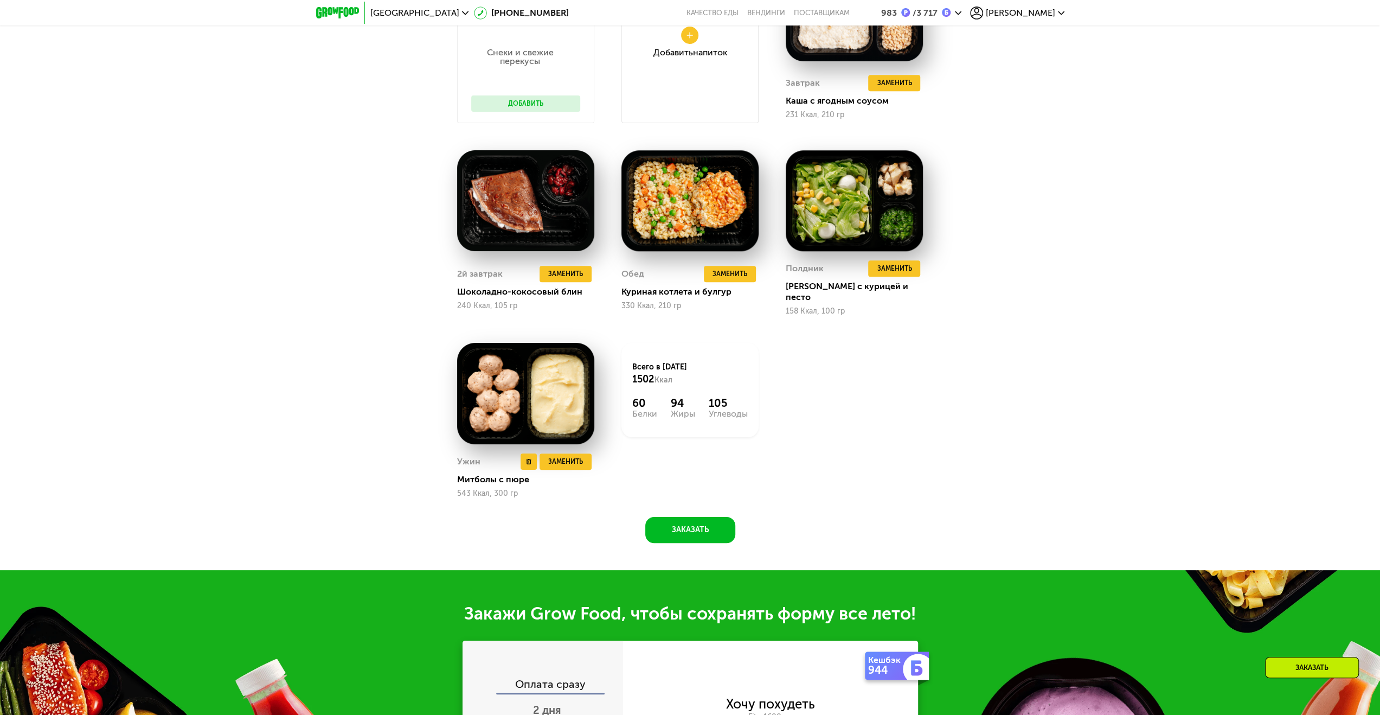
scroll to position [1075, 0]
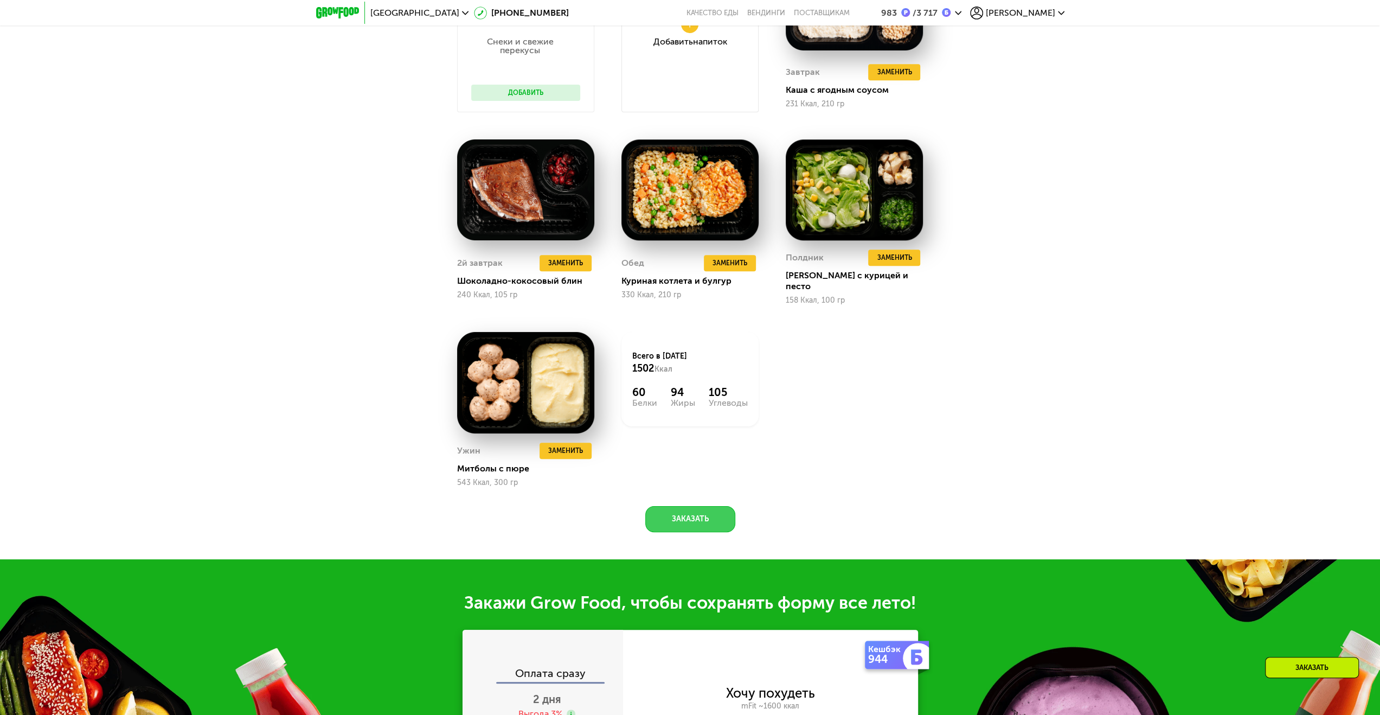
click at [714, 515] on button "Заказать" at bounding box center [690, 519] width 90 height 26
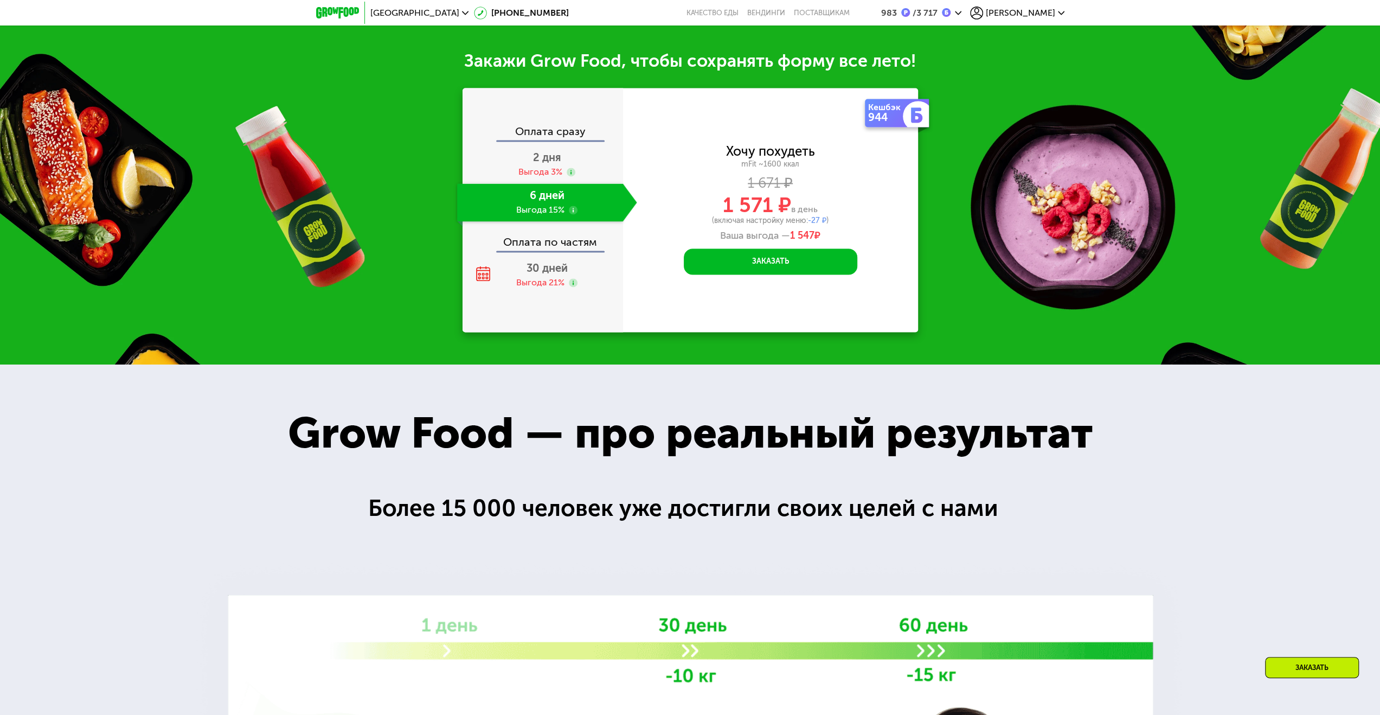
scroll to position [1626, 0]
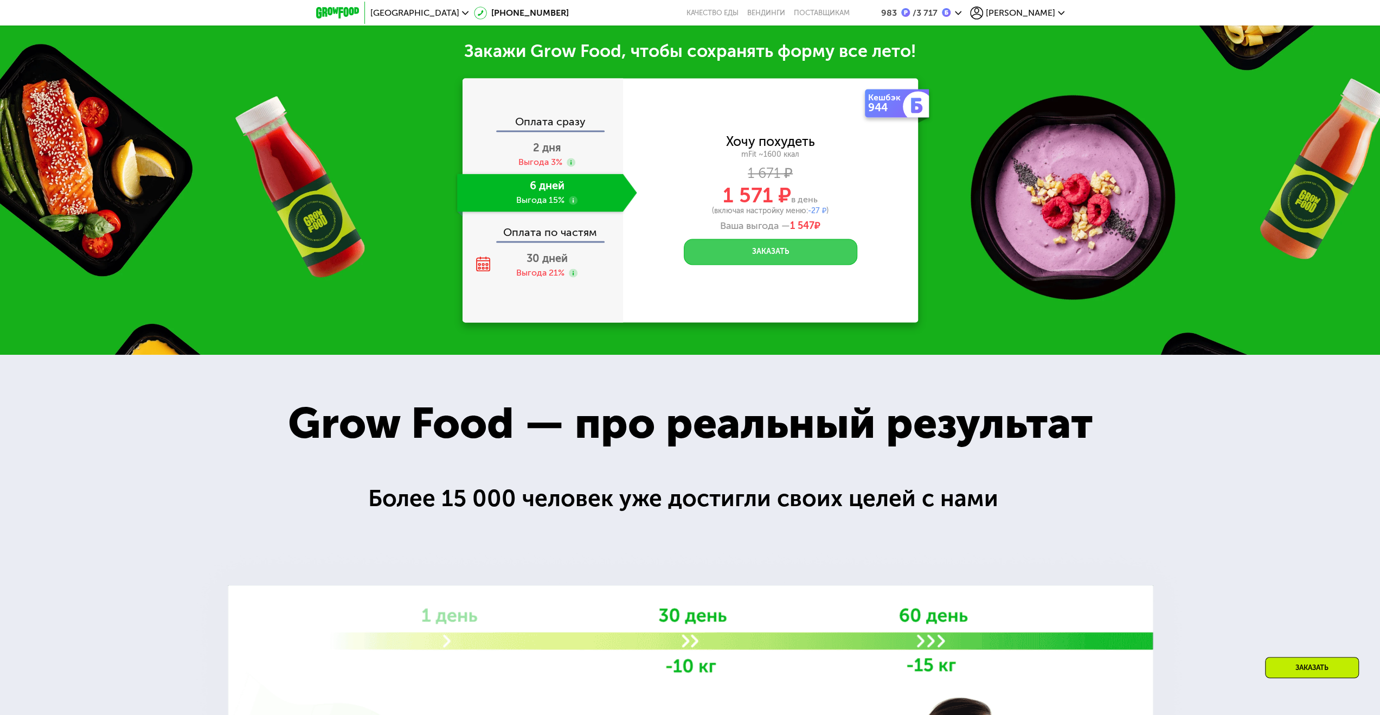
click at [743, 247] on button "Заказать" at bounding box center [771, 252] width 174 height 26
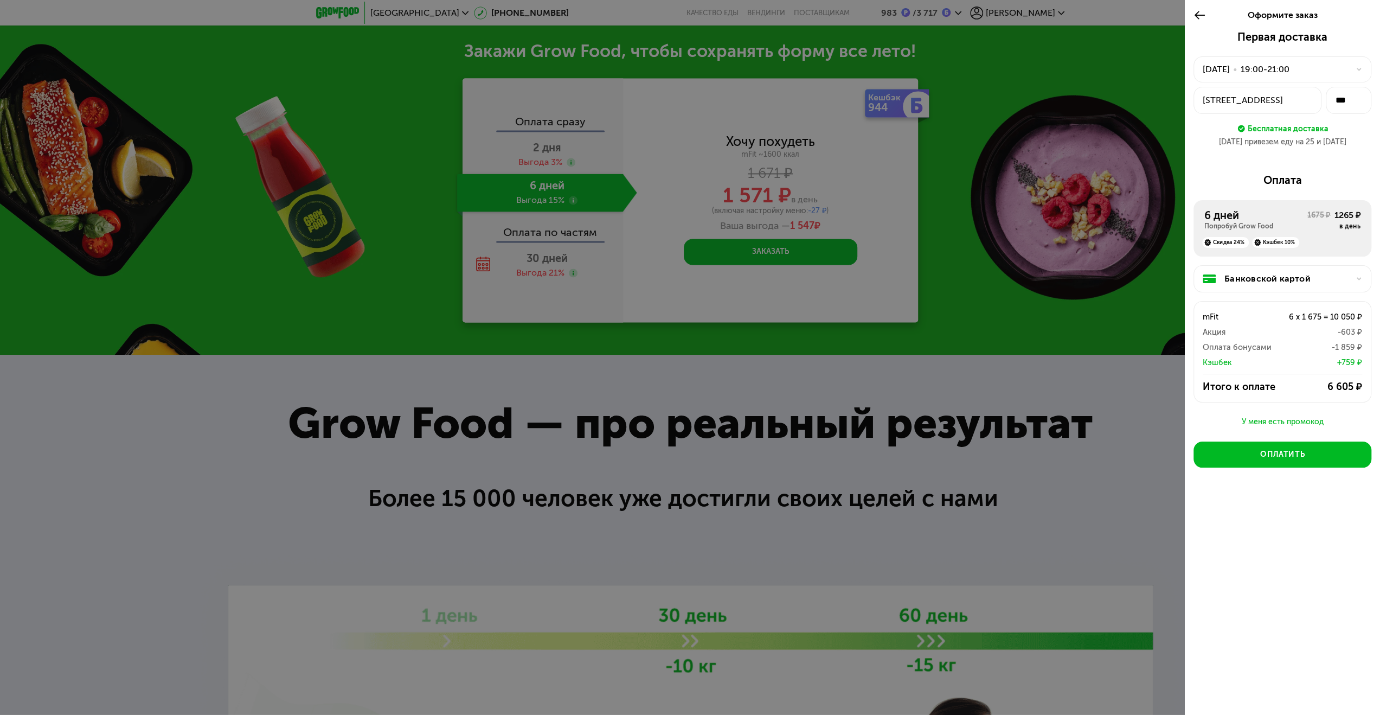
click at [1270, 284] on div "Банковской картой" at bounding box center [1282, 278] width 178 height 27
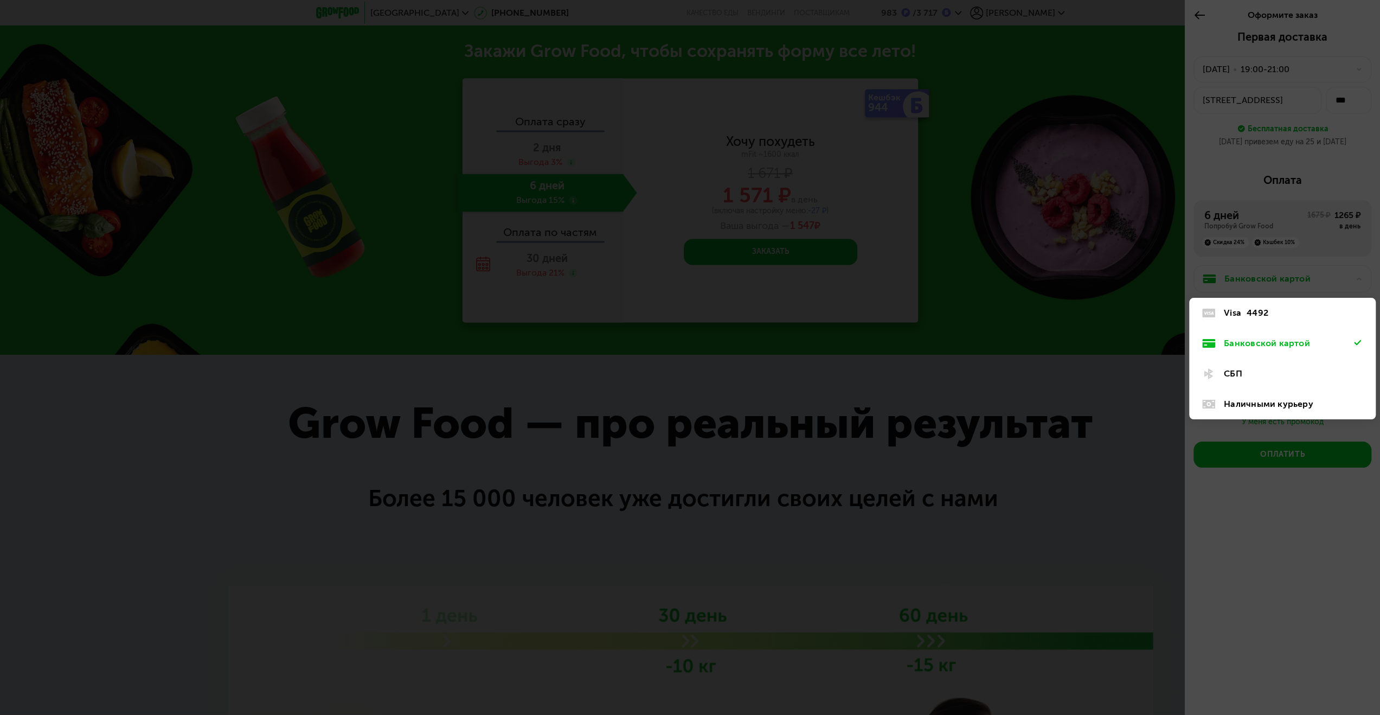
click at [1260, 312] on div "4492" at bounding box center [1258, 312] width 22 height 13
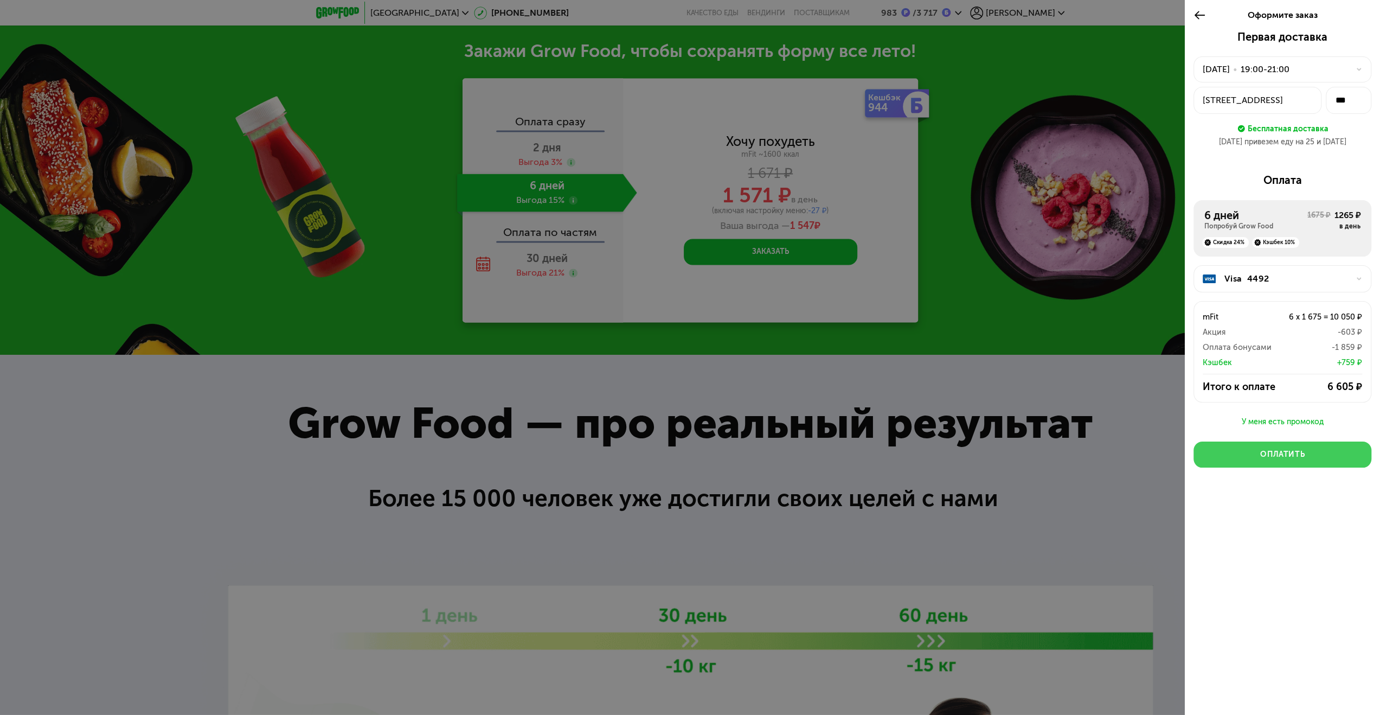
click at [1298, 453] on div "Оплатить" at bounding box center [1282, 454] width 44 height 11
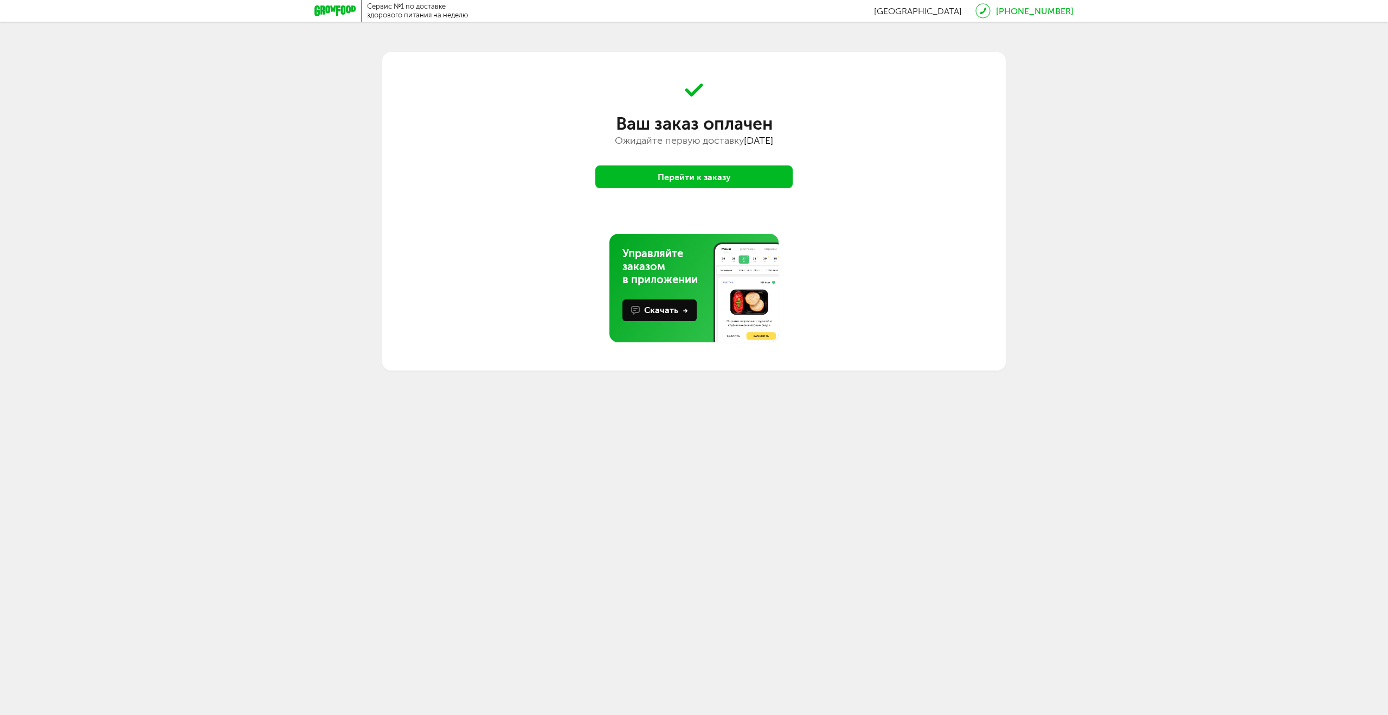
click at [697, 176] on button "Перейти к заказу" at bounding box center [693, 176] width 197 height 23
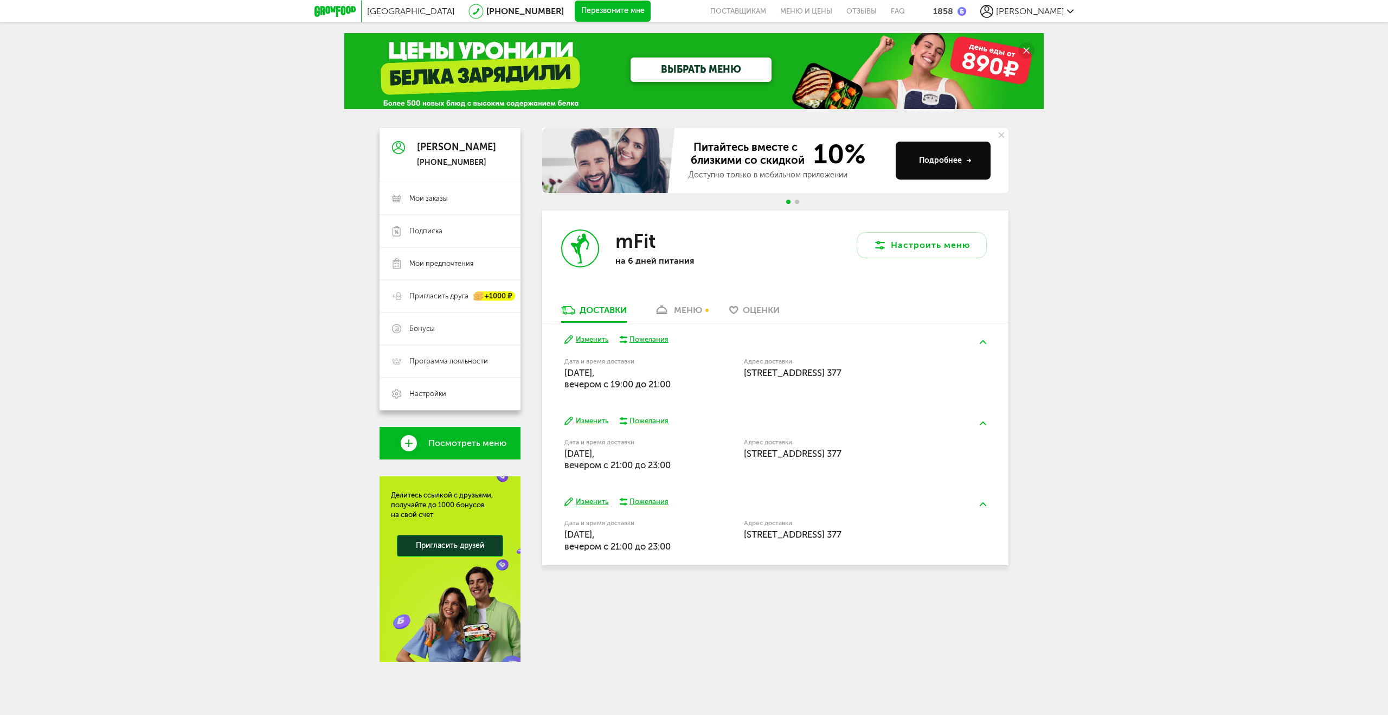
click at [595, 420] on button "Изменить" at bounding box center [586, 421] width 44 height 10
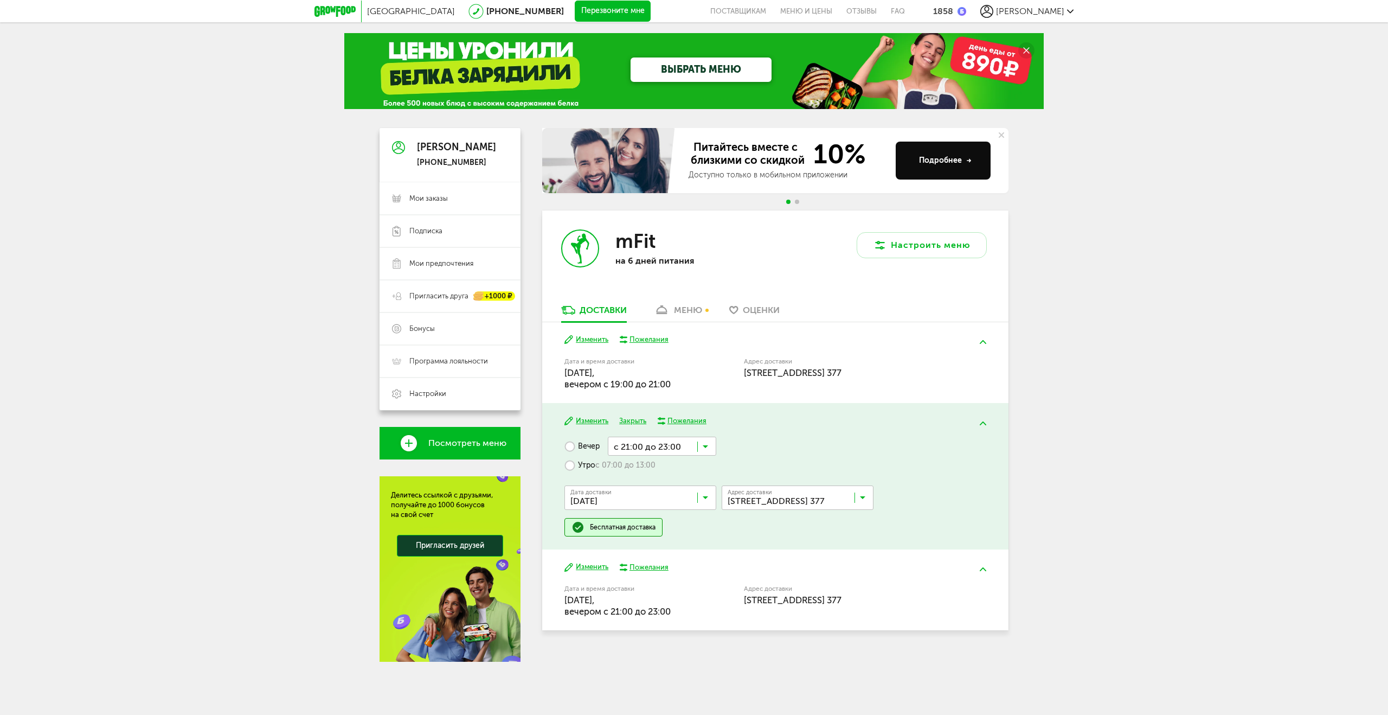
click at [709, 446] on input "Search for option" at bounding box center [662, 446] width 108 height 18
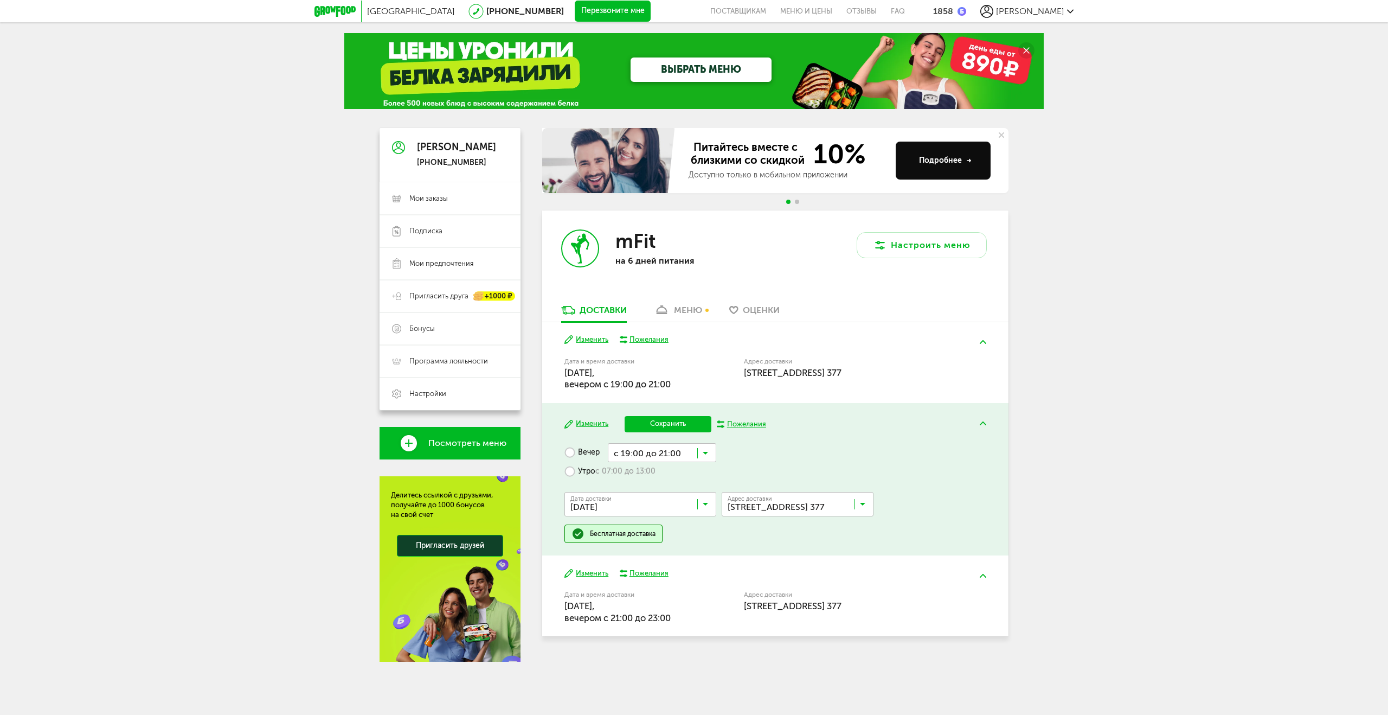
click at [671, 507] on span "с 19:00 до 21:00" at bounding box center [661, 516] width 107 height 23
click at [641, 421] on button "Сохранить" at bounding box center [668, 424] width 87 height 16
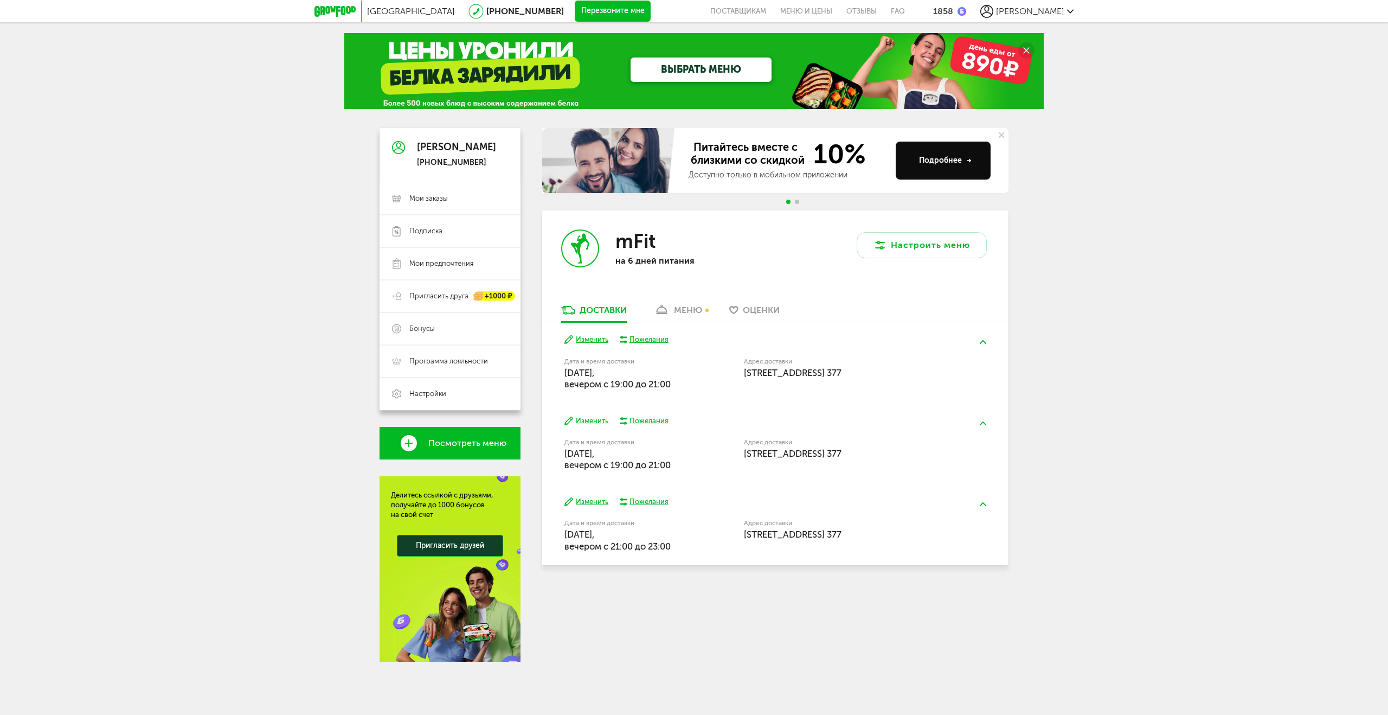
click at [592, 503] on button "Изменить" at bounding box center [586, 502] width 44 height 10
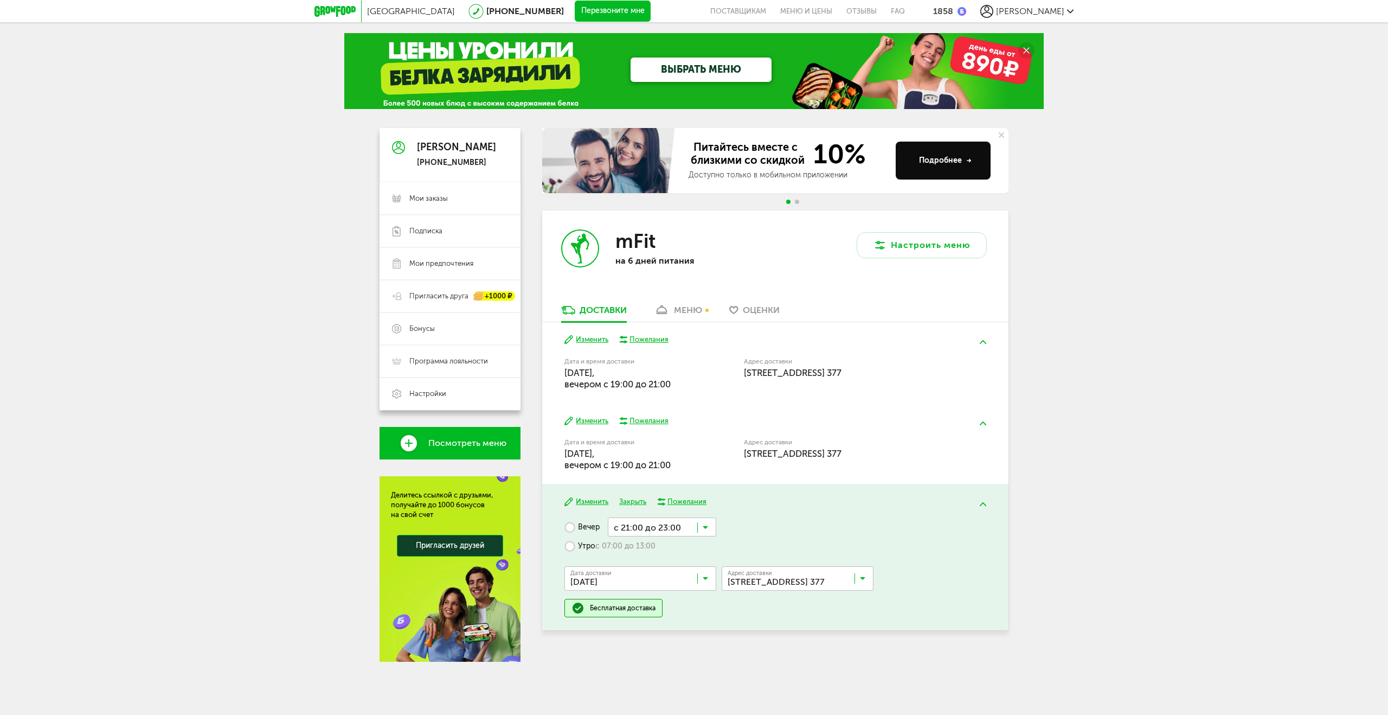
click at [666, 528] on input "Search for option" at bounding box center [662, 526] width 108 height 18
click at [664, 592] on span "с 19:00 до 21:00" at bounding box center [661, 597] width 107 height 23
click at [672, 505] on button "Сохранить" at bounding box center [668, 505] width 87 height 16
